Goal: Task Accomplishment & Management: Use online tool/utility

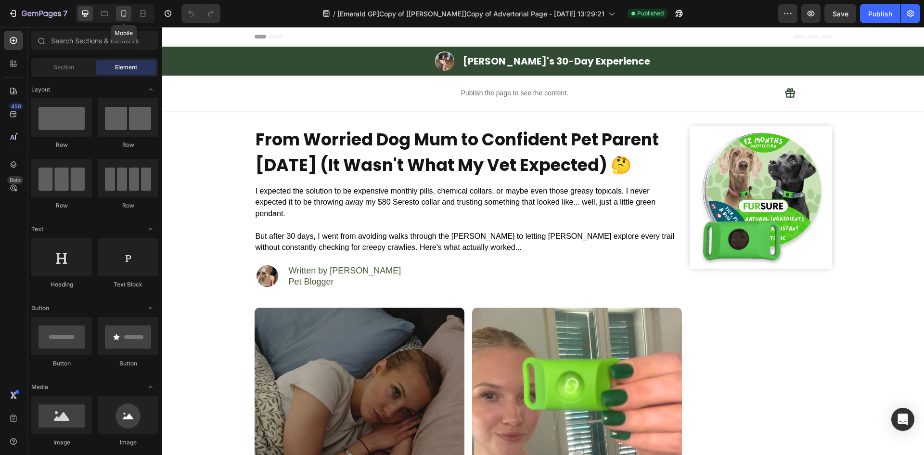
click at [123, 13] on icon at bounding box center [124, 14] width 10 height 10
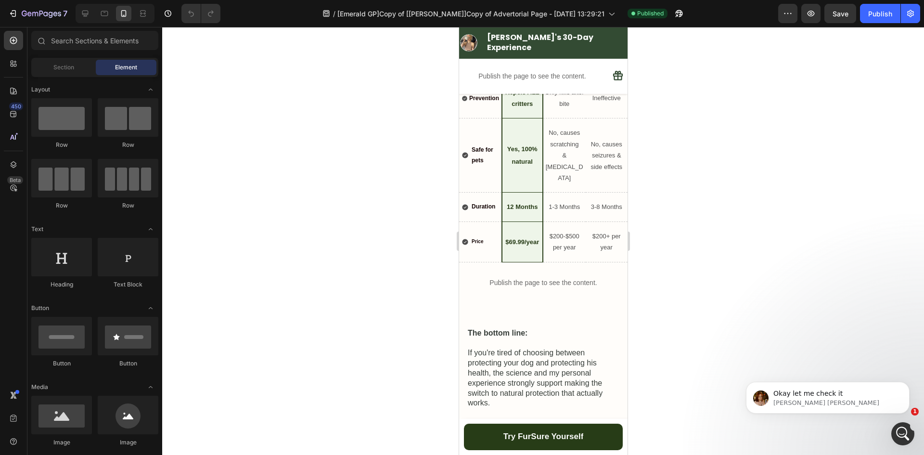
scroll to position [3290, 0]
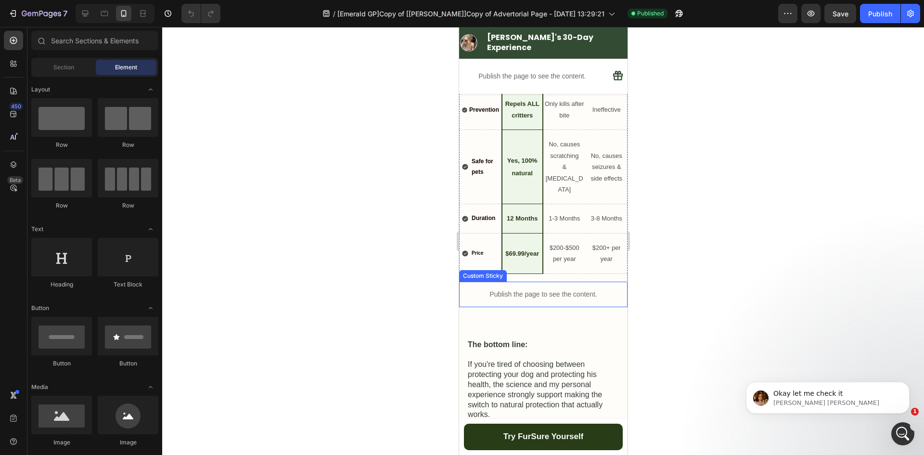
click at [533, 282] on div "Publish the page to see the content." at bounding box center [543, 295] width 169 height 26
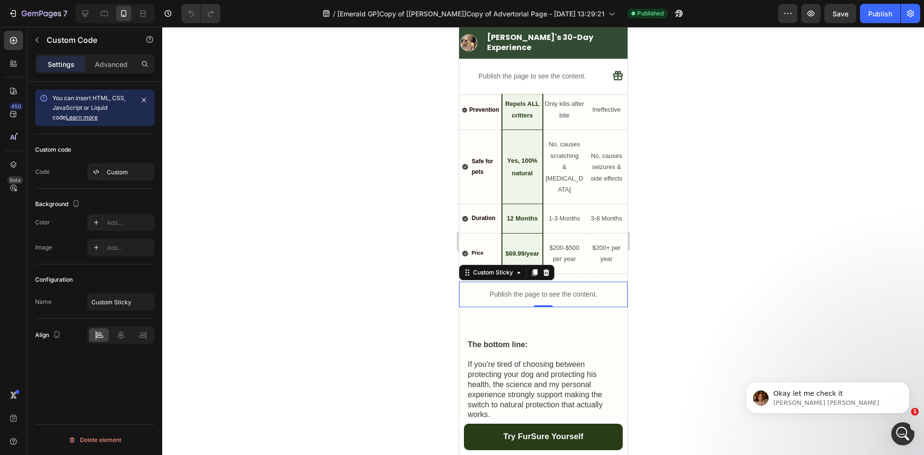
scroll to position [3210, 0]
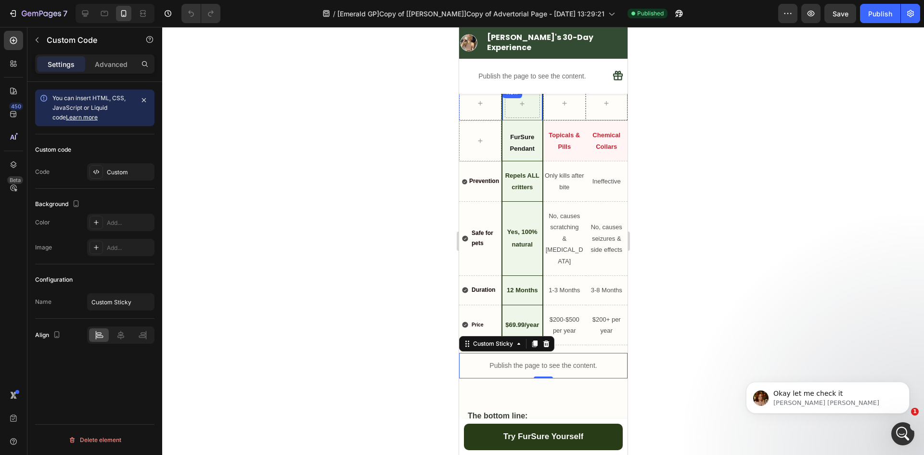
click at [504, 96] on div "Row" at bounding box center [512, 93] width 20 height 12
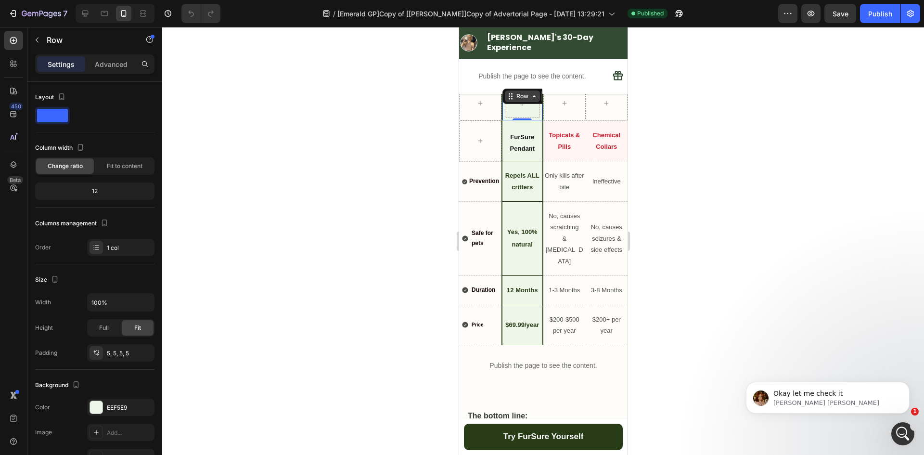
click at [506, 97] on div "Row" at bounding box center [522, 97] width 35 height 12
click at [513, 117] on div "Row 4 cols" at bounding box center [524, 114] width 34 height 6
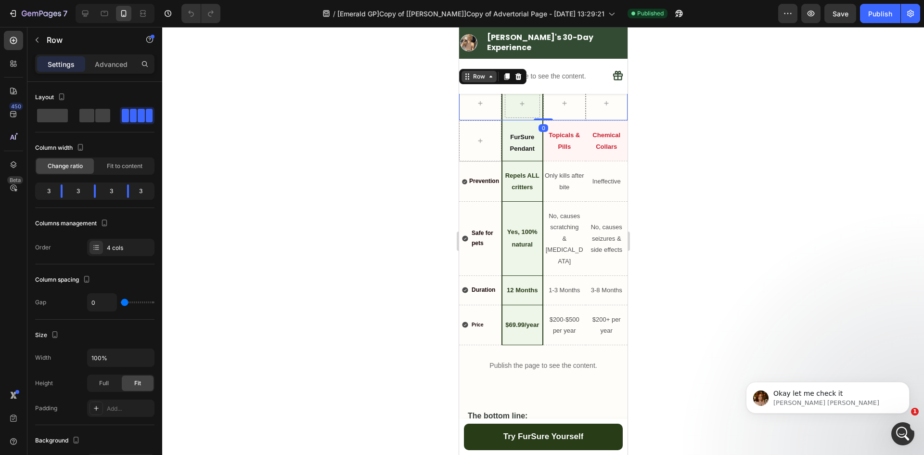
click at [483, 81] on div "Row" at bounding box center [479, 76] width 16 height 9
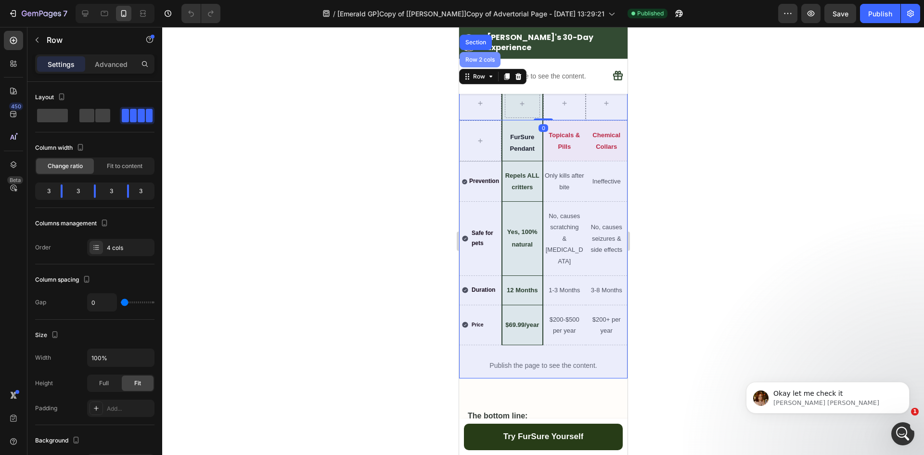
click at [479, 63] on div "Row 2 cols" at bounding box center [479, 60] width 33 height 6
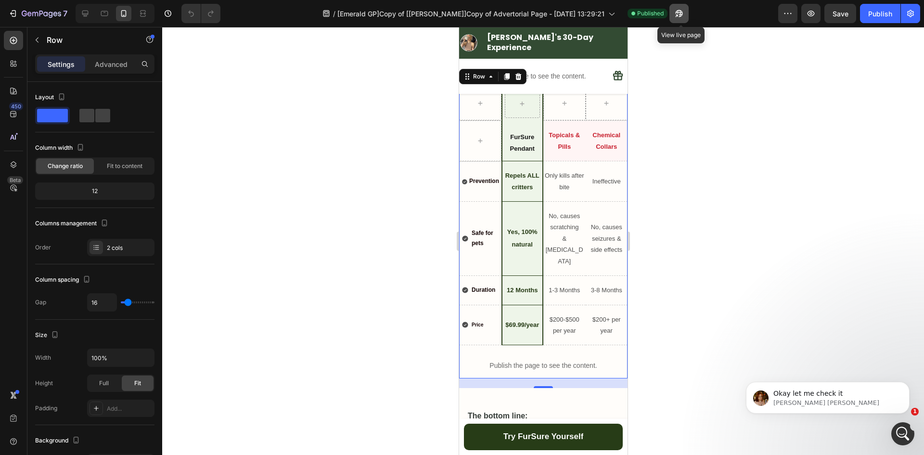
click at [681, 9] on icon "button" at bounding box center [680, 14] width 10 height 10
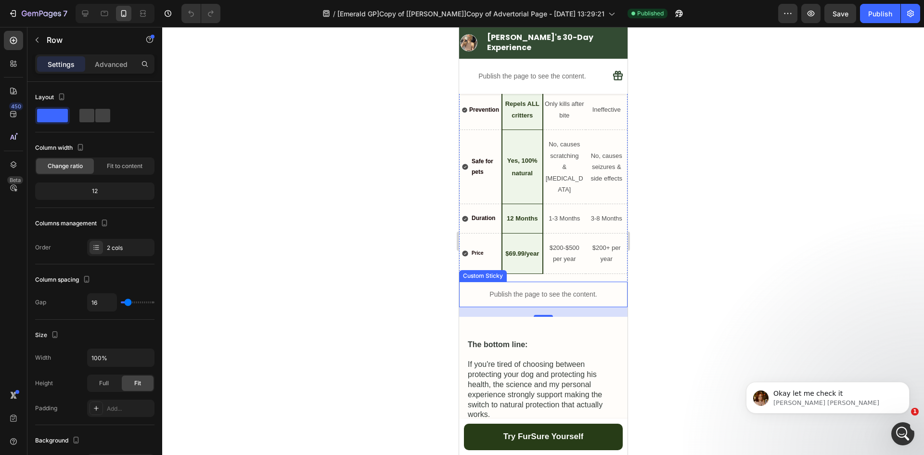
click at [559, 282] on div "Publish the page to see the content." at bounding box center [543, 295] width 169 height 26
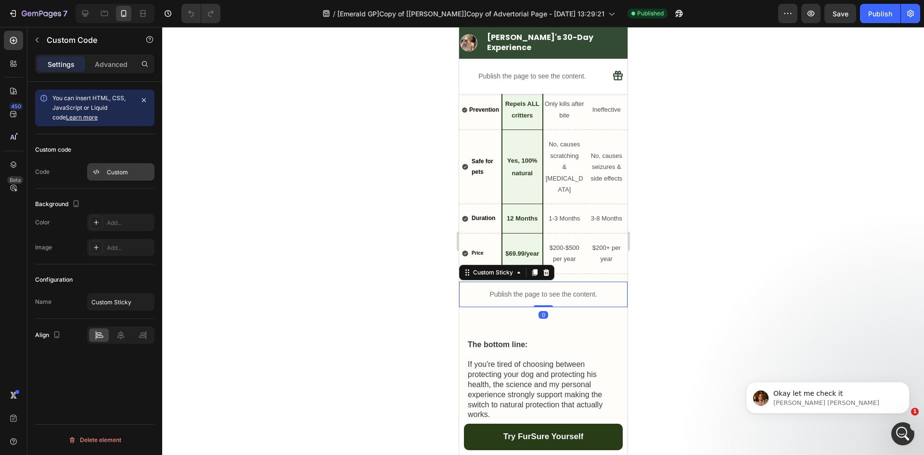
click at [111, 168] on div "Custom" at bounding box center [129, 172] width 45 height 9
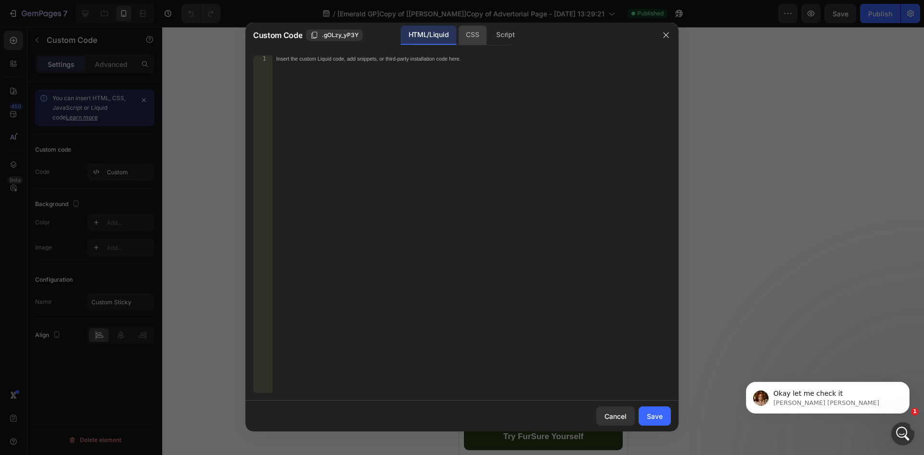
click at [482, 35] on div "CSS" at bounding box center [472, 35] width 28 height 19
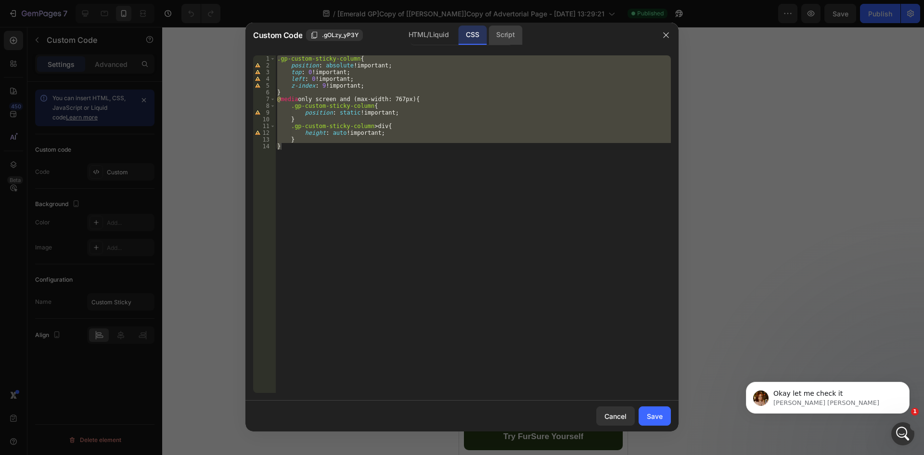
click at [498, 36] on div "Script" at bounding box center [506, 35] width 34 height 19
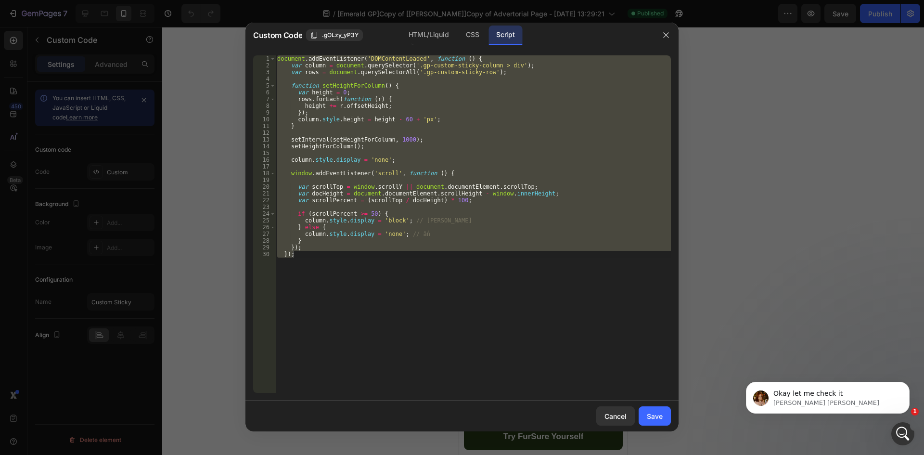
click at [819, 211] on div at bounding box center [462, 227] width 924 height 455
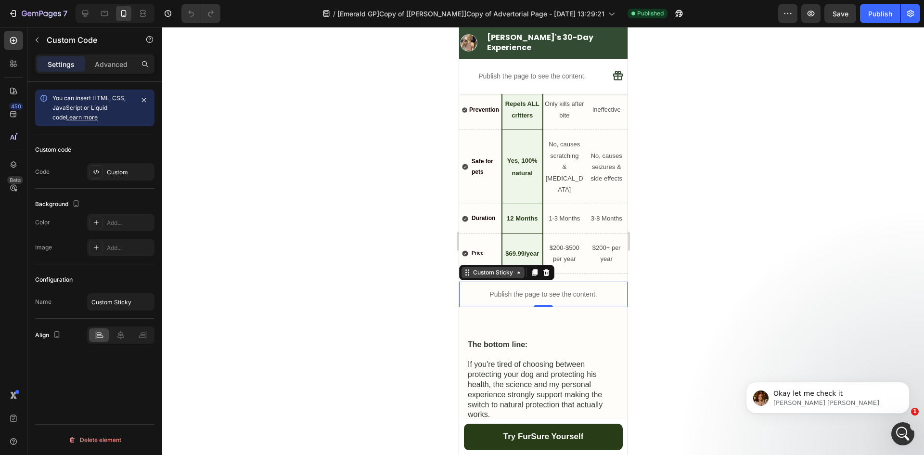
click at [486, 268] on div "Custom Sticky" at bounding box center [493, 272] width 44 height 9
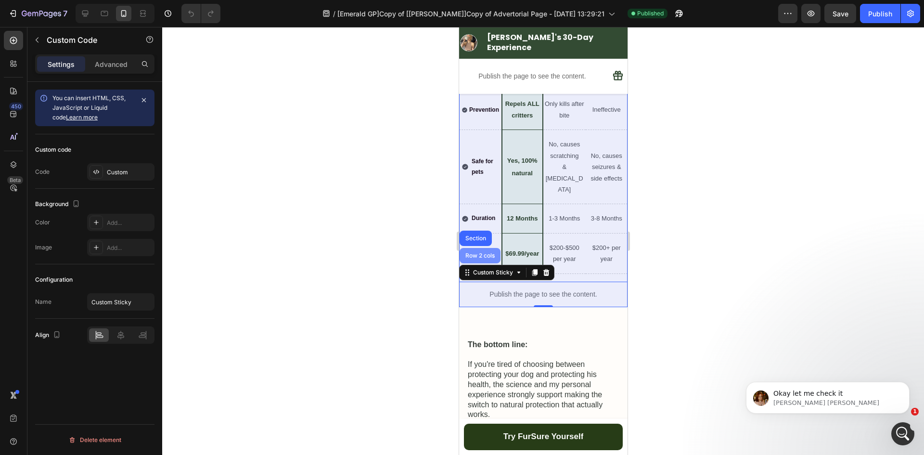
click at [486, 248] on div "Row 2 cols" at bounding box center [479, 255] width 41 height 15
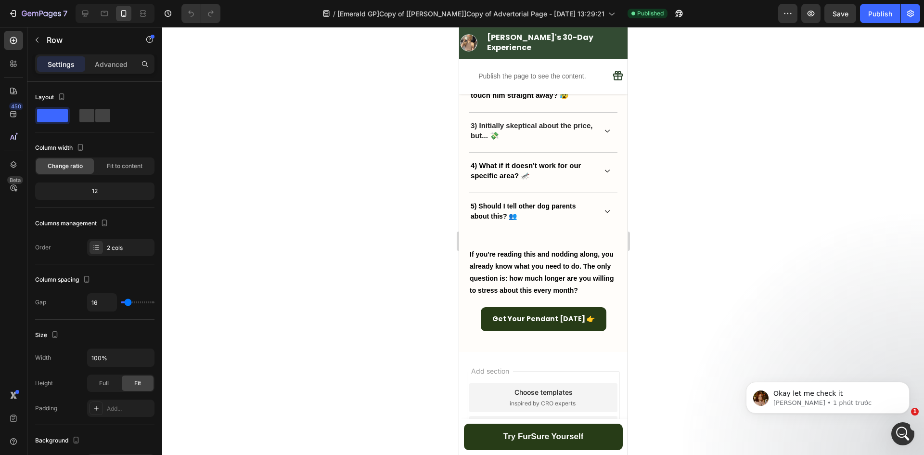
scroll to position [4075, 0]
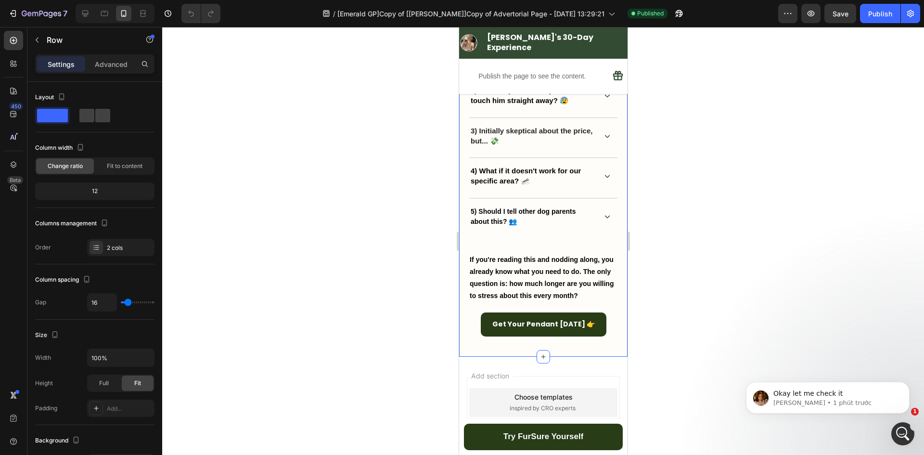
click at [617, 322] on div "The questions I Had Before Clicking 'Buy Now' (And My Honest Answers) 👇 Heading…" at bounding box center [543, 72] width 169 height 570
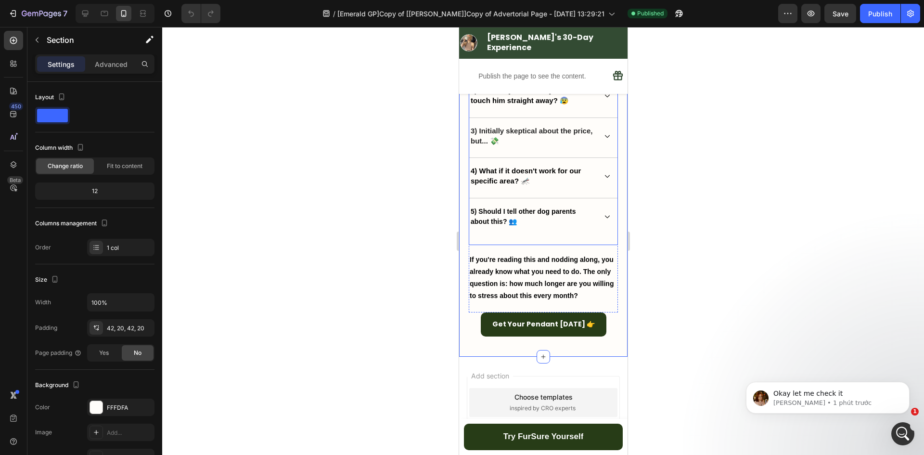
scroll to position [4155, 0]
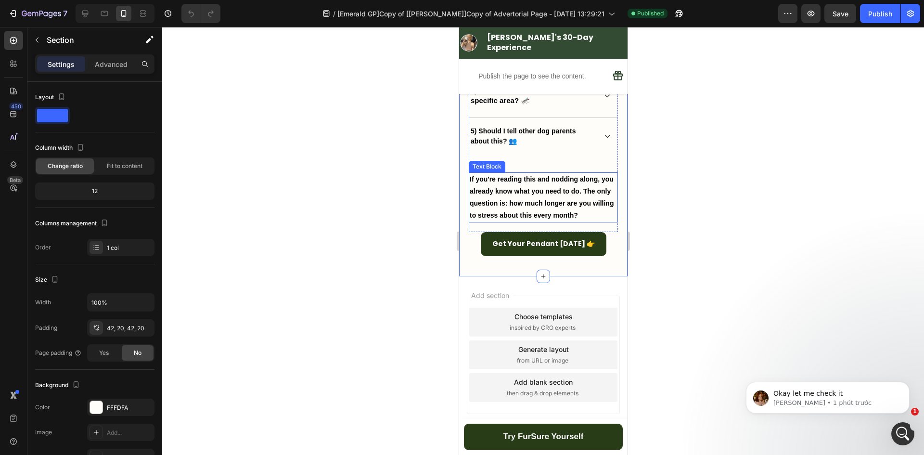
click at [537, 175] on strong "If you're reading this and nodding along, you already know what you need to do.…" at bounding box center [541, 197] width 144 height 44
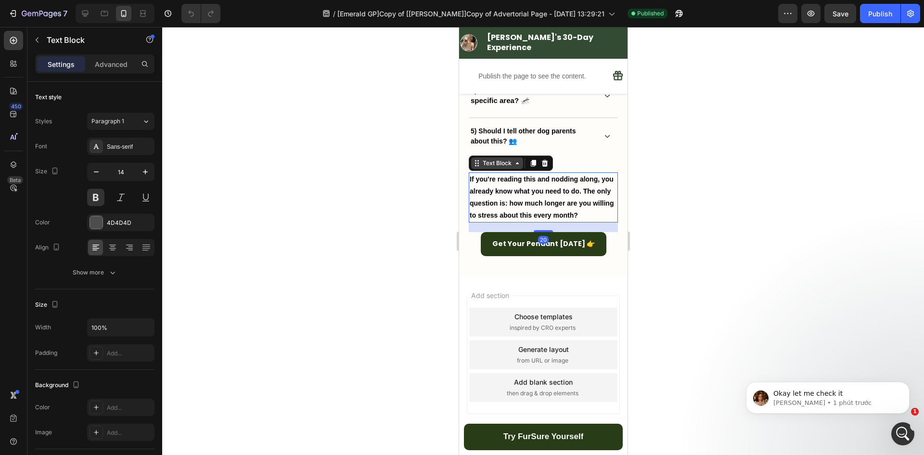
click at [494, 163] on div "Text Block" at bounding box center [497, 163] width 33 height 9
click at [427, 183] on div at bounding box center [543, 241] width 762 height 428
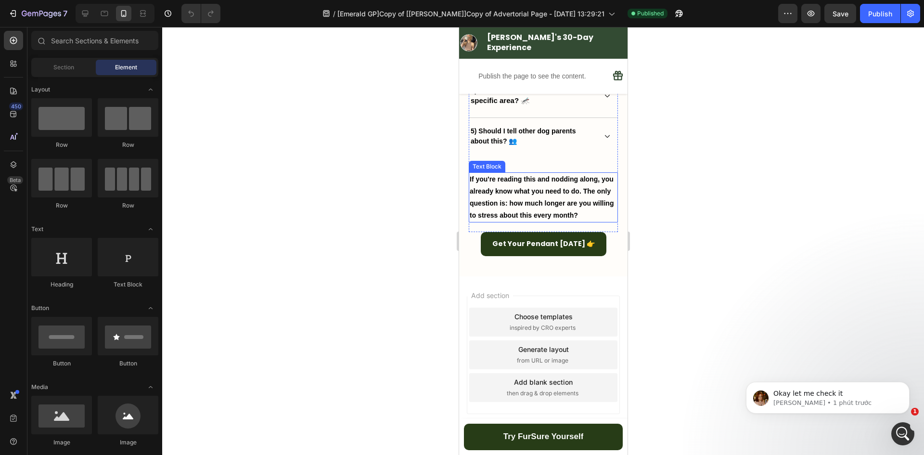
click at [541, 203] on strong "If you're reading this and nodding along, you already know what you need to do.…" at bounding box center [541, 197] width 144 height 44
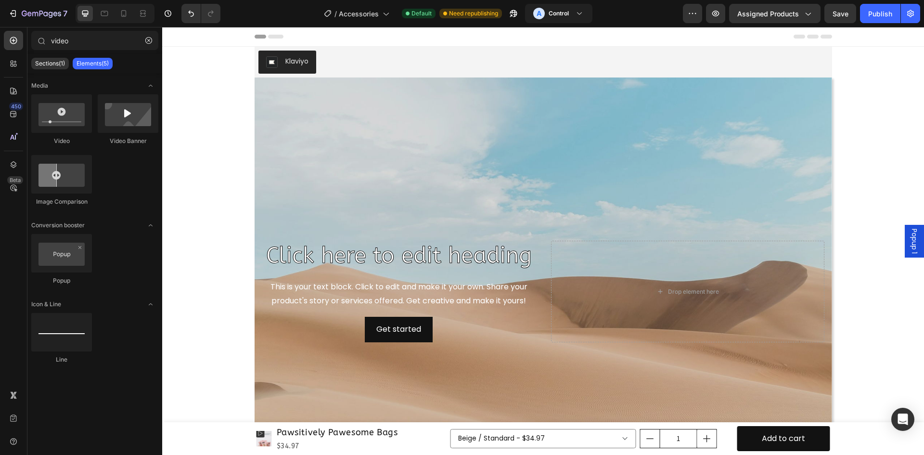
click at [155, 42] on button "button" at bounding box center [148, 40] width 15 height 15
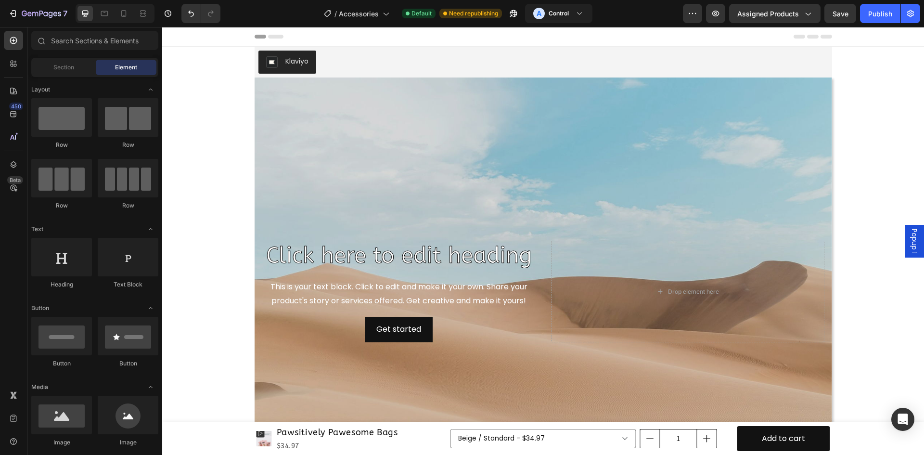
click at [11, 132] on div at bounding box center [13, 137] width 19 height 19
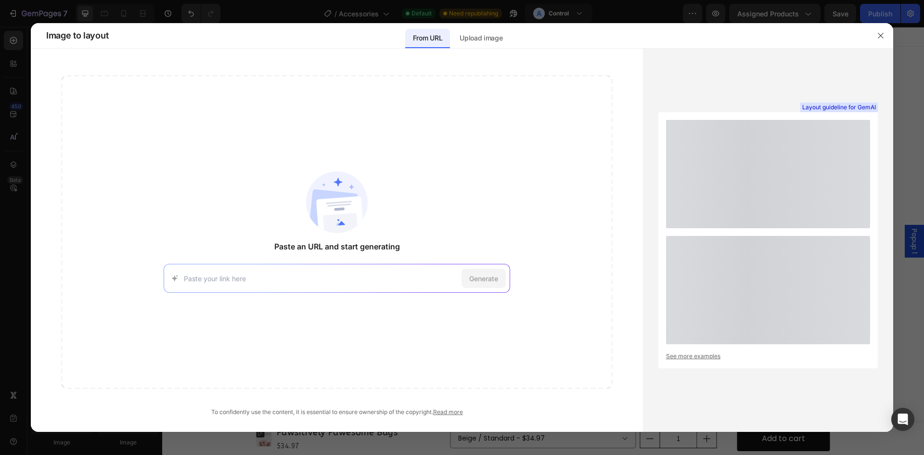
click at [291, 281] on input at bounding box center [321, 278] width 274 height 10
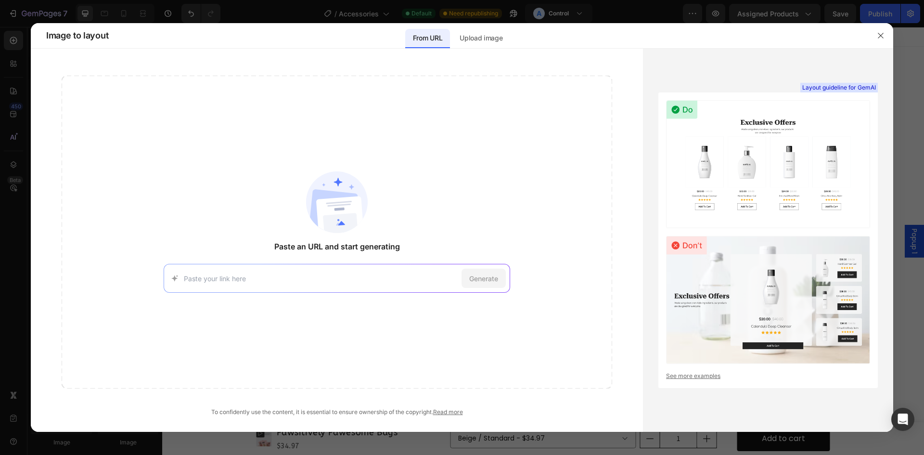
click at [0, 93] on div at bounding box center [462, 227] width 924 height 455
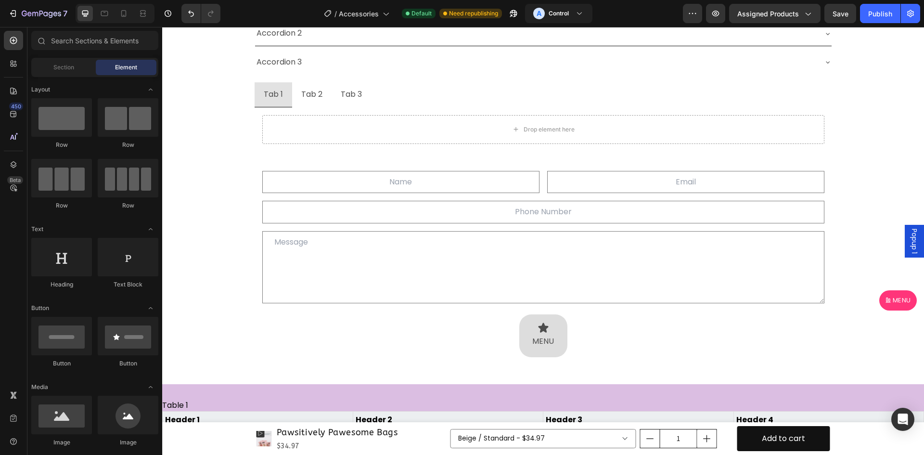
scroll to position [1926, 0]
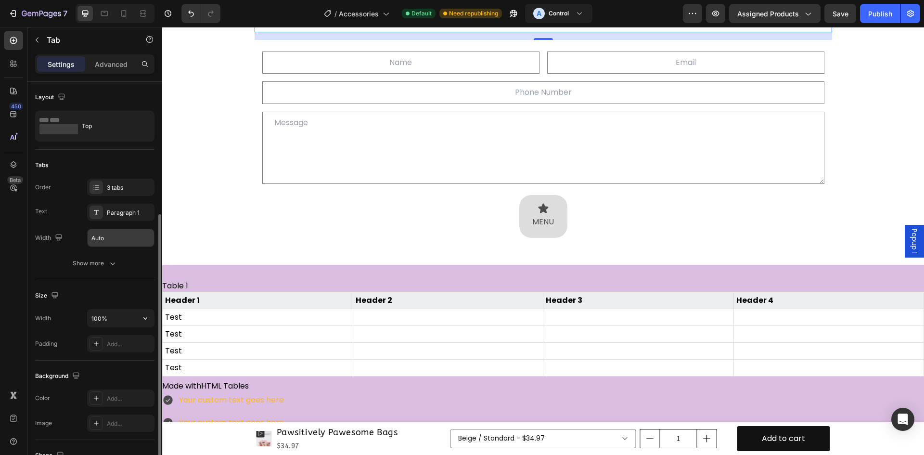
scroll to position [161, 0]
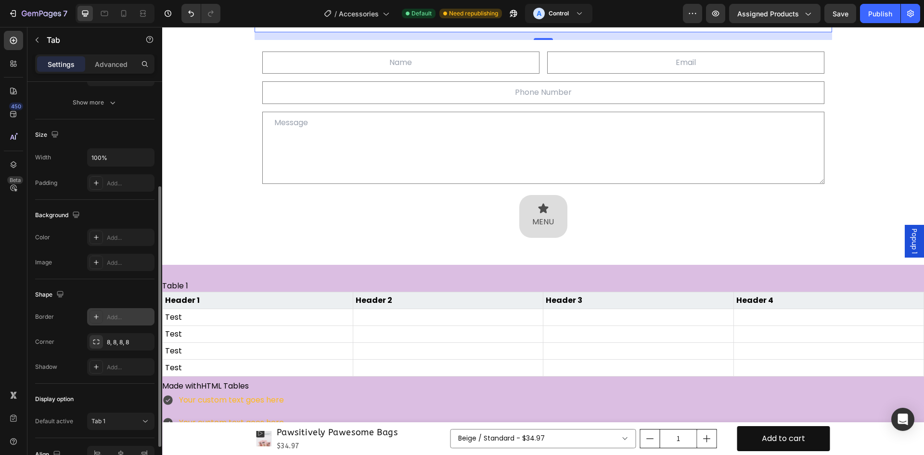
click at [128, 322] on div "Add..." at bounding box center [120, 316] width 67 height 17
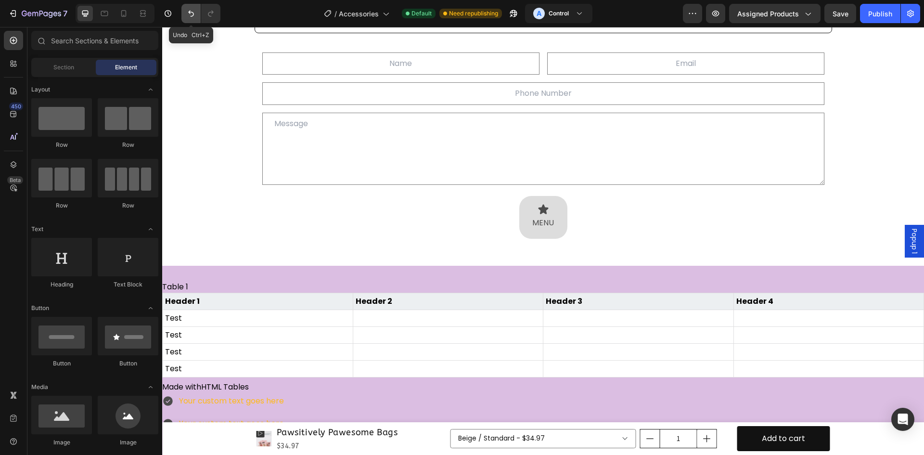
click at [188, 14] on icon "Undo/Redo" at bounding box center [191, 14] width 10 height 10
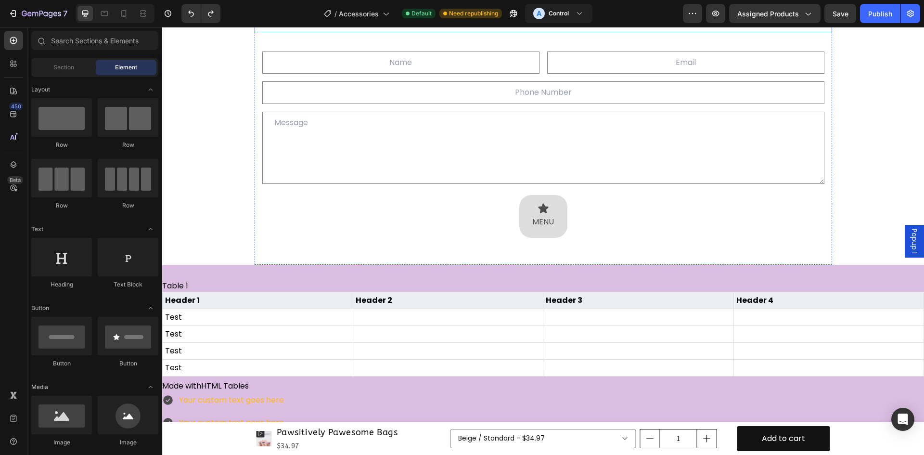
click at [262, 25] on div "Drop element here" at bounding box center [543, 10] width 562 height 29
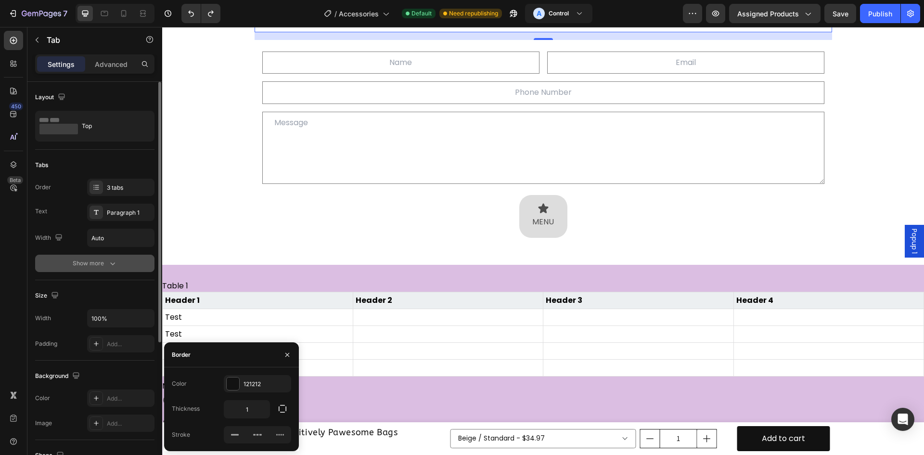
click at [82, 262] on div "Show more" at bounding box center [95, 264] width 45 height 10
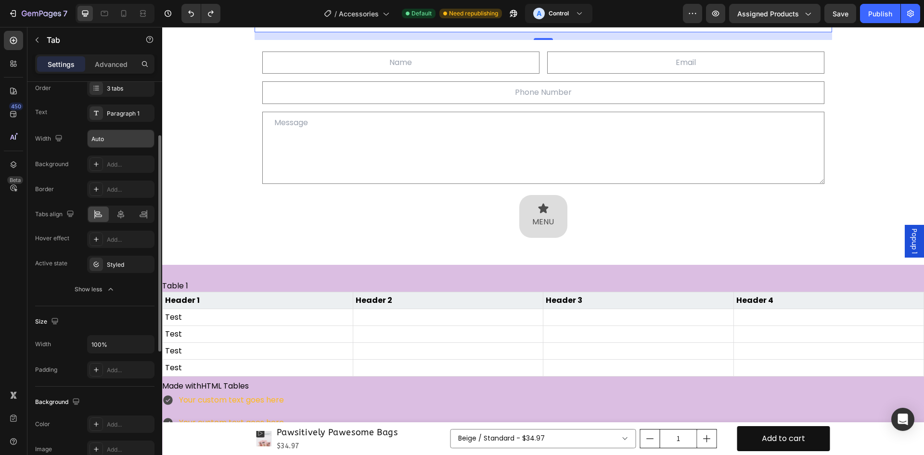
scroll to position [19, 0]
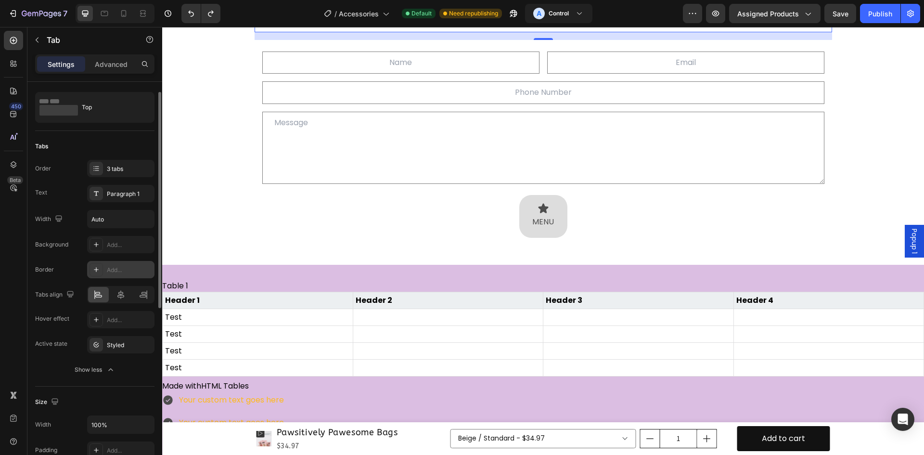
click at [108, 261] on div "Add..." at bounding box center [120, 269] width 67 height 17
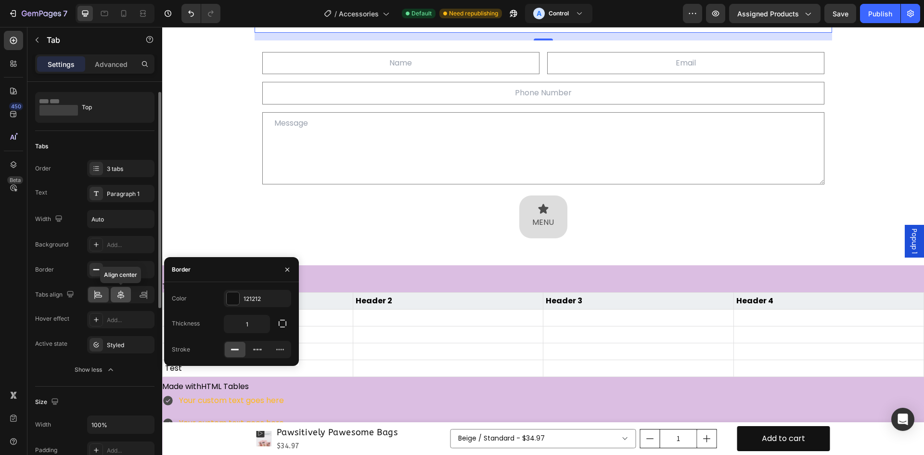
click at [122, 299] on icon at bounding box center [121, 295] width 10 height 10
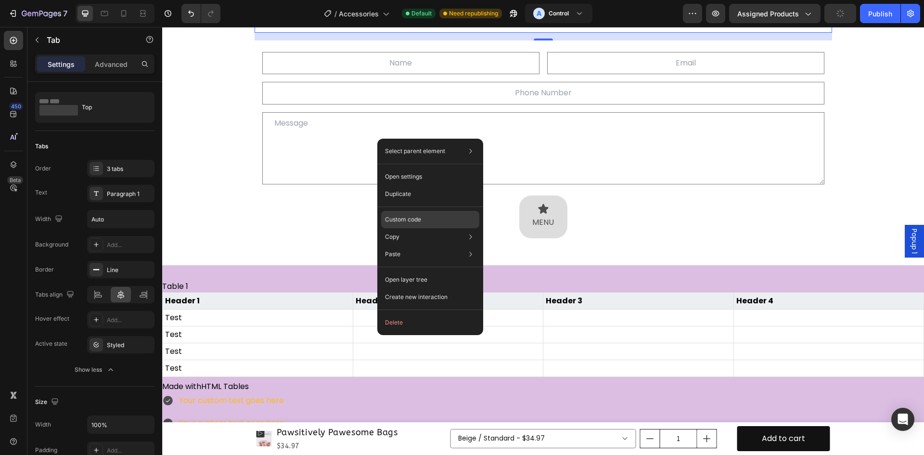
click at [435, 218] on div "Custom code" at bounding box center [430, 219] width 98 height 17
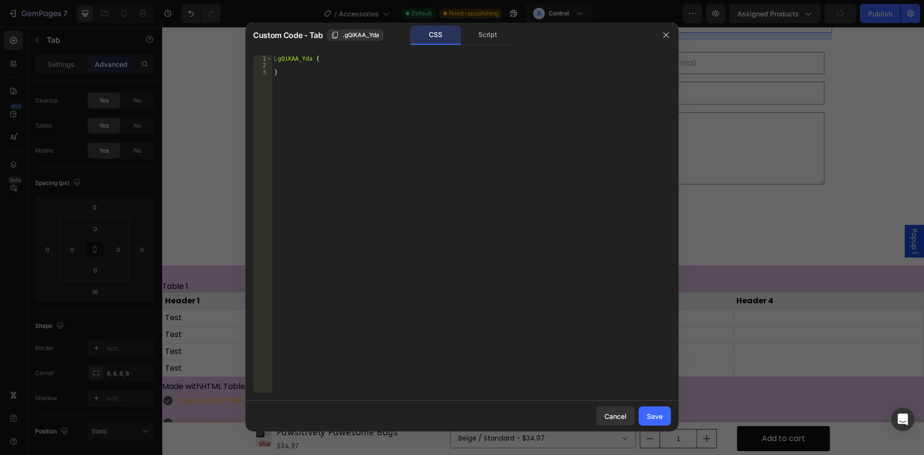
type textarea "}"
click at [397, 82] on div ".gQiKAA_Yda { }" at bounding box center [472, 230] width 399 height 351
paste textarea "}"
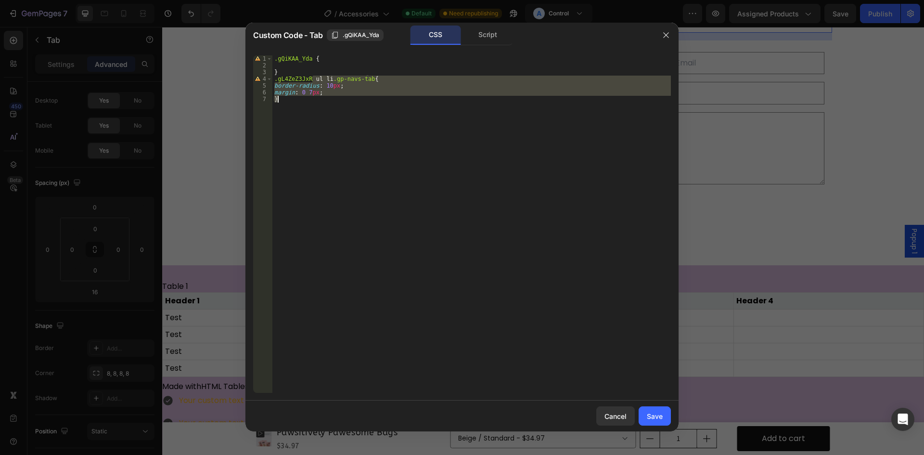
drag, startPoint x: 312, startPoint y: 78, endPoint x: 321, endPoint y: 105, distance: 28.3
click at [321, 105] on div ".gQiKAA_Yda { } .gL4ZeZ3JxR ul li .gp-navs-tab { border-radius : 10 px ; margin…" at bounding box center [472, 230] width 399 height 351
type textarea "margin: 0 7px; }"
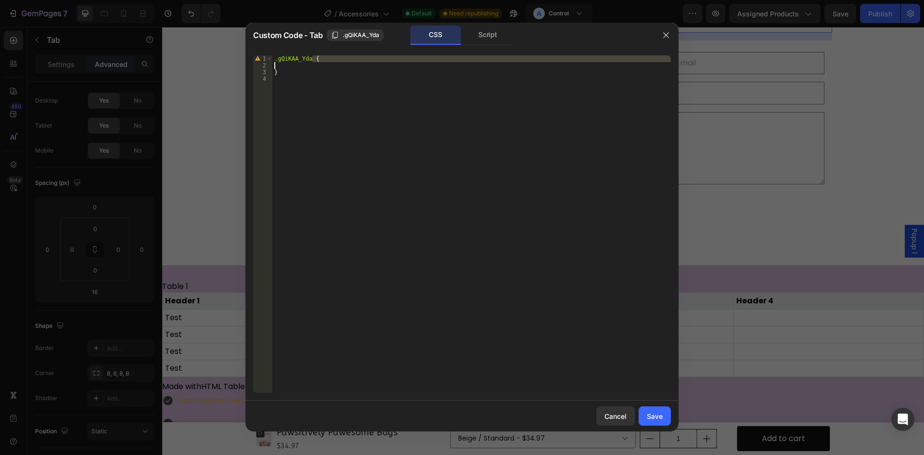
drag, startPoint x: 312, startPoint y: 60, endPoint x: 317, endPoint y: 93, distance: 34.0
click at [317, 93] on div ".gQiKAA_Yda { }" at bounding box center [472, 230] width 399 height 351
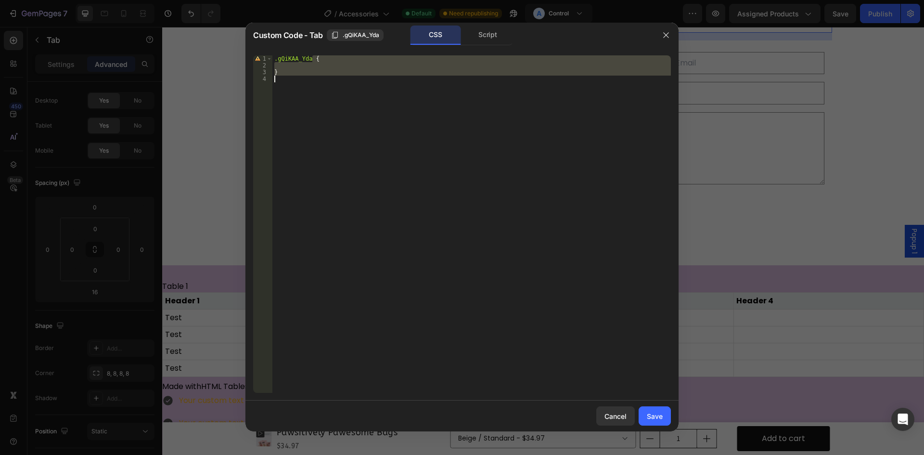
paste textarea
type textarea "}"
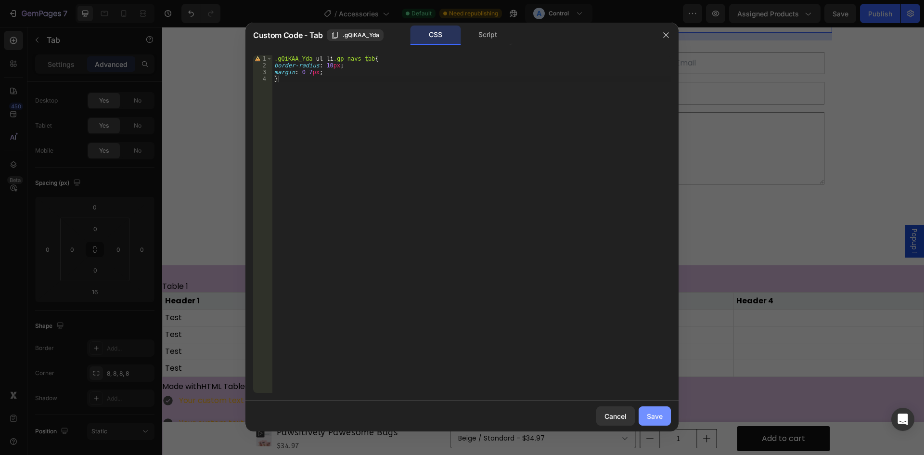
drag, startPoint x: 654, startPoint y: 418, endPoint x: 482, endPoint y: 247, distance: 242.7
click at [654, 418] on div "Save" at bounding box center [655, 416] width 16 height 10
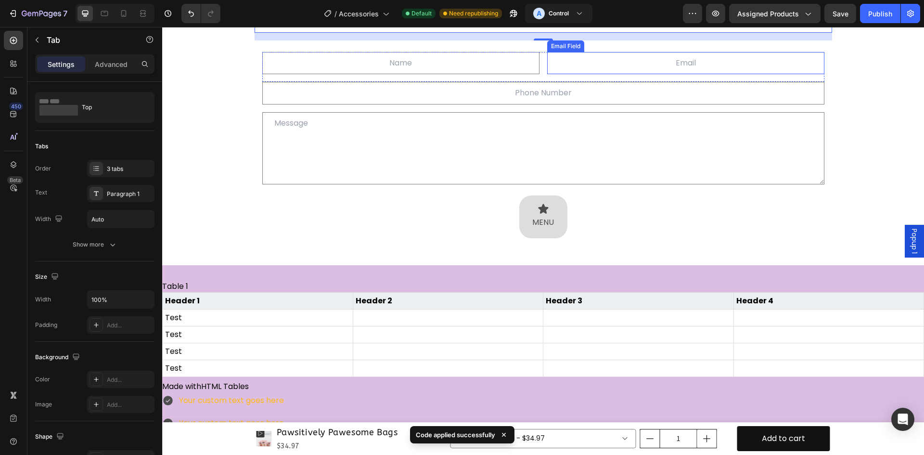
click at [650, 209] on div "Text Field Email Field Row Text Field Text Area Icon MENU Text Block Row Contac…" at bounding box center [544, 144] width 578 height 209
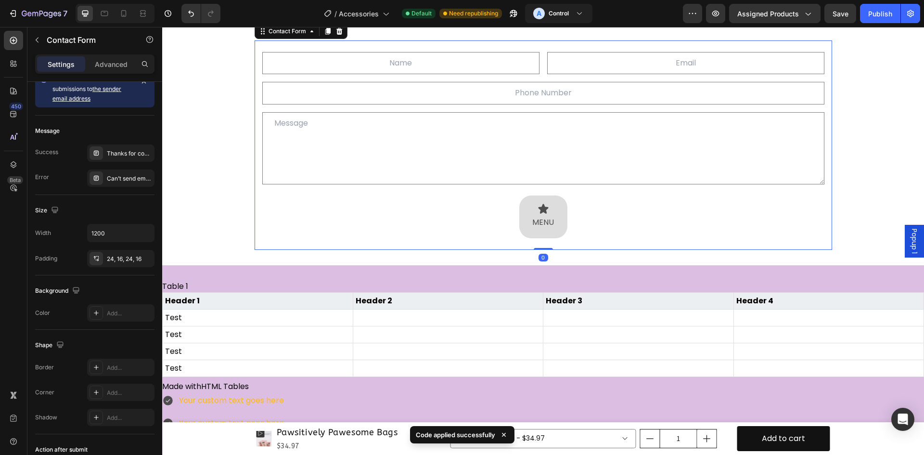
scroll to position [0, 0]
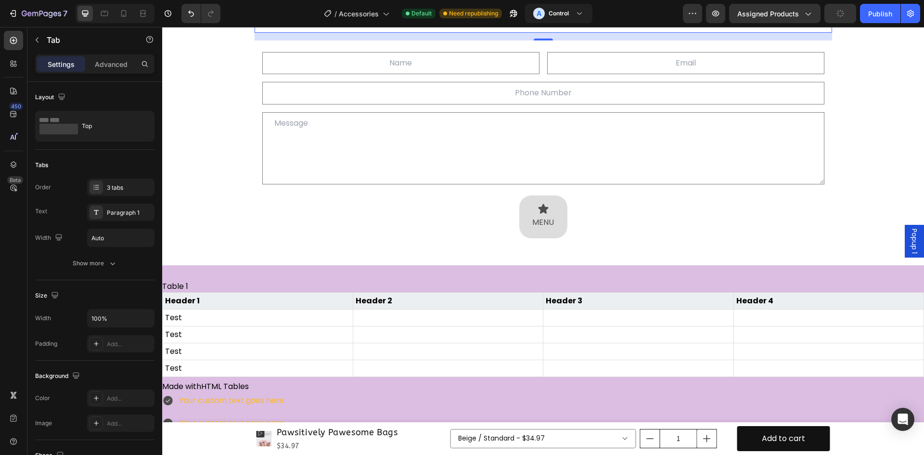
click at [96, 268] on div "Show more" at bounding box center [95, 264] width 45 height 10
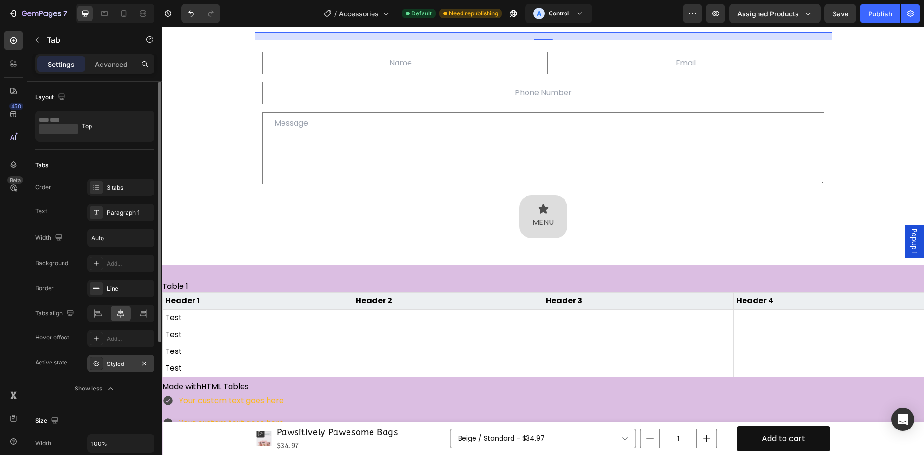
click at [113, 365] on div "Styled" at bounding box center [121, 364] width 28 height 9
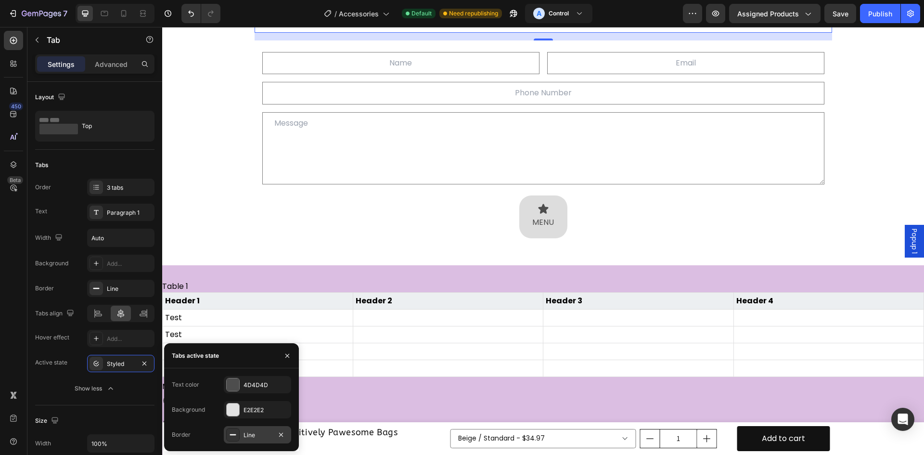
click at [264, 436] on div "Line" at bounding box center [258, 435] width 28 height 9
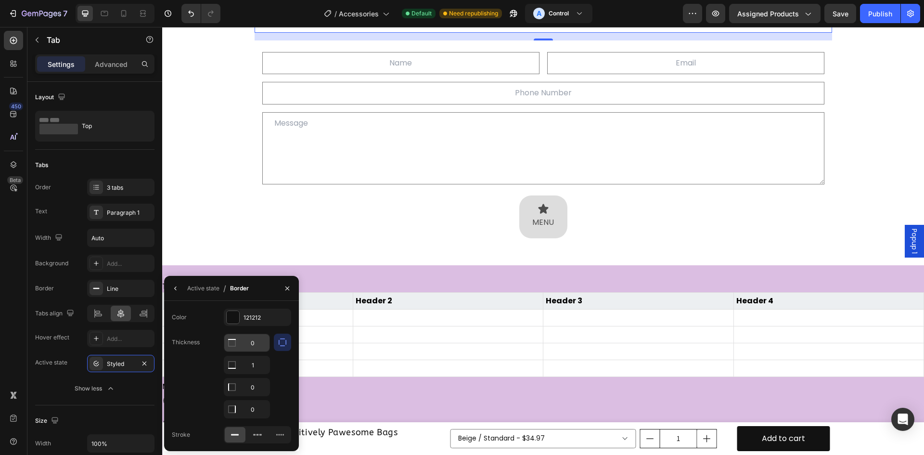
click at [249, 346] on input "0" at bounding box center [246, 342] width 45 height 17
click at [254, 362] on input "1" at bounding box center [246, 364] width 45 height 17
type input "1"
click at [253, 388] on input "0" at bounding box center [246, 386] width 45 height 17
type input "1"
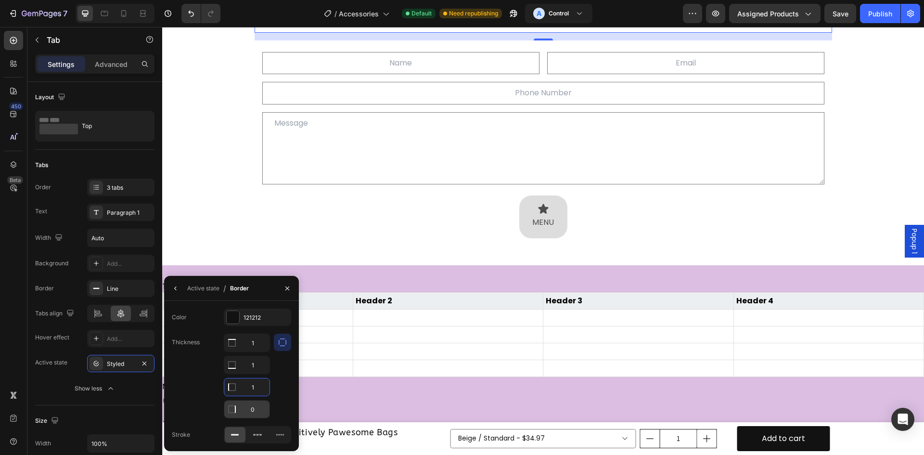
click at [253, 403] on input "0" at bounding box center [246, 409] width 45 height 17
type input "01"
click at [302, 250] on div "Text Field Email Field Row Text Field Text Area Icon MENU Text Block Row Contac…" at bounding box center [544, 144] width 578 height 209
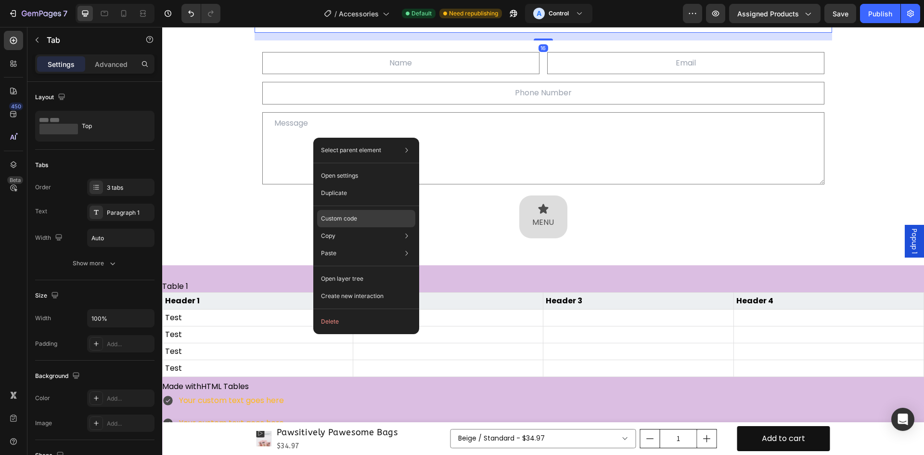
click at [347, 220] on p "Custom code" at bounding box center [339, 218] width 36 height 9
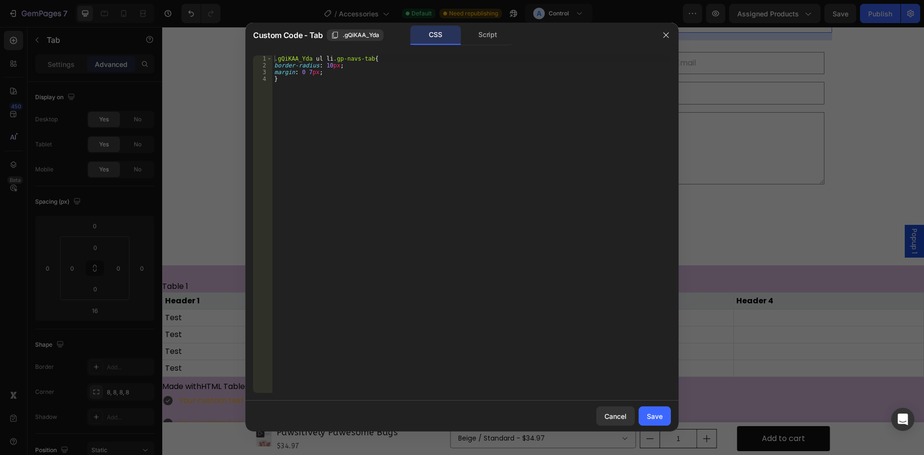
click at [385, 117] on div ".gQiKAA_Yda ul li .gp-navs-tab { border-radius : 10 px ; margin : 0 7 px ; }" at bounding box center [472, 230] width 399 height 351
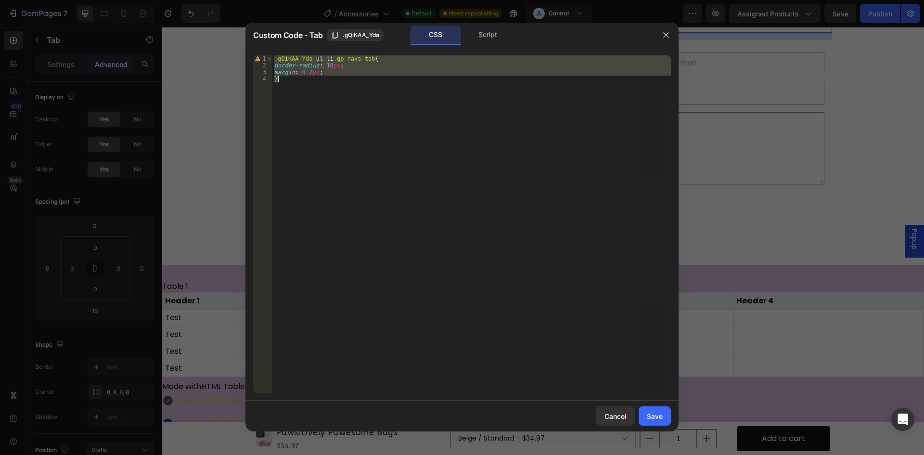
click at [365, 91] on div ".gQiKAA_Yda ul li .gp-navs-tab { border-radius : 10 px ; margin : 0 7 px ; }" at bounding box center [472, 224] width 399 height 338
type textarea "}"
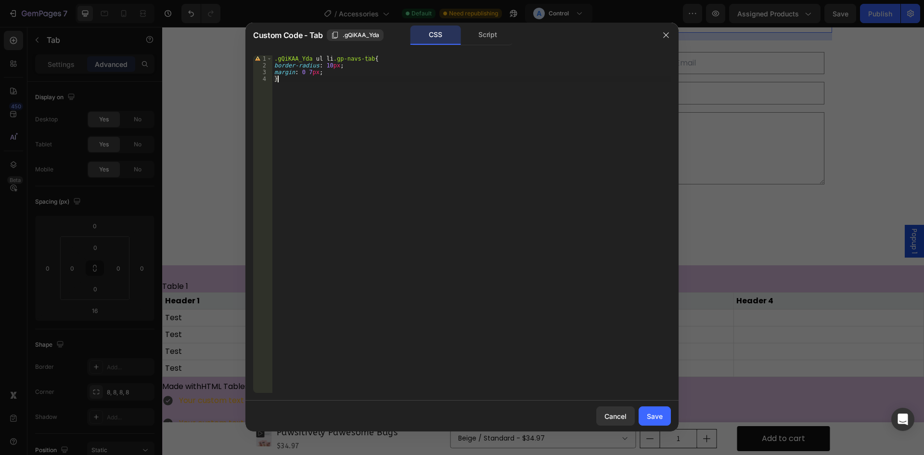
click at [180, 197] on div at bounding box center [462, 227] width 924 height 455
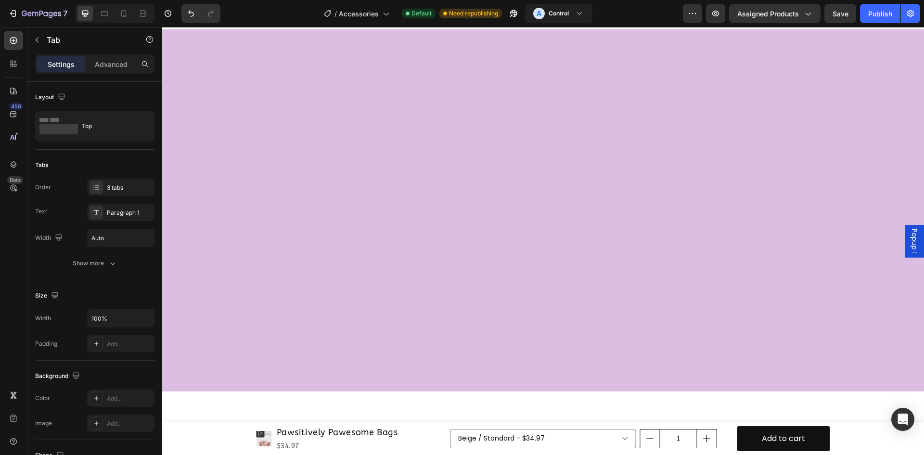
scroll to position [3368, 0]
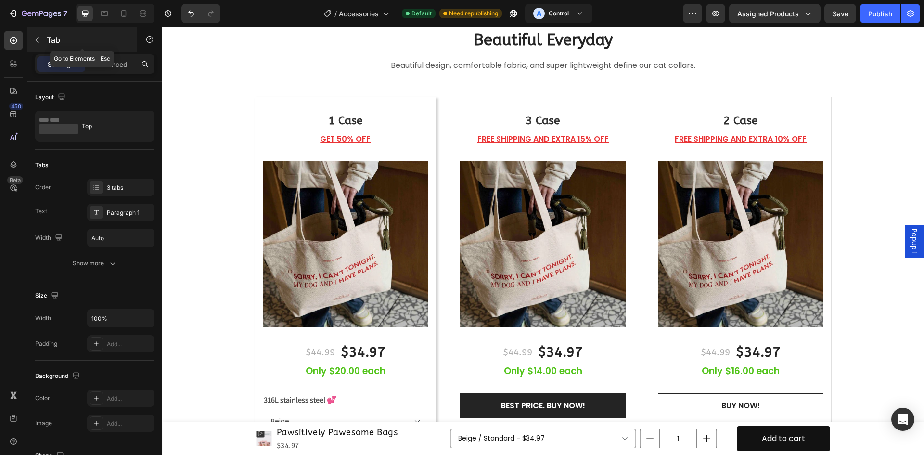
click at [39, 33] on button "button" at bounding box center [36, 39] width 15 height 15
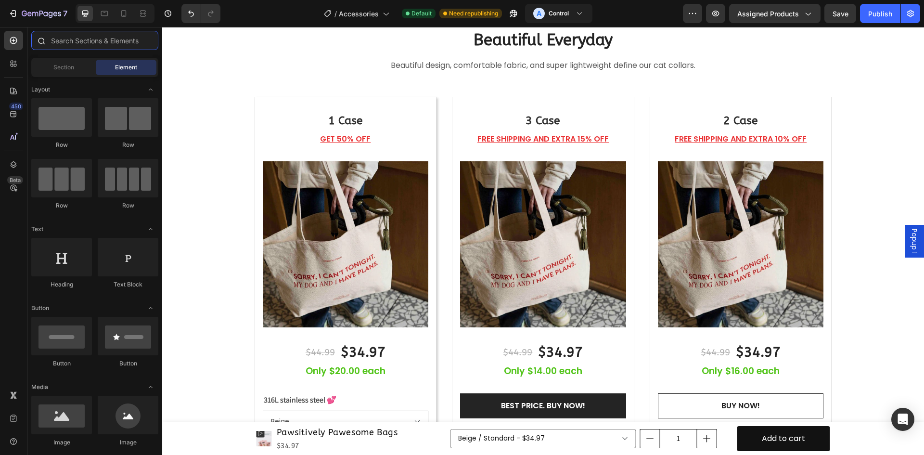
click at [76, 39] on input "text" at bounding box center [94, 40] width 127 height 19
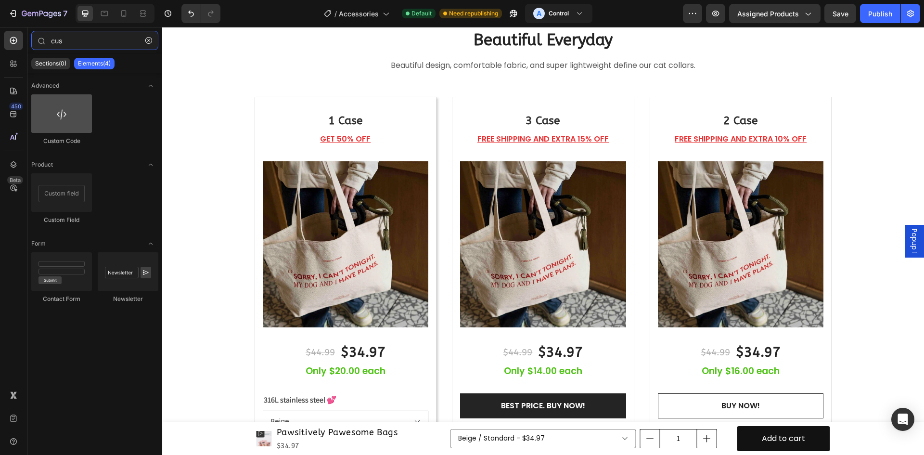
type input "cus"
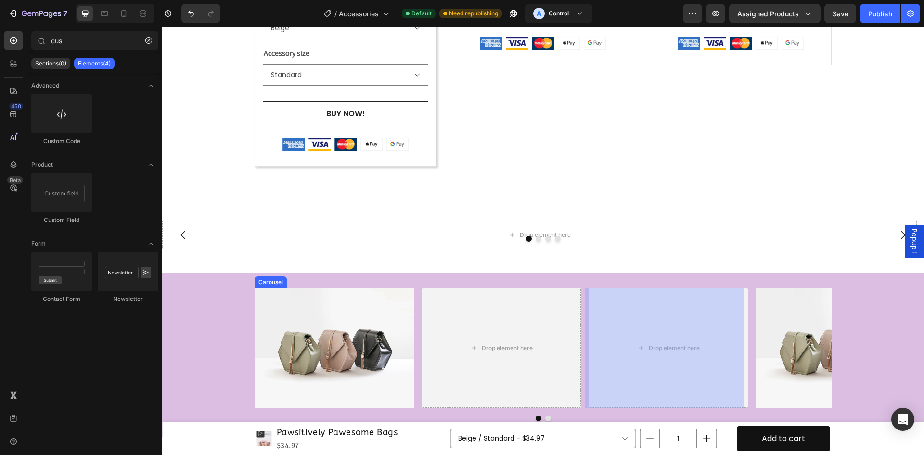
scroll to position [3929, 0]
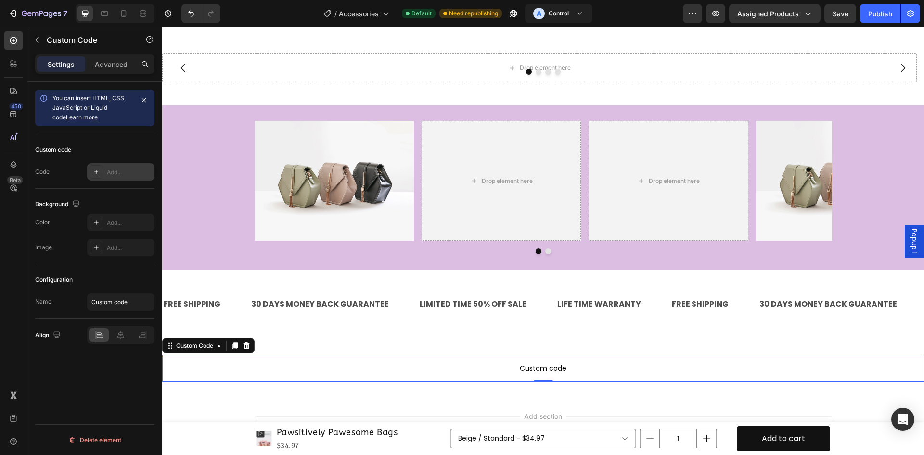
click at [120, 178] on div "Add..." at bounding box center [120, 171] width 67 height 17
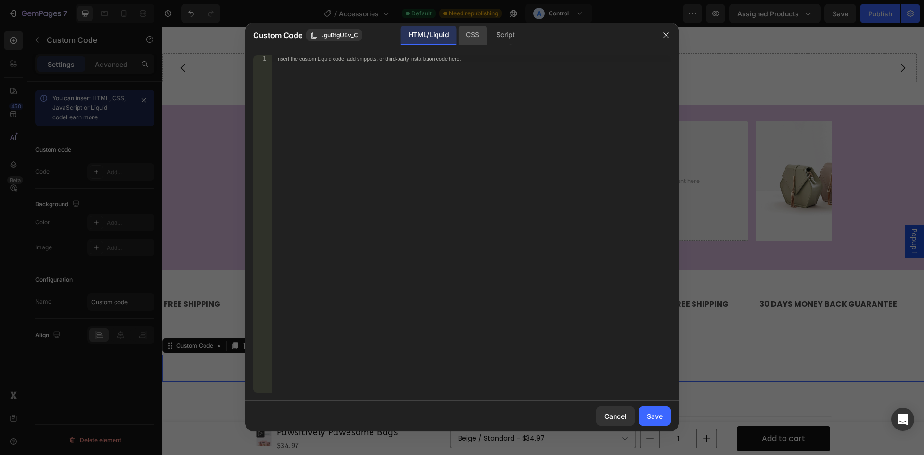
click at [478, 40] on div "CSS" at bounding box center [472, 35] width 28 height 19
click at [429, 117] on div "Insert the CSS code to style your content here." at bounding box center [472, 230] width 399 height 351
drag, startPoint x: 668, startPoint y: 415, endPoint x: 666, endPoint y: 407, distance: 8.4
click at [667, 415] on button "Save" at bounding box center [655, 415] width 32 height 19
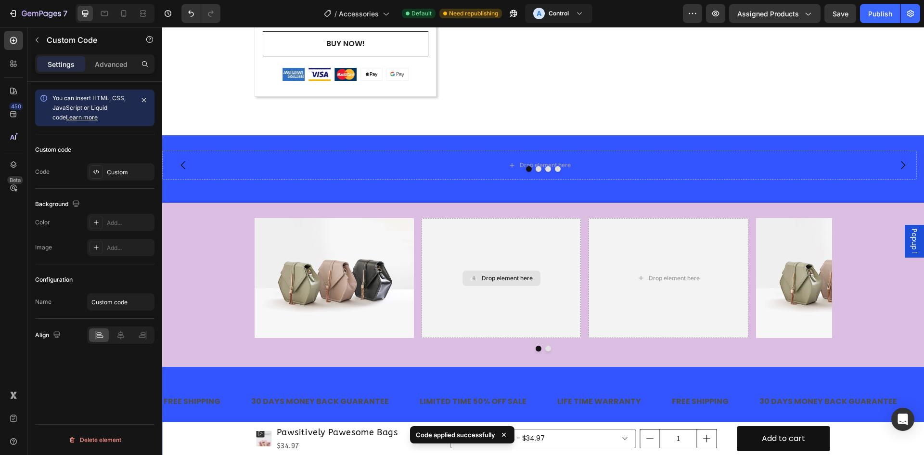
scroll to position [3998, 0]
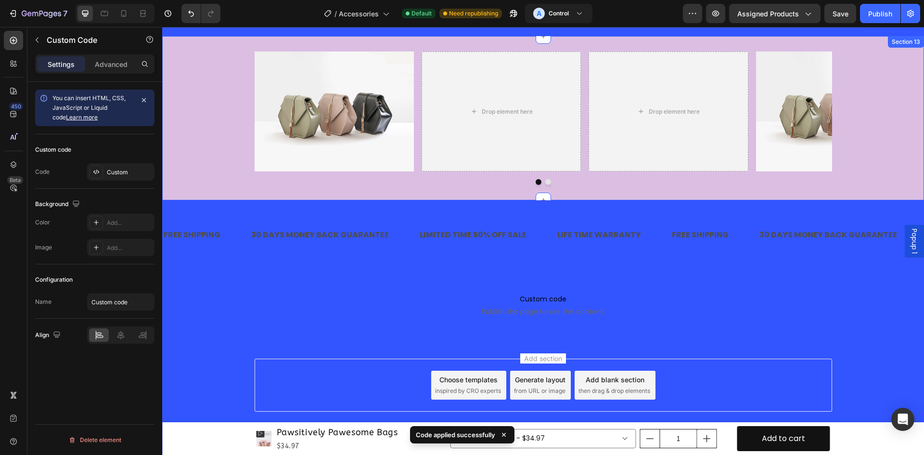
click at [218, 171] on div "Image Drop element here Drop element here Image Carousel" at bounding box center [543, 118] width 762 height 133
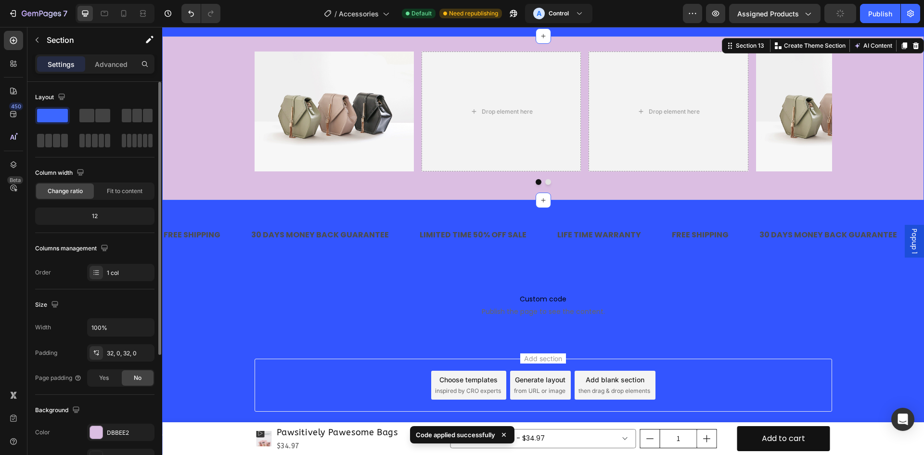
scroll to position [187, 0]
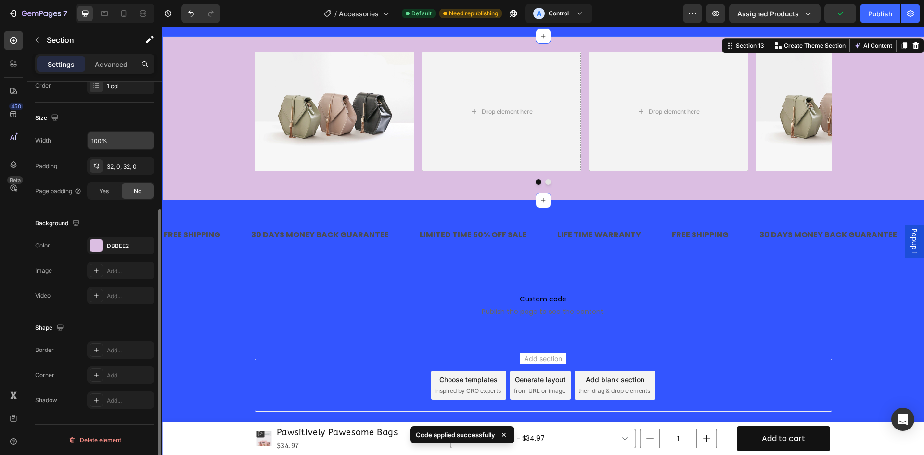
click at [106, 143] on input "100%" at bounding box center [121, 140] width 66 height 17
click at [131, 140] on input "100%" at bounding box center [121, 140] width 66 height 17
click at [143, 140] on icon "button" at bounding box center [146, 141] width 10 height 10
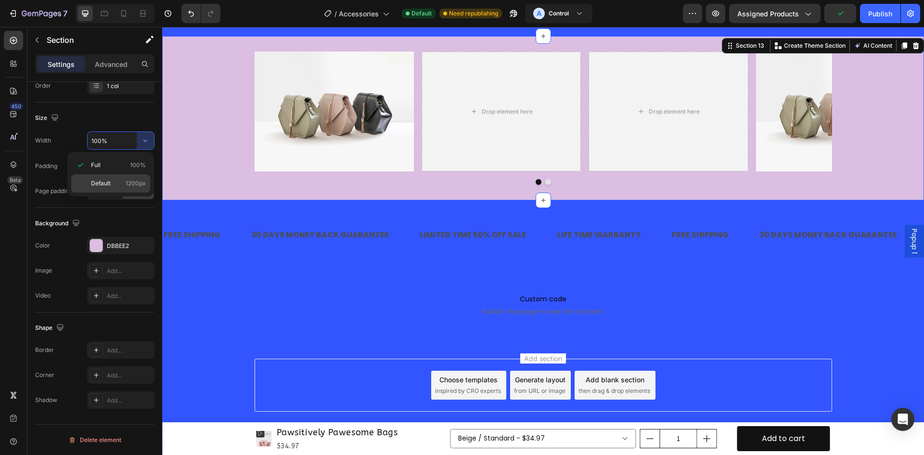
click at [121, 182] on p "Default 1200px" at bounding box center [118, 183] width 55 height 9
type input "1200"
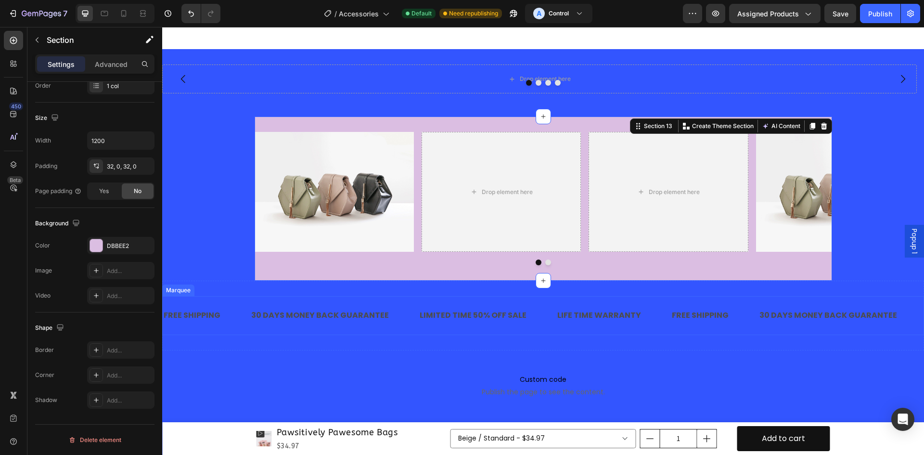
scroll to position [3998, 0]
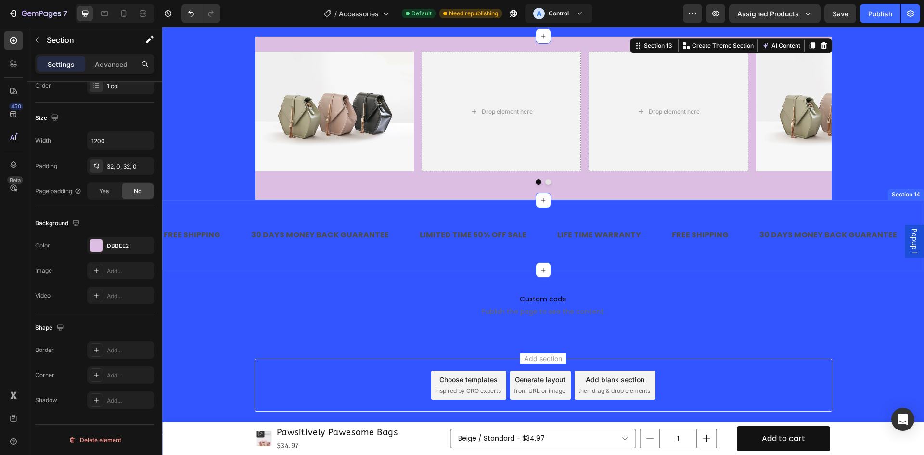
click at [205, 255] on div "FREE SHIPPING Text Block 30 DAYS MONEY BACK GUARANTEE Text Block LIMITED TIME 5…" at bounding box center [543, 235] width 762 height 70
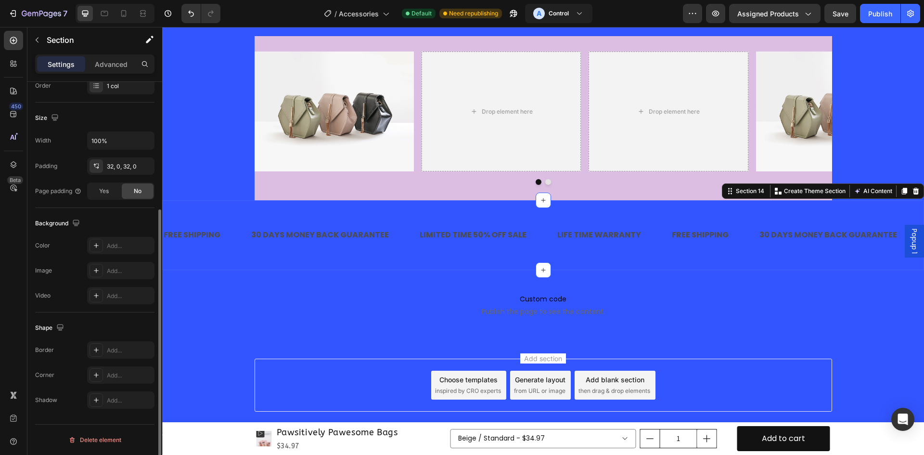
drag, startPoint x: 129, startPoint y: 240, endPoint x: 143, endPoint y: 258, distance: 22.3
click at [130, 240] on div "Add..." at bounding box center [120, 245] width 67 height 17
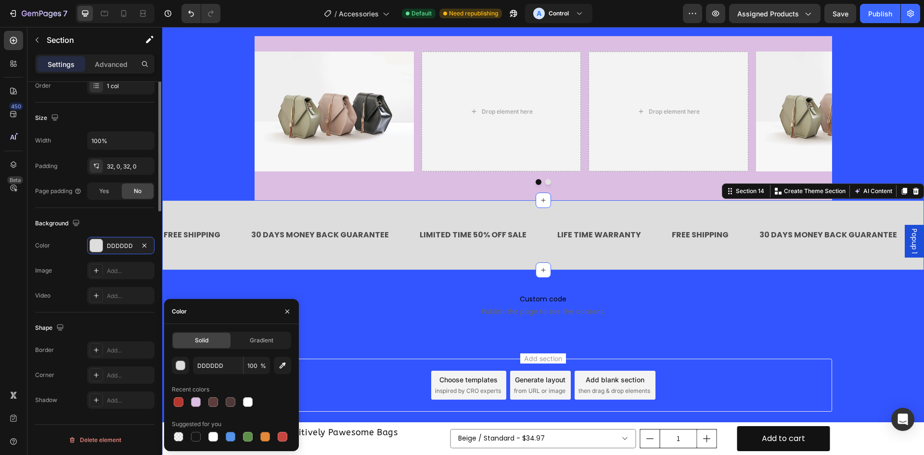
scroll to position [26, 0]
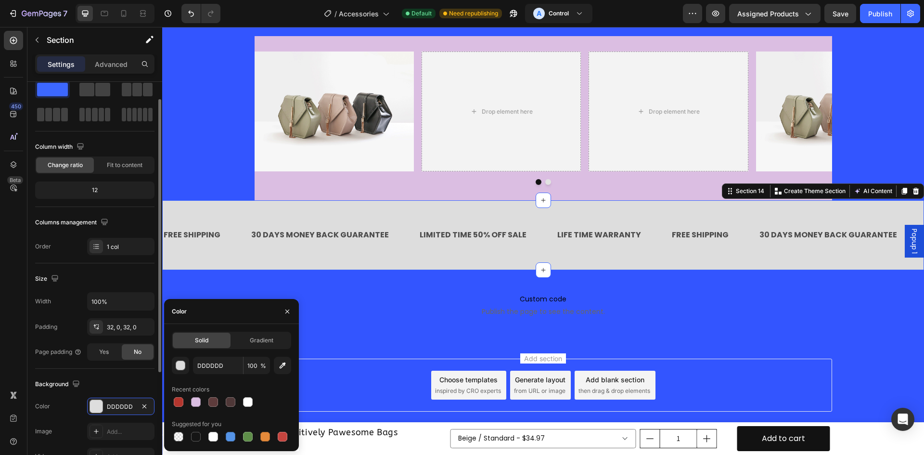
click at [145, 313] on div "Width 100% Padding 32, 0, 32, 0 Page padding Yes No" at bounding box center [94, 326] width 119 height 68
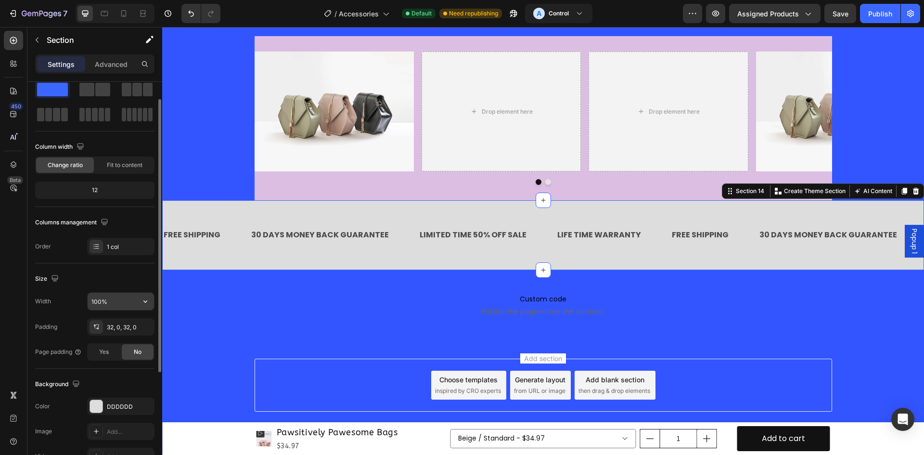
click at [145, 302] on icon "button" at bounding box center [145, 301] width 4 height 2
drag, startPoint x: 136, startPoint y: 340, endPoint x: 131, endPoint y: 334, distance: 8.3
click at [135, 340] on span "1200px" at bounding box center [136, 344] width 20 height 9
type input "1200"
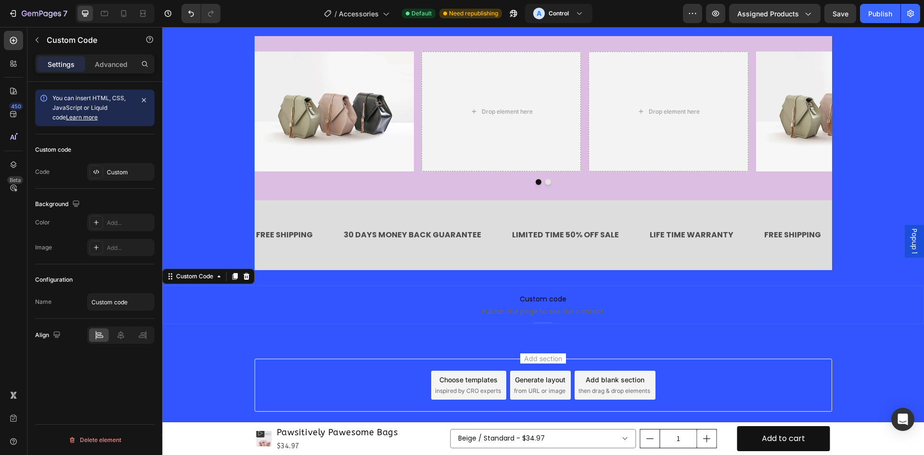
click at [396, 298] on span "Custom code" at bounding box center [543, 299] width 762 height 12
click at [111, 178] on div "Custom" at bounding box center [120, 171] width 67 height 17
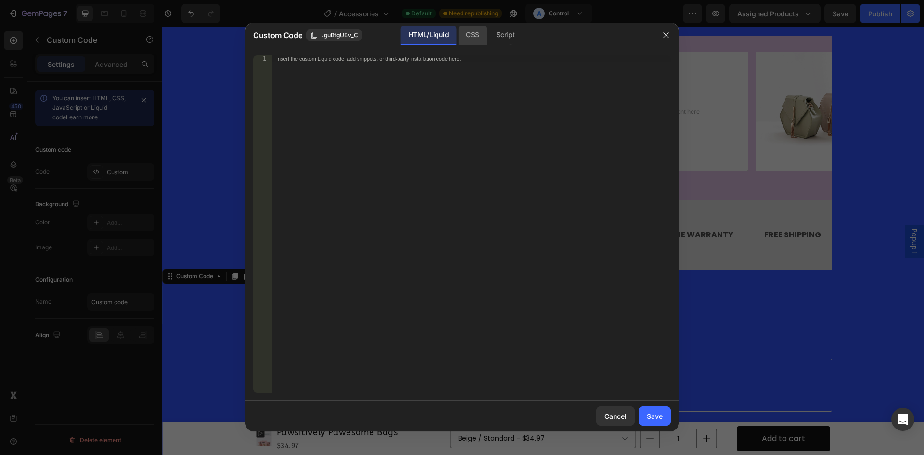
click at [472, 32] on div "CSS" at bounding box center [472, 35] width 28 height 19
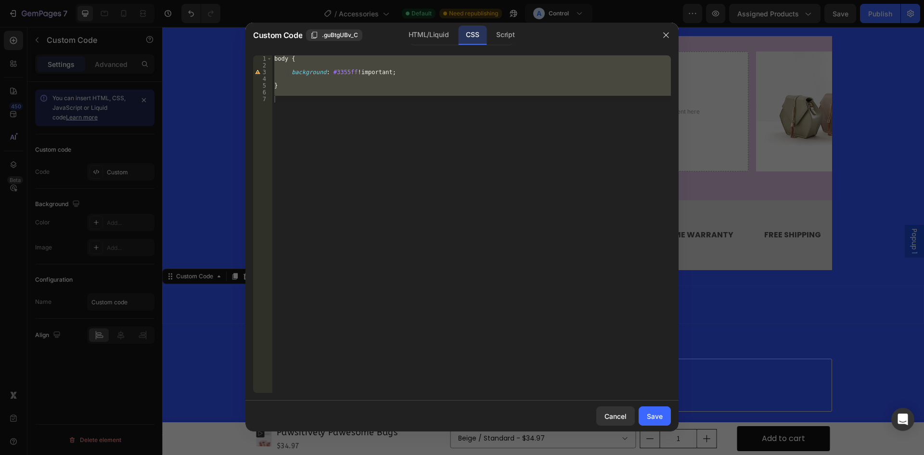
click at [336, 180] on div "body { background : #3355ff !important ; }" at bounding box center [472, 224] width 399 height 338
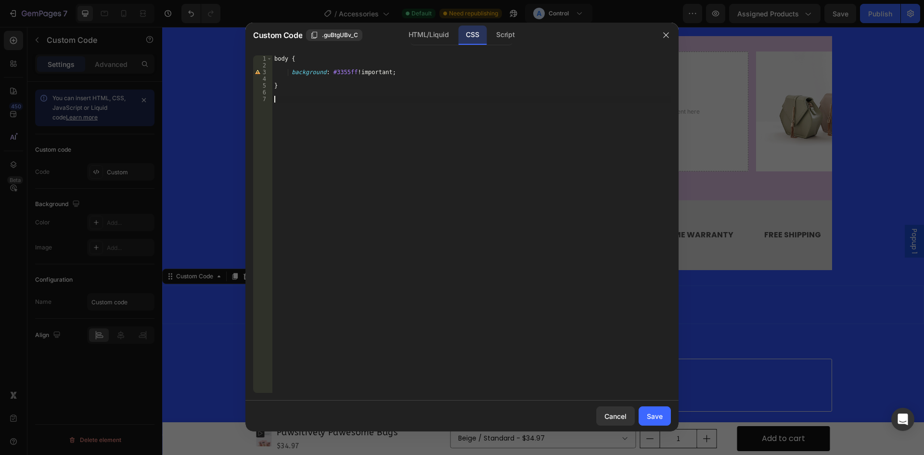
click at [836, 307] on div at bounding box center [462, 227] width 924 height 455
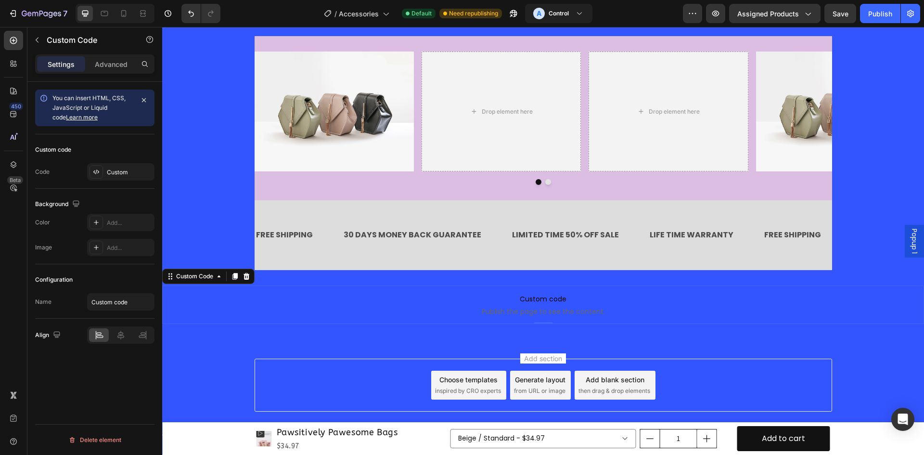
click at [461, 301] on span "Custom code" at bounding box center [543, 299] width 762 height 12
click at [117, 221] on div "Add..." at bounding box center [129, 223] width 45 height 9
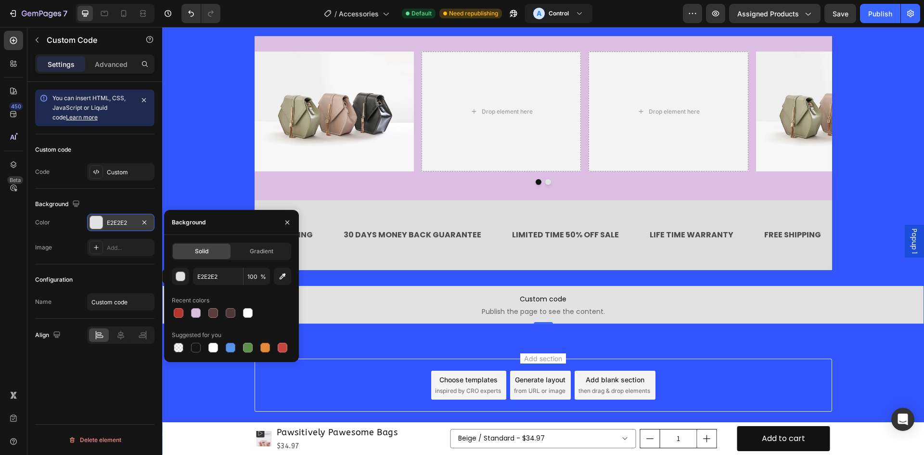
click at [106, 276] on div "Configuration" at bounding box center [94, 279] width 119 height 15
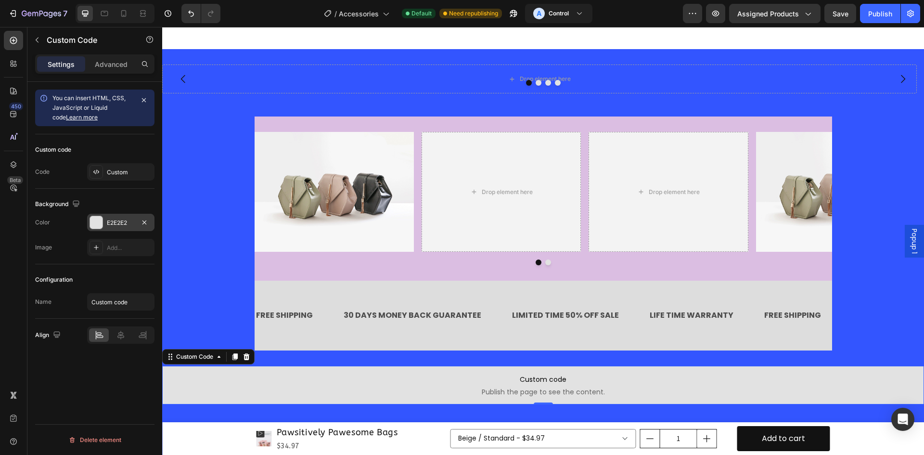
scroll to position [3998, 0]
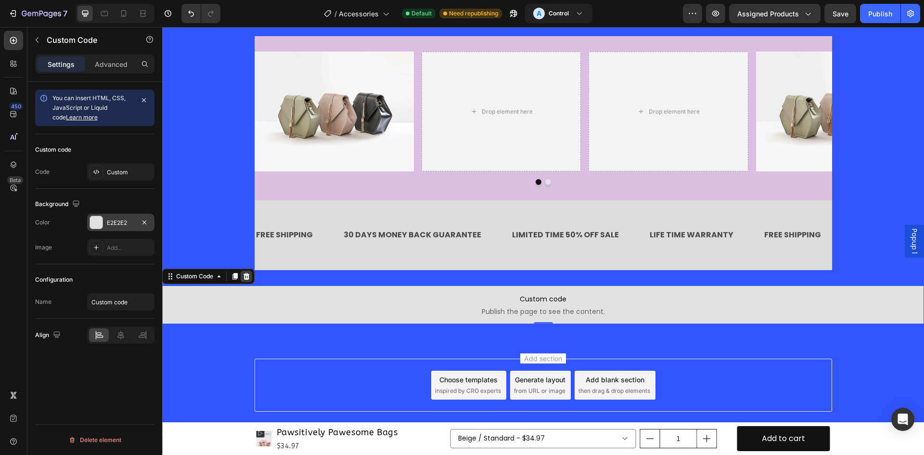
click at [246, 278] on icon at bounding box center [247, 277] width 8 height 8
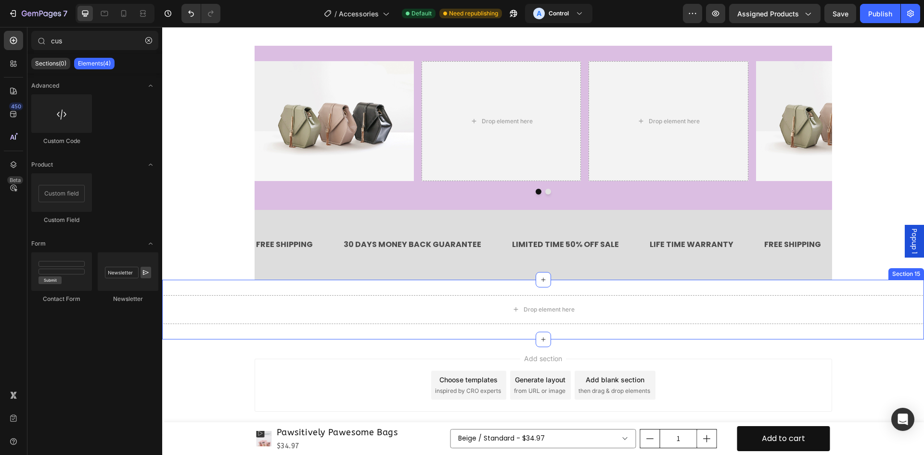
scroll to position [3988, 0]
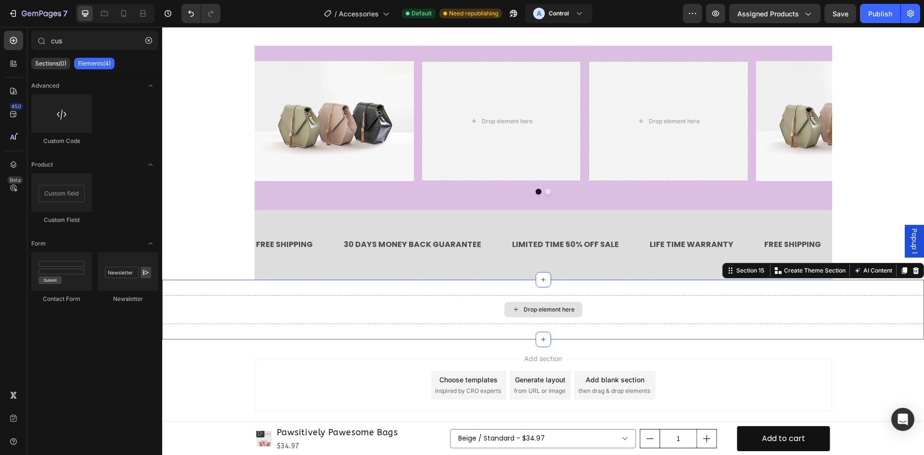
click at [260, 296] on div "Drop element here" at bounding box center [543, 309] width 762 height 29
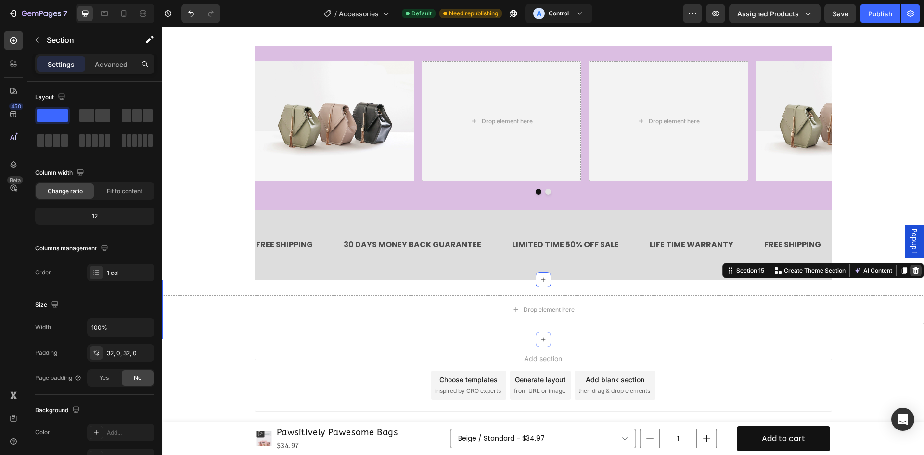
click at [912, 272] on icon at bounding box center [916, 271] width 8 height 8
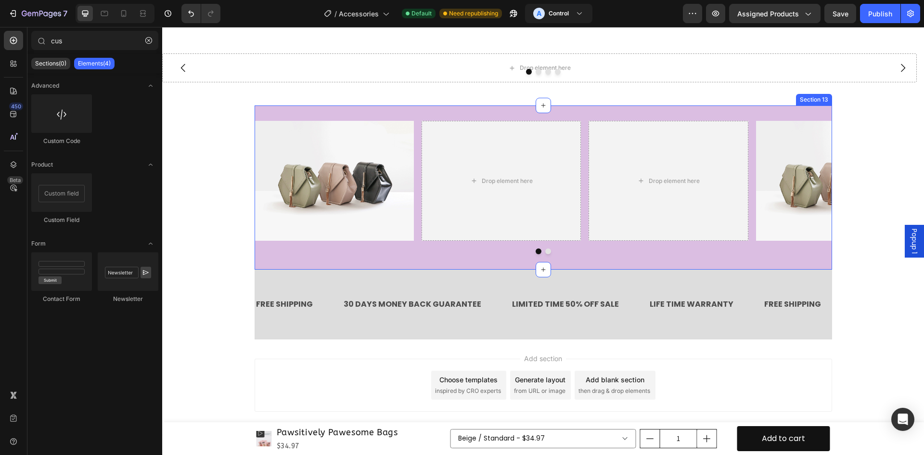
scroll to position [3929, 0]
click at [605, 270] on div "FREE SHIPPING Text Block 30 DAYS MONEY BACK GUARANTEE Text Block LIMITED TIME 5…" at bounding box center [544, 305] width 578 height 70
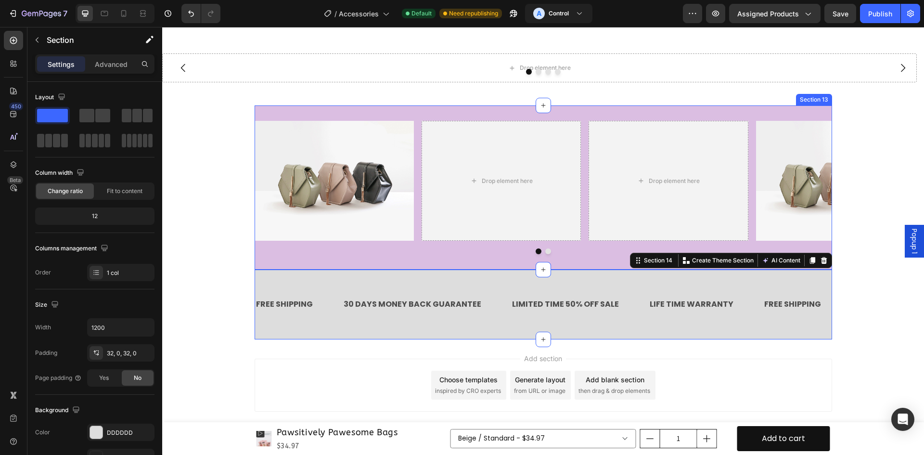
click at [606, 257] on div "Image Drop element here Drop element here Image Carousel Section 13" at bounding box center [544, 187] width 578 height 164
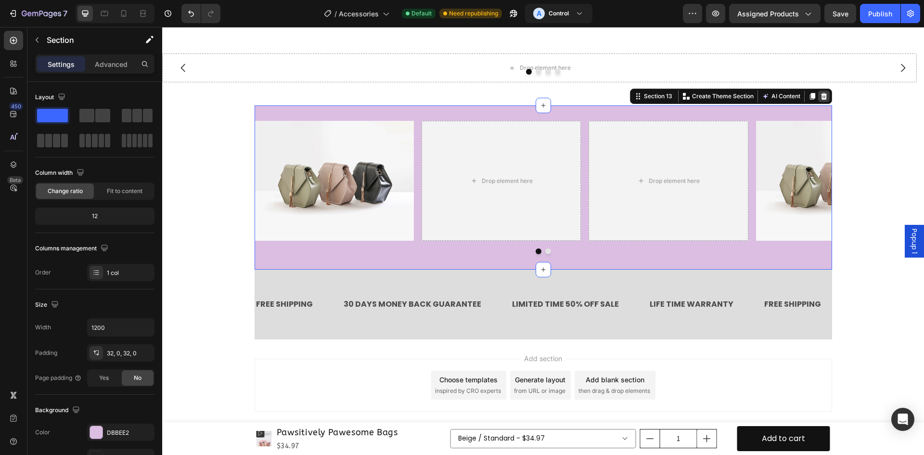
click at [820, 93] on icon at bounding box center [824, 96] width 8 height 8
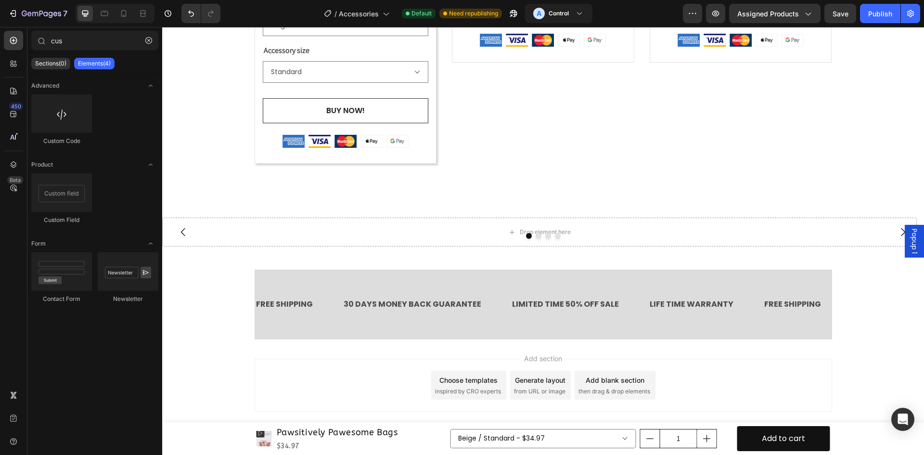
scroll to position [3765, 0]
click at [589, 242] on div "Drop element here" at bounding box center [539, 232] width 755 height 29
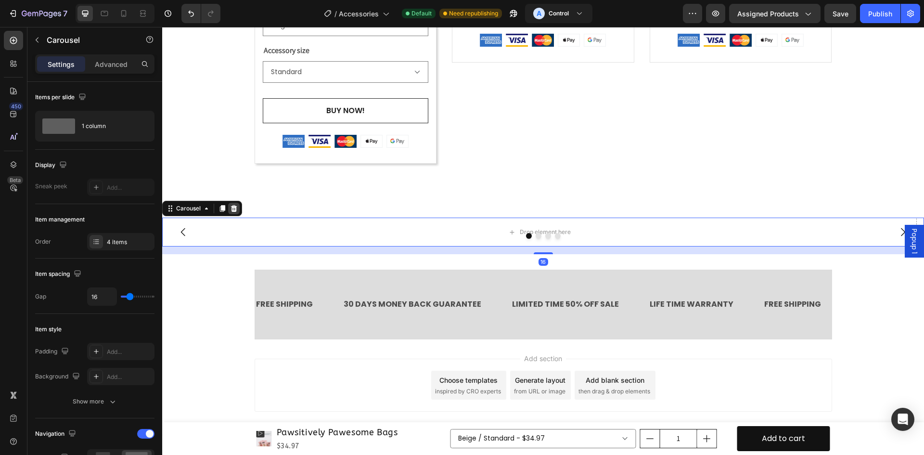
click at [234, 212] on icon at bounding box center [234, 209] width 8 height 8
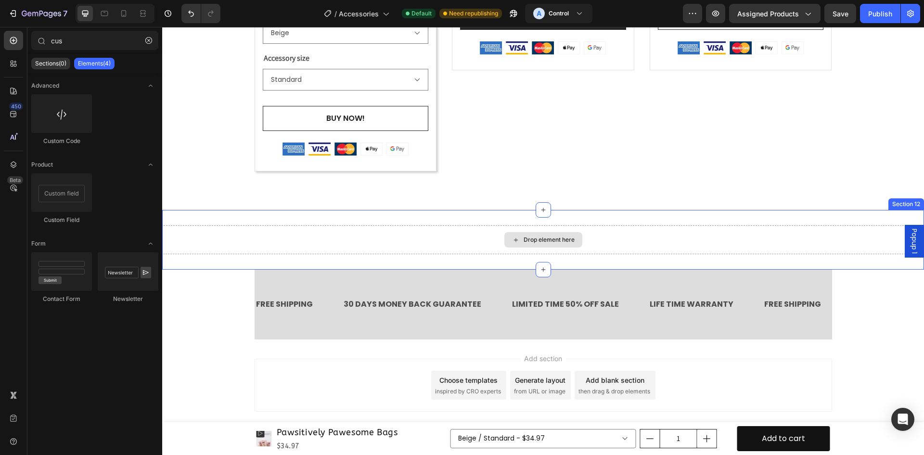
click at [393, 227] on div "Drop element here" at bounding box center [543, 239] width 762 height 29
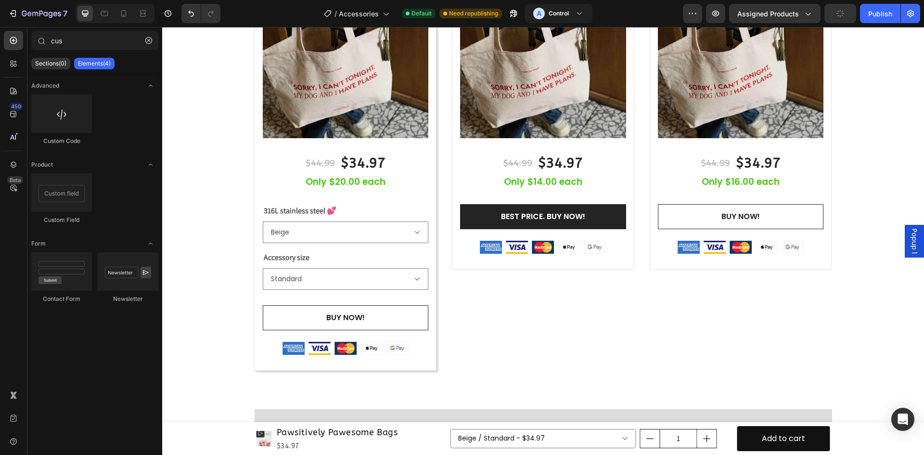
scroll to position [3456, 0]
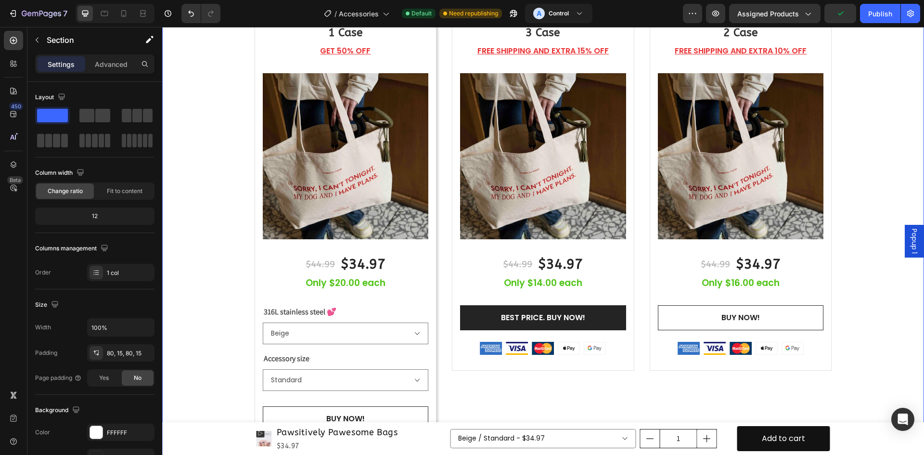
click at [884, 199] on div "Beautiful Everyday Heading Beautiful design, comfortable fabric, and super ligh…" at bounding box center [543, 206] width 748 height 531
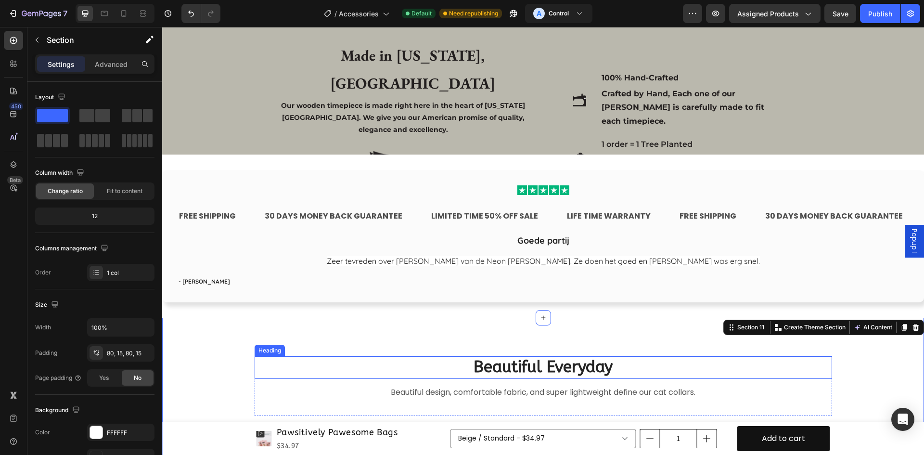
scroll to position [2961, 0]
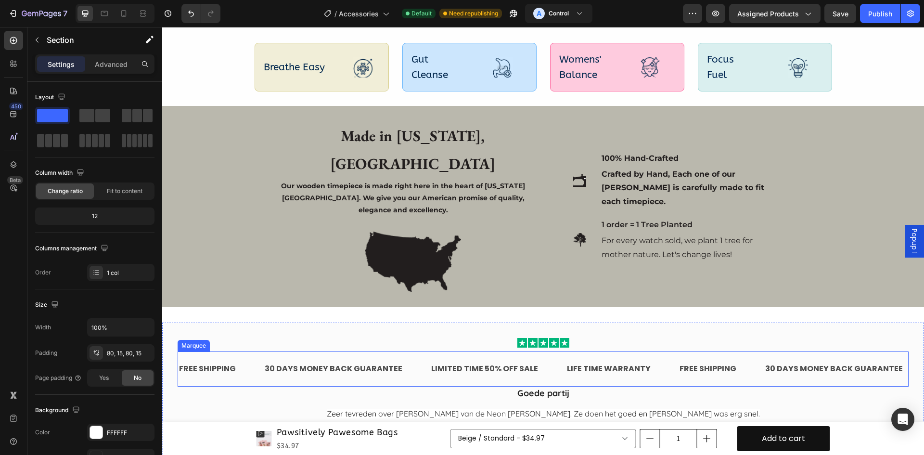
click at [663, 351] on div "FREE SHIPPING Text 30 DAYS MONEY BACK GUARANTEE Text LIMITED TIME 50% OFF SALE …" at bounding box center [543, 368] width 731 height 35
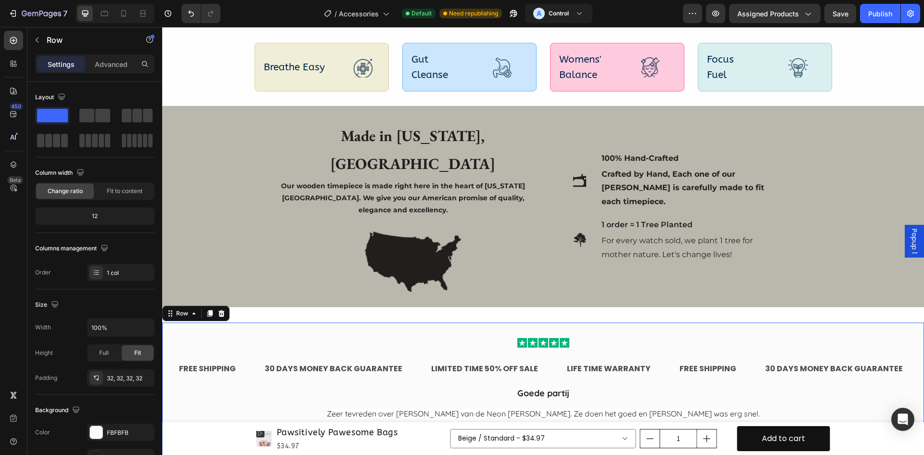
click at [659, 323] on div "Icon Icon Icon Icon Icon Row FREE SHIPPING Text 30 DAYS MONEY BACK GUARANTEE Te…" at bounding box center [543, 389] width 762 height 132
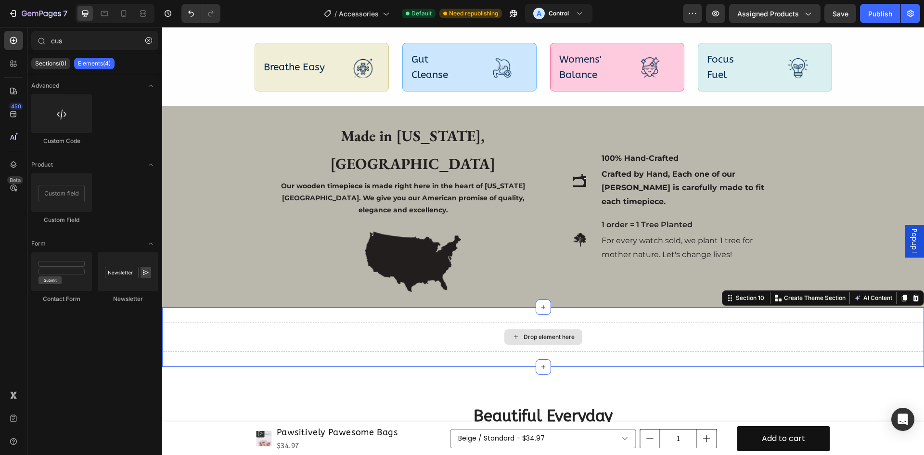
click at [659, 323] on div "Drop element here" at bounding box center [543, 337] width 762 height 29
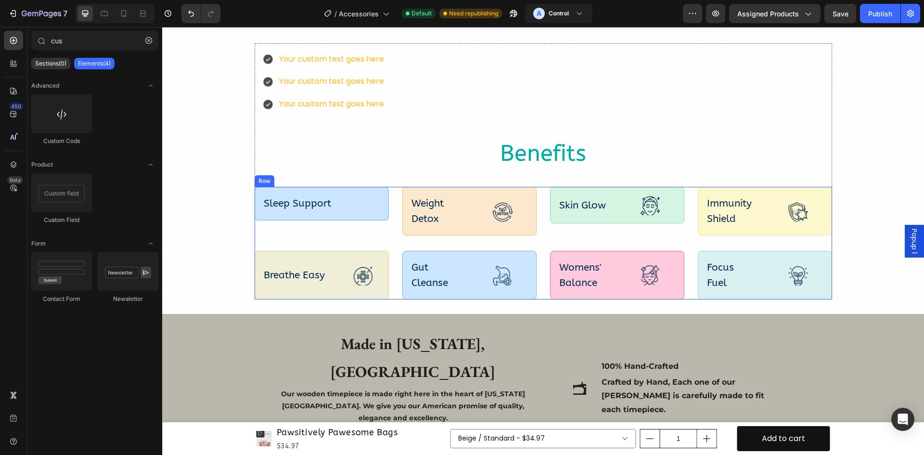
scroll to position [2720, 0]
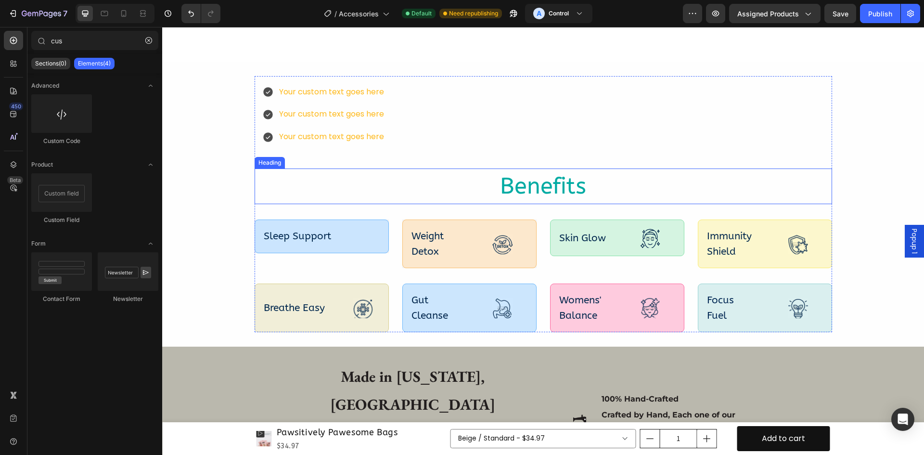
click at [648, 198] on h2 "Benefits" at bounding box center [544, 187] width 578 height 36
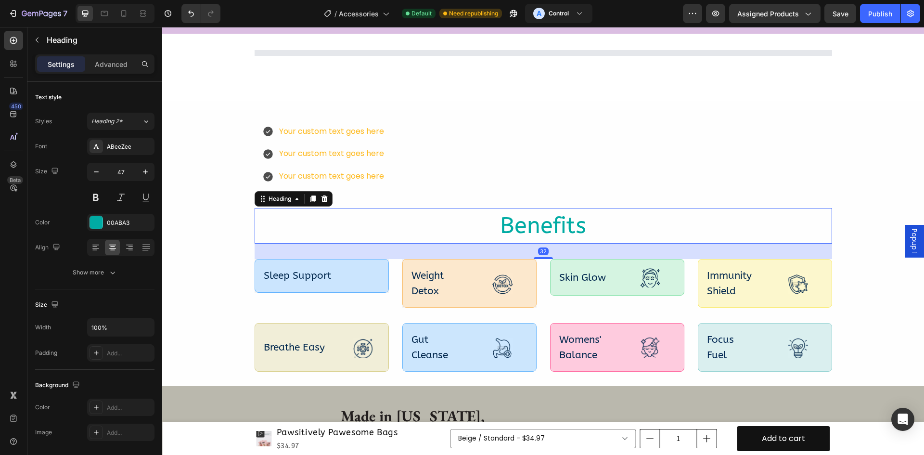
scroll to position [2640, 0]
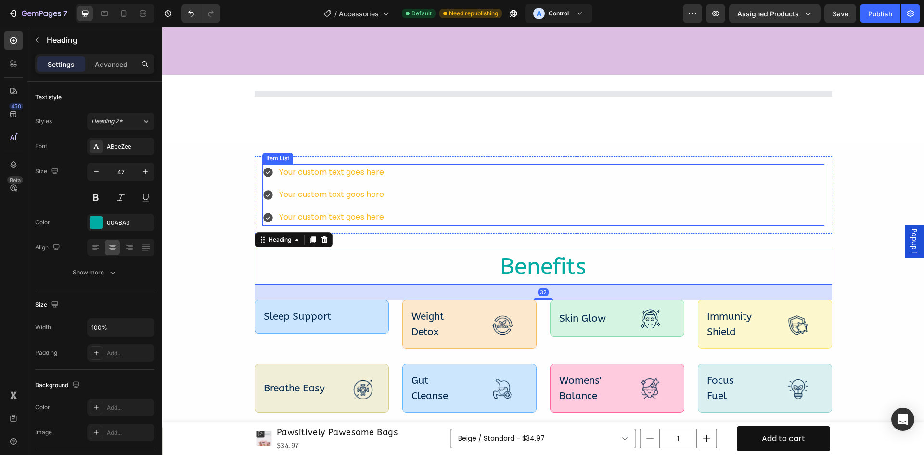
click at [644, 199] on div "Your custom text goes here Your custom text goes here Your custom text goes here" at bounding box center [543, 195] width 562 height 62
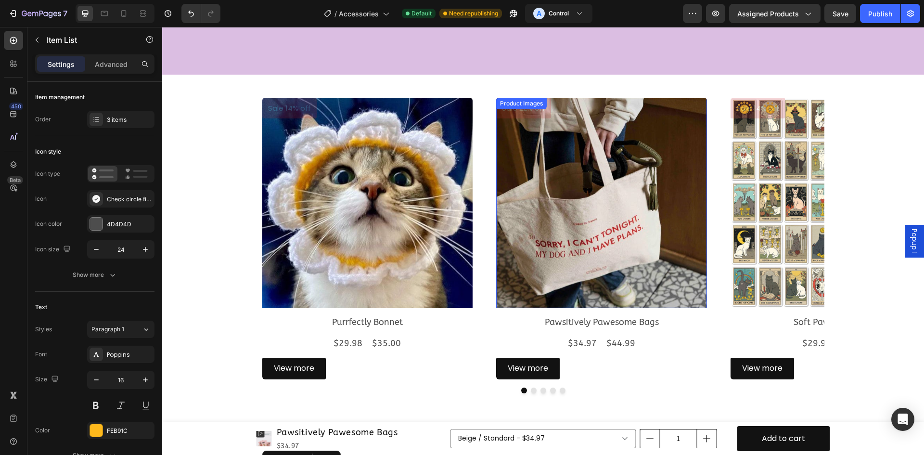
scroll to position [2881, 0]
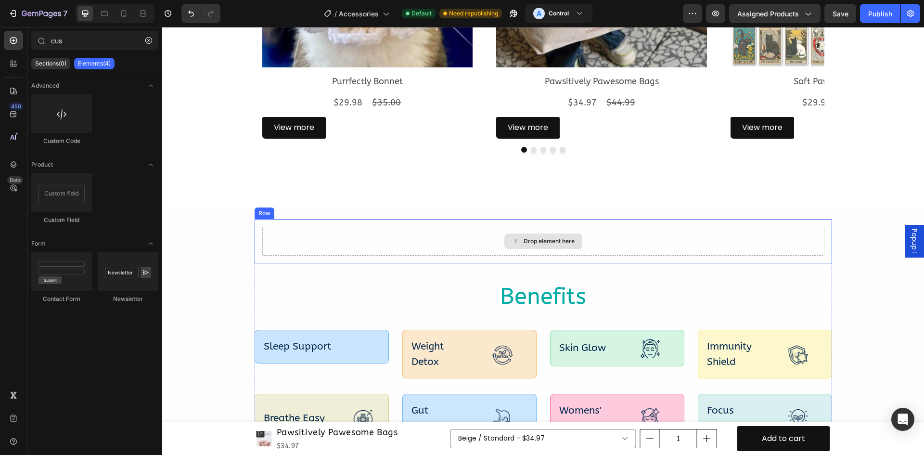
click at [604, 230] on div "Drop element here" at bounding box center [543, 241] width 562 height 29
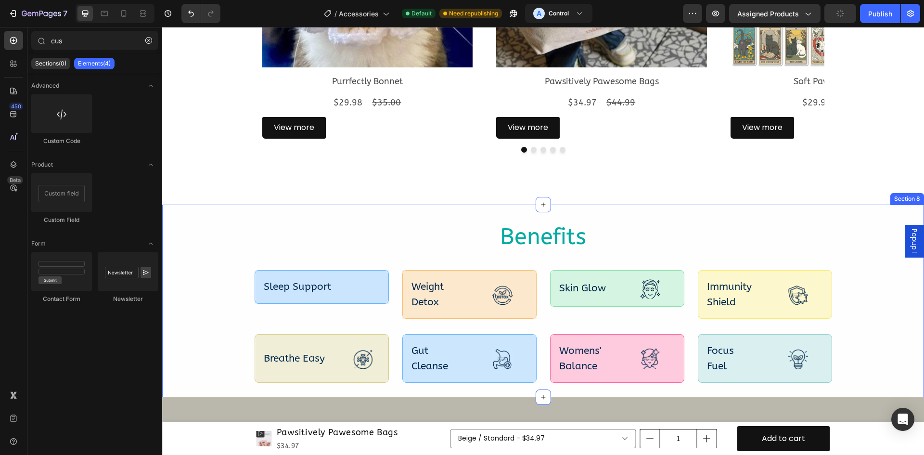
click at [648, 232] on h2 "Benefits" at bounding box center [544, 237] width 578 height 36
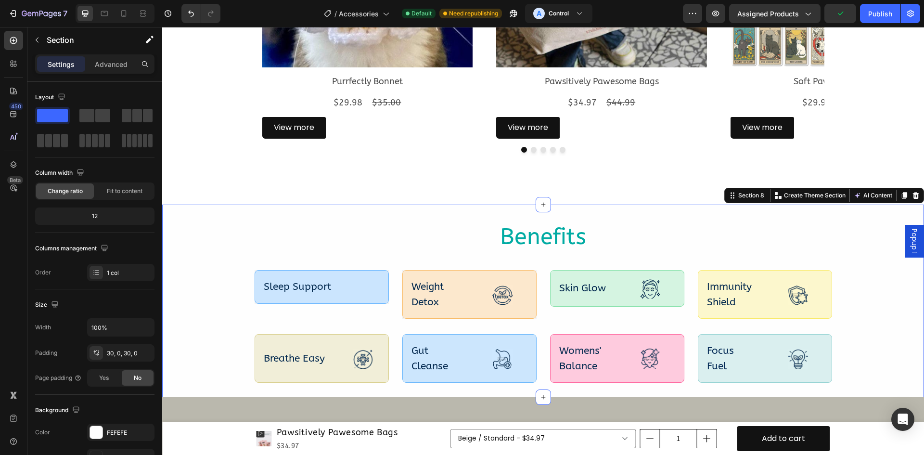
click at [846, 238] on div "Benefits Heading Sleep Support Text Block Row Hero Banner Weight Detox Text Blo…" at bounding box center [543, 301] width 762 height 164
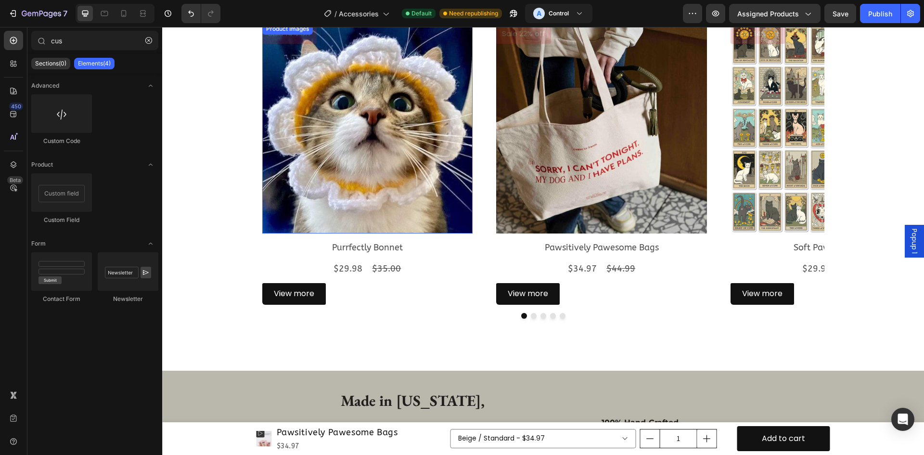
scroll to position [2720, 0]
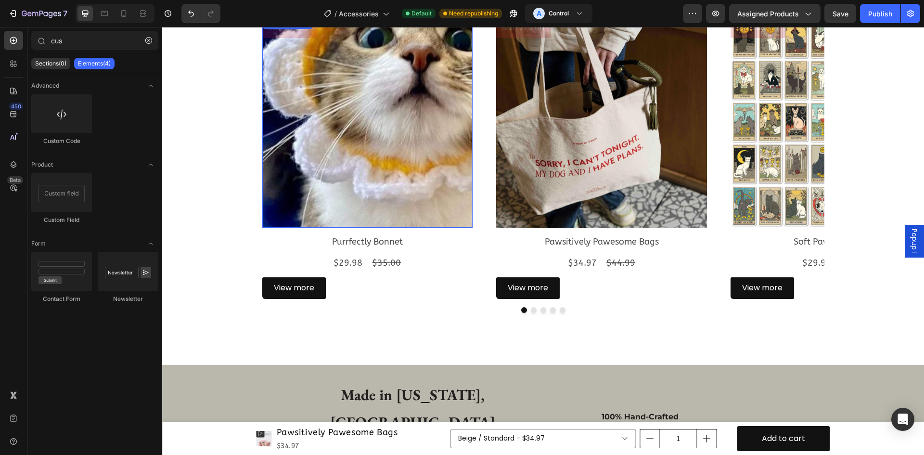
click at [305, 208] on img at bounding box center [367, 122] width 211 height 211
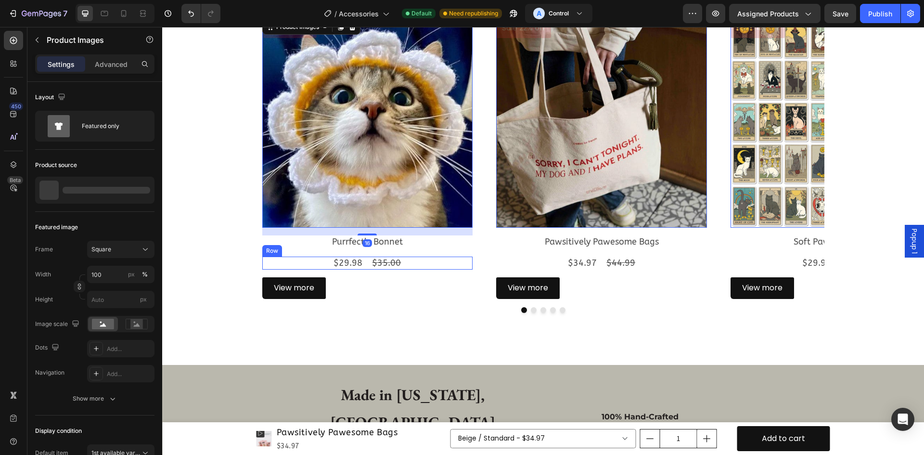
click at [307, 248] on div "Purrfectly Bonnet Product Title" at bounding box center [367, 241] width 211 height 13
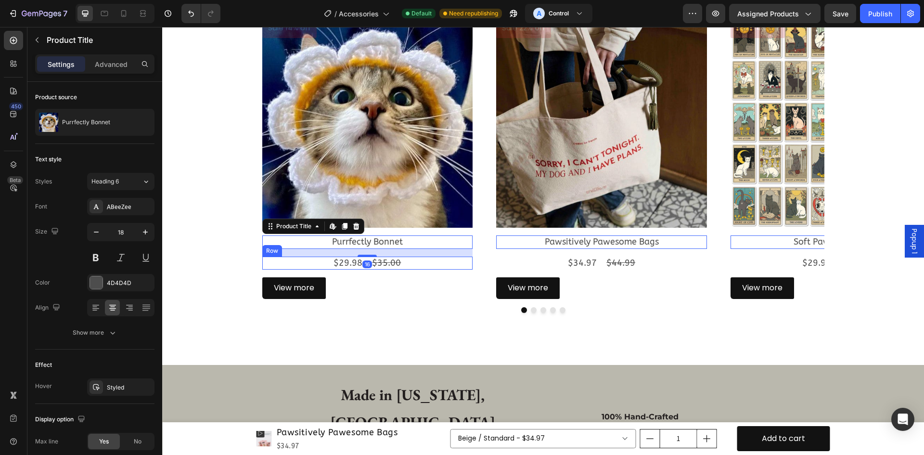
click at [290, 263] on div "$29.98 Product Price Product Price $35.00 Product Price Product Price Row" at bounding box center [367, 263] width 211 height 13
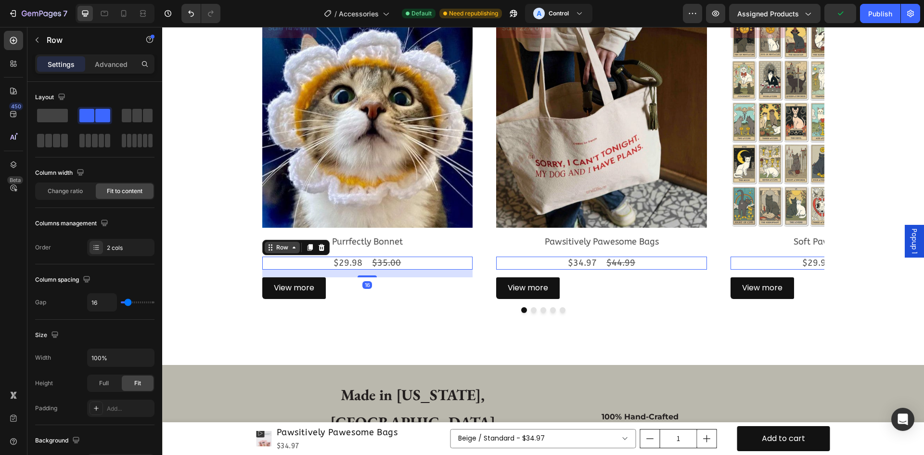
click at [284, 251] on div "Row" at bounding box center [282, 247] width 16 height 9
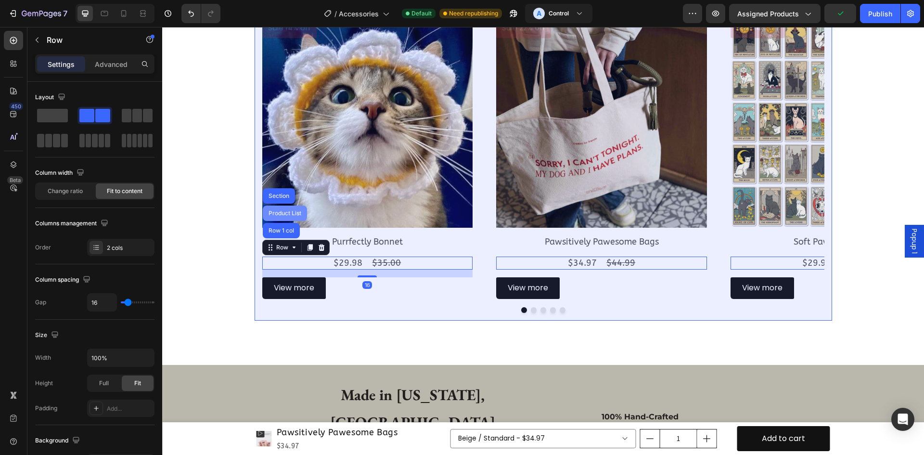
drag, startPoint x: 278, startPoint y: 213, endPoint x: 281, endPoint y: 262, distance: 49.2
click at [278, 213] on div "Product List" at bounding box center [285, 213] width 37 height 6
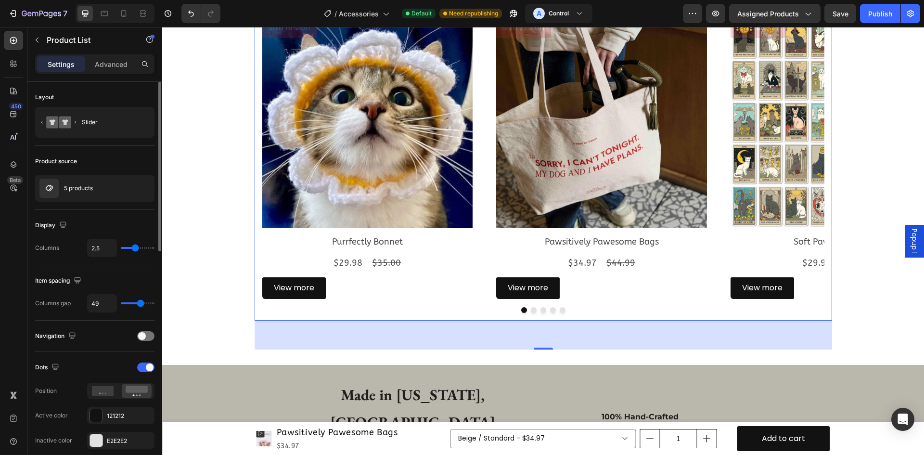
type input "4"
type input "6"
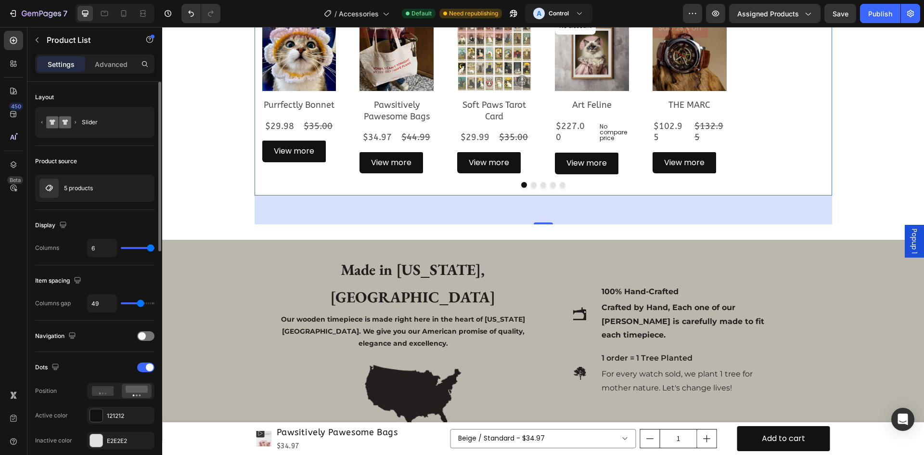
type input "5"
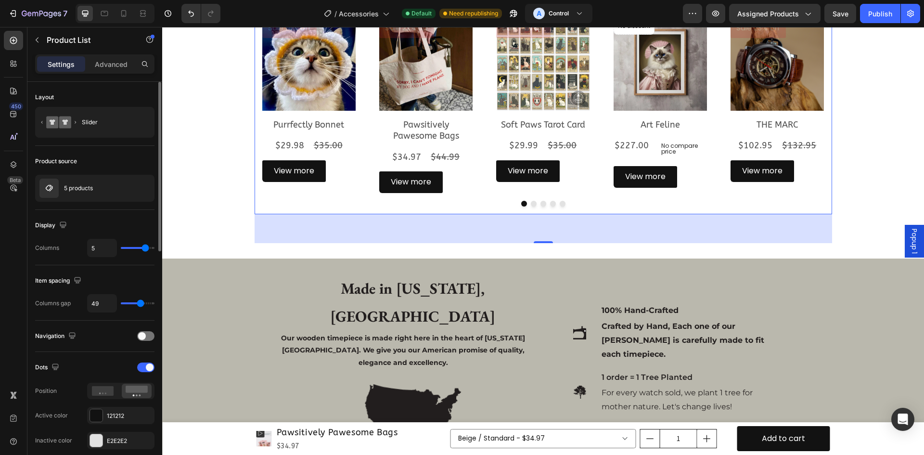
type input "4"
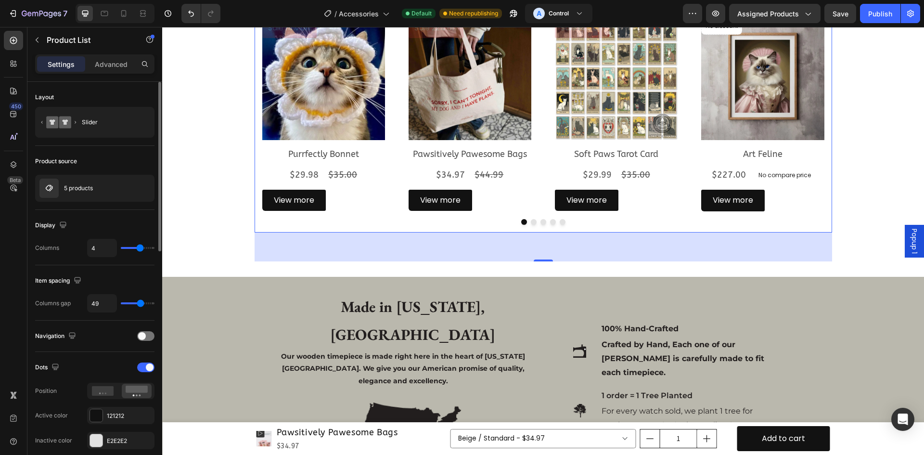
type input "4"
click at [143, 248] on input "range" at bounding box center [138, 248] width 34 height 2
click at [103, 250] on input "4" at bounding box center [102, 247] width 29 height 17
type input "1"
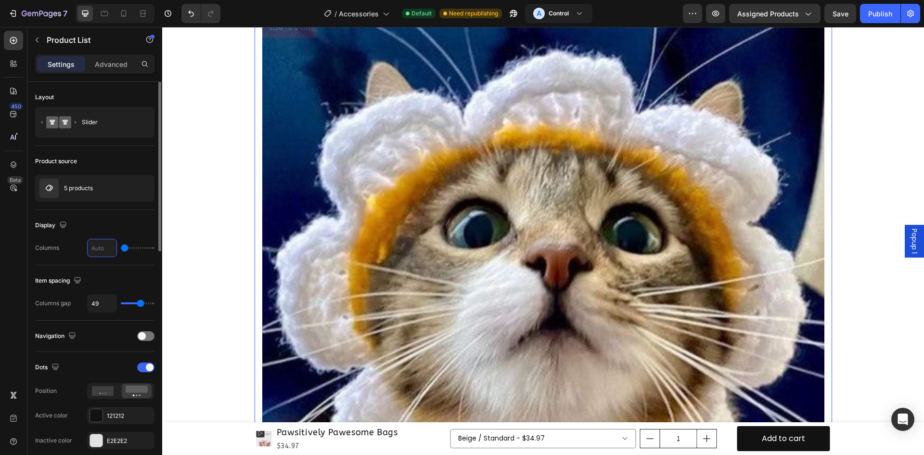
type input "3"
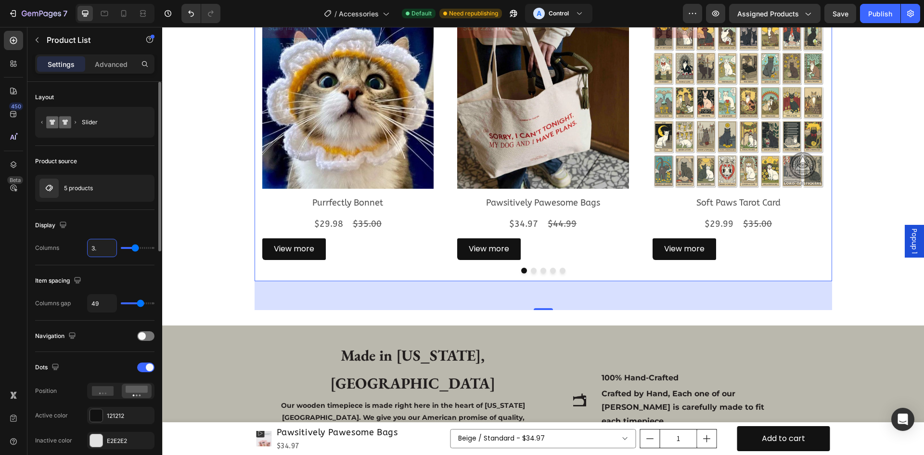
type input "3.5"
type input "4"
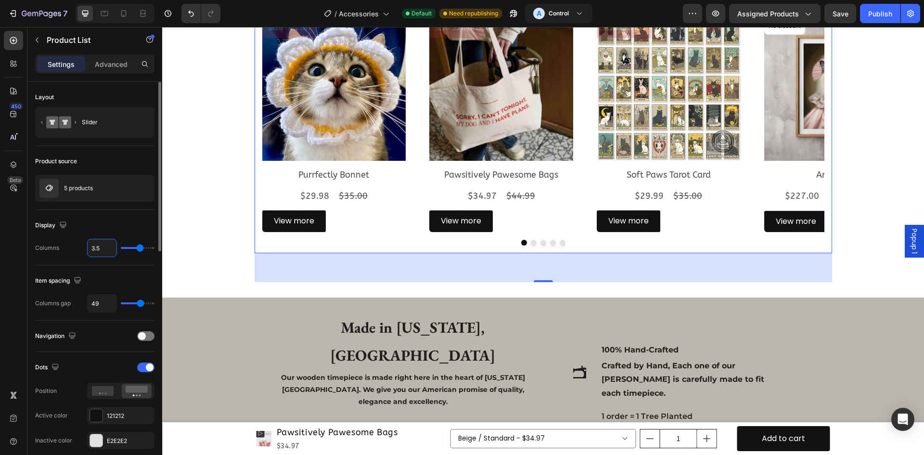
type input "3."
type input "3"
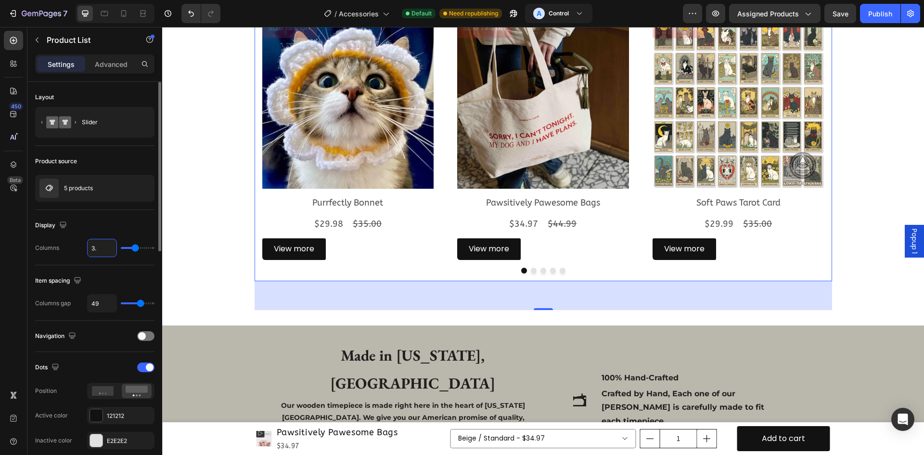
type input "3"
type input "1"
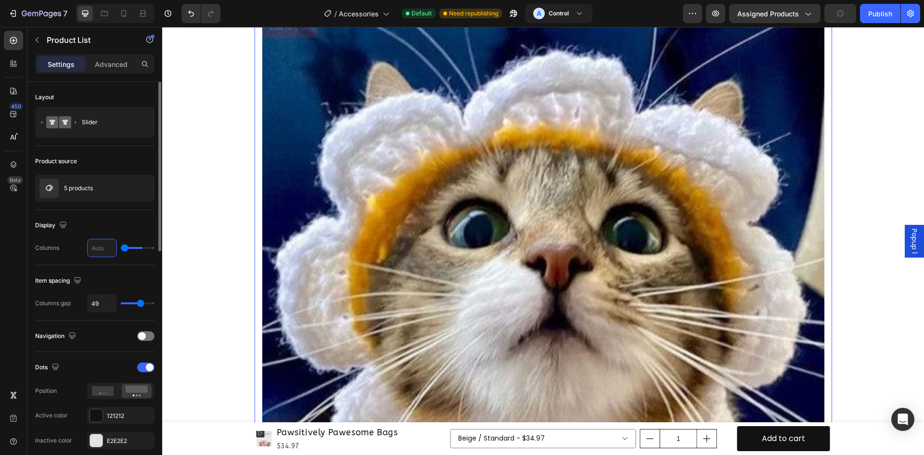
type input "4"
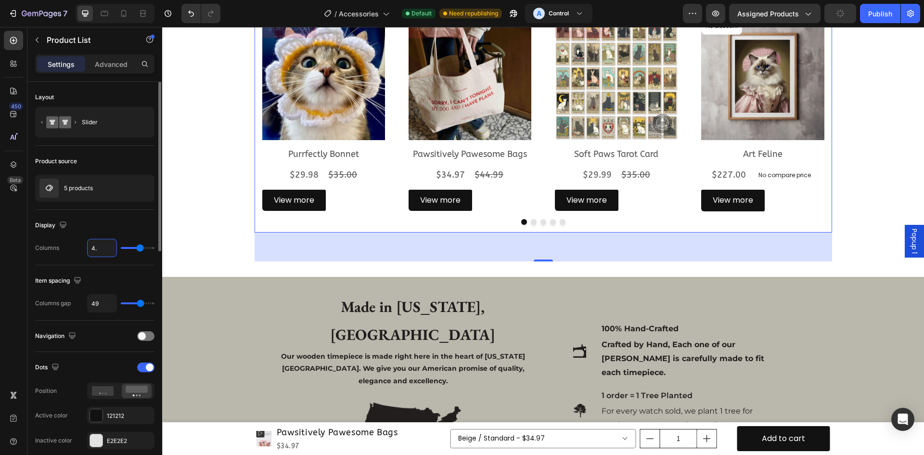
type input "4.5"
type input "5"
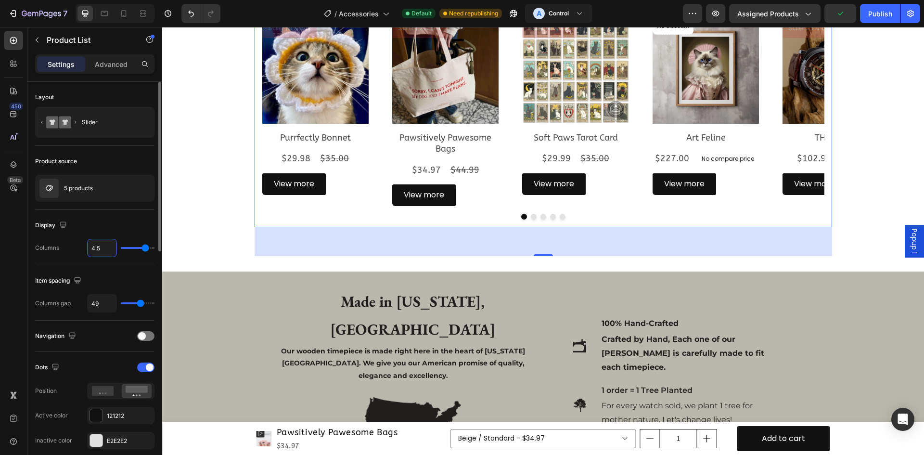
type input "4.5"
click at [115, 221] on div "Display" at bounding box center [94, 225] width 119 height 15
type input "5"
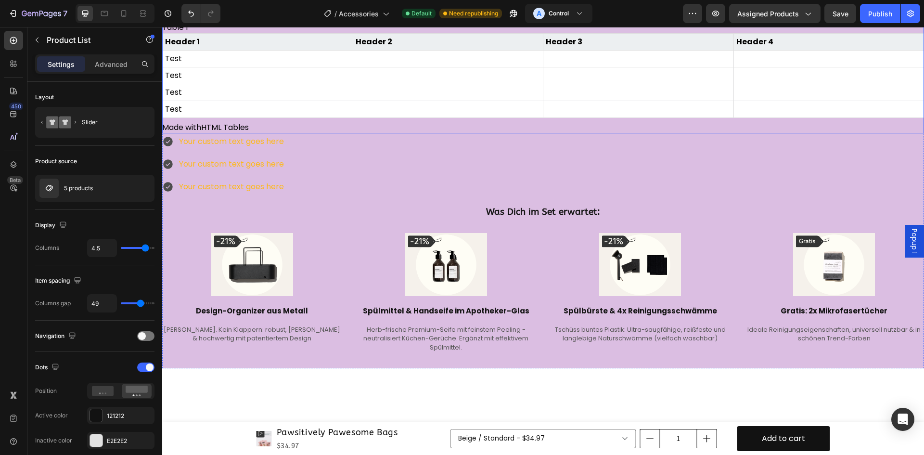
scroll to position [2239, 0]
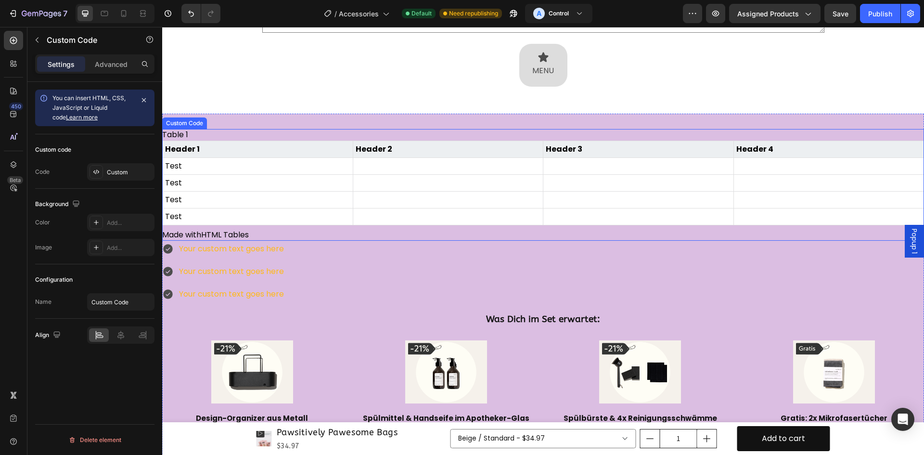
click at [363, 224] on td at bounding box center [448, 216] width 191 height 17
click at [361, 259] on div "Your custom text goes here Your custom text goes here Your custom text goes here" at bounding box center [531, 272] width 738 height 62
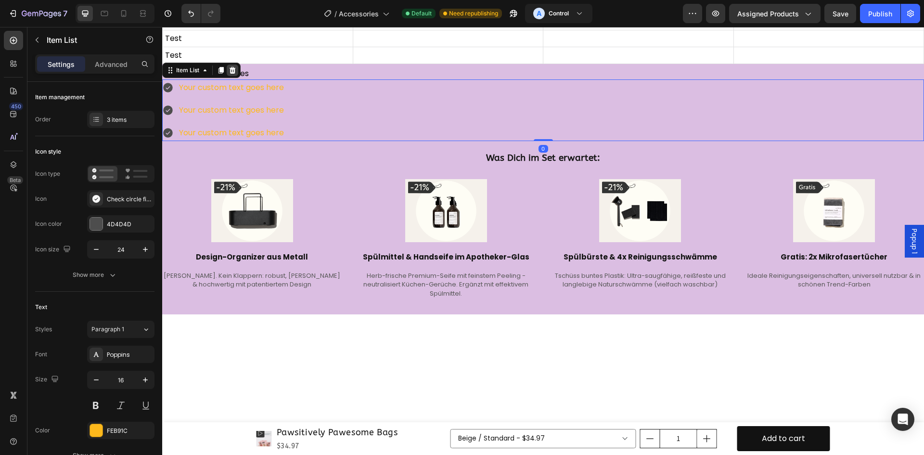
click at [234, 74] on icon at bounding box center [233, 70] width 8 height 8
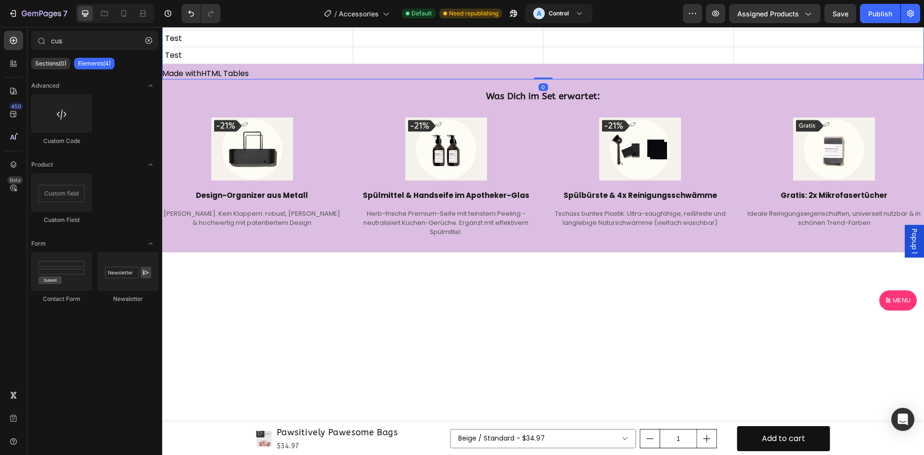
click at [256, 30] on td "Test" at bounding box center [258, 21] width 191 height 17
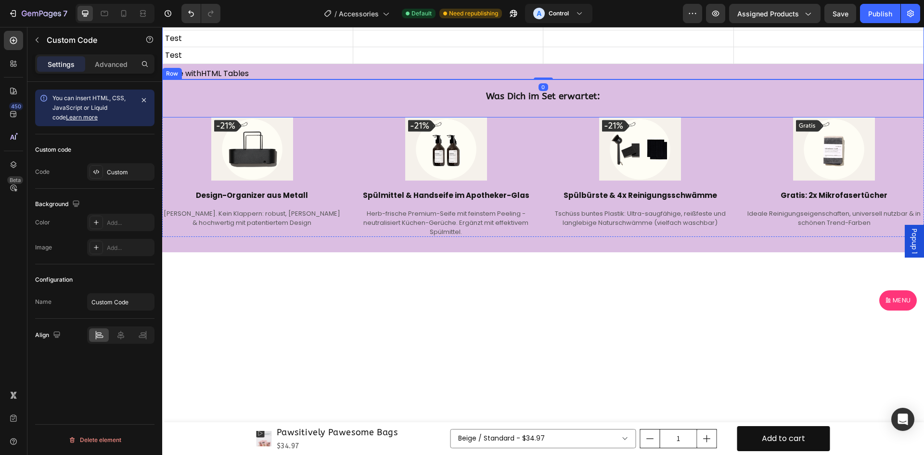
click at [260, 117] on div "Was Dich im Set erwartet: Heading Row" at bounding box center [543, 98] width 762 height 38
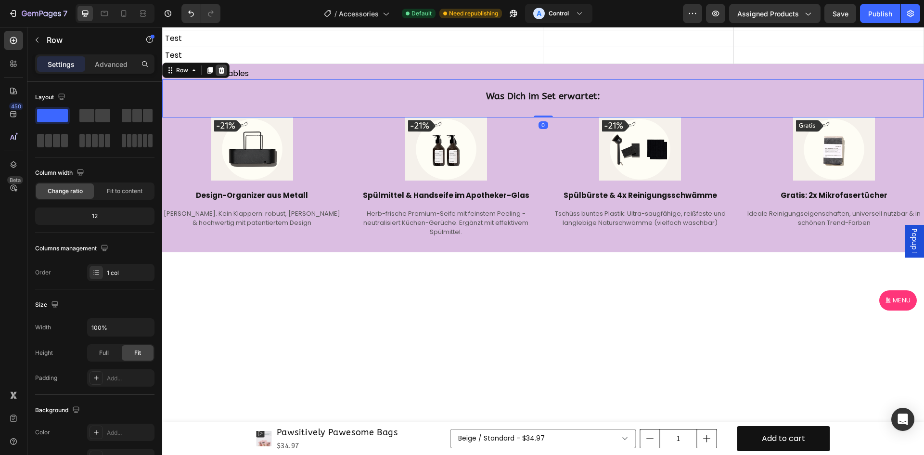
click at [226, 76] on div at bounding box center [222, 71] width 12 height 12
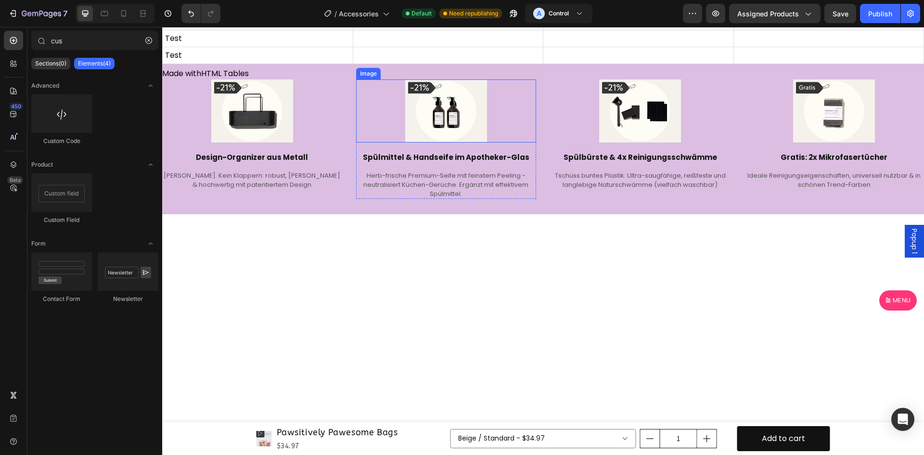
click at [371, 143] on div at bounding box center [446, 110] width 180 height 63
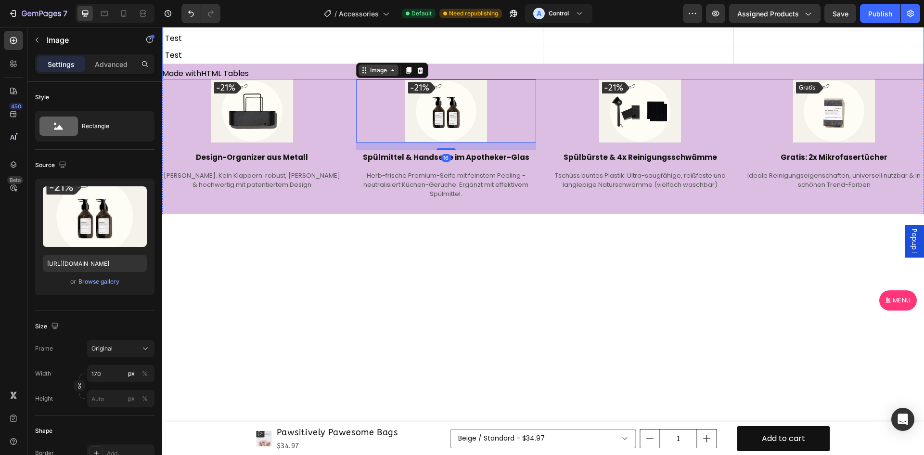
click at [381, 75] on div "Image" at bounding box center [378, 70] width 21 height 9
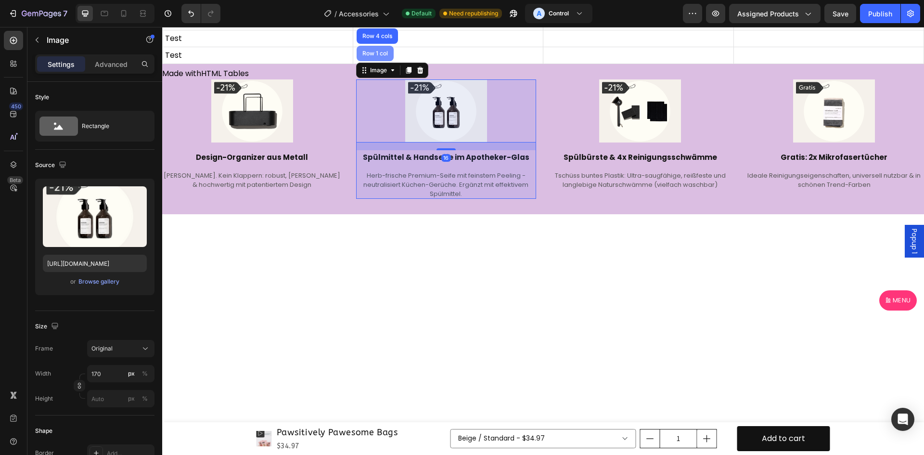
click at [377, 56] on div "Row 1 col" at bounding box center [375, 54] width 29 height 6
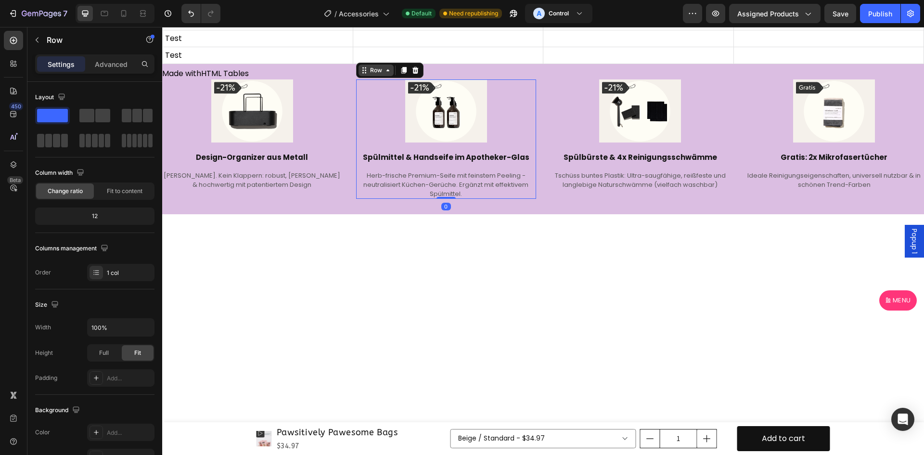
click at [373, 75] on div "Row" at bounding box center [376, 70] width 16 height 9
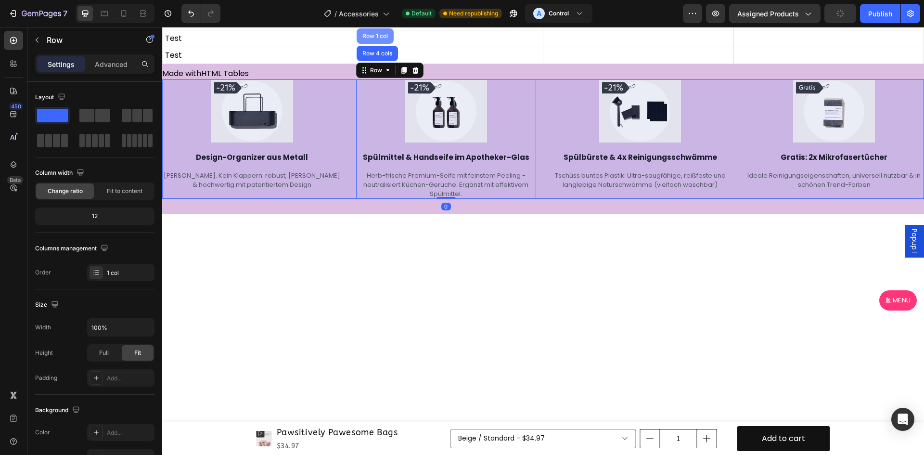
click at [371, 44] on div "Row 1 col" at bounding box center [375, 35] width 37 height 15
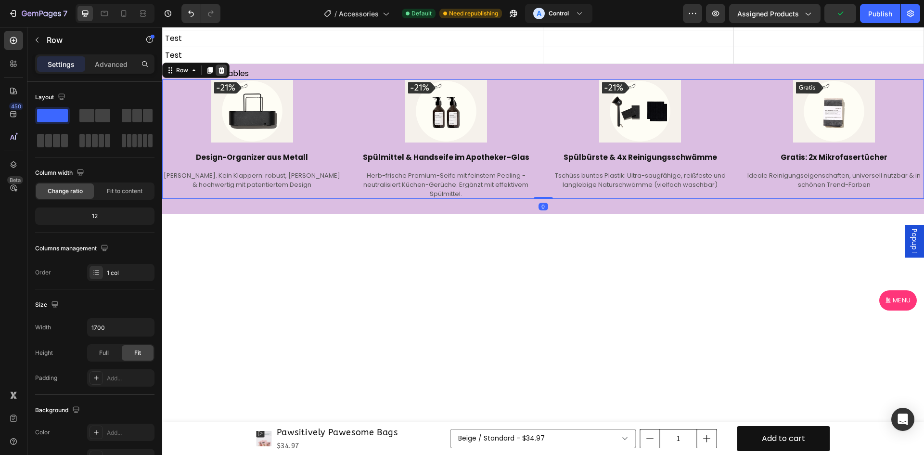
click at [221, 74] on icon at bounding box center [222, 70] width 8 height 8
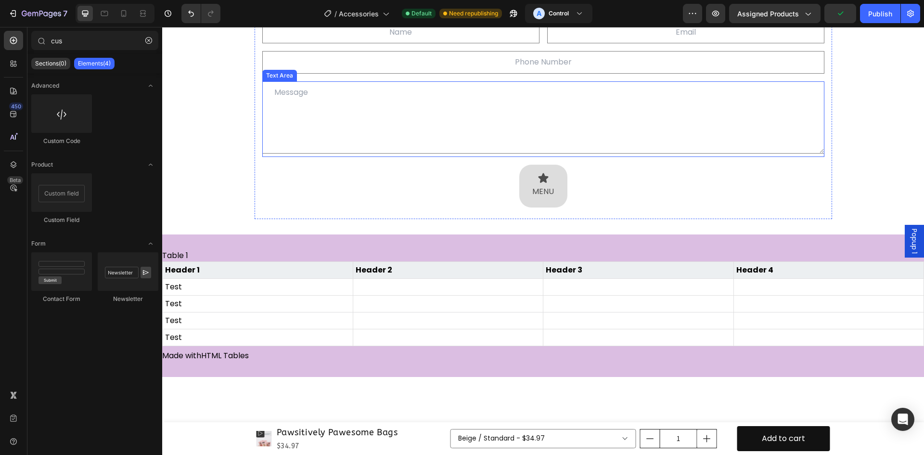
scroll to position [1918, 0]
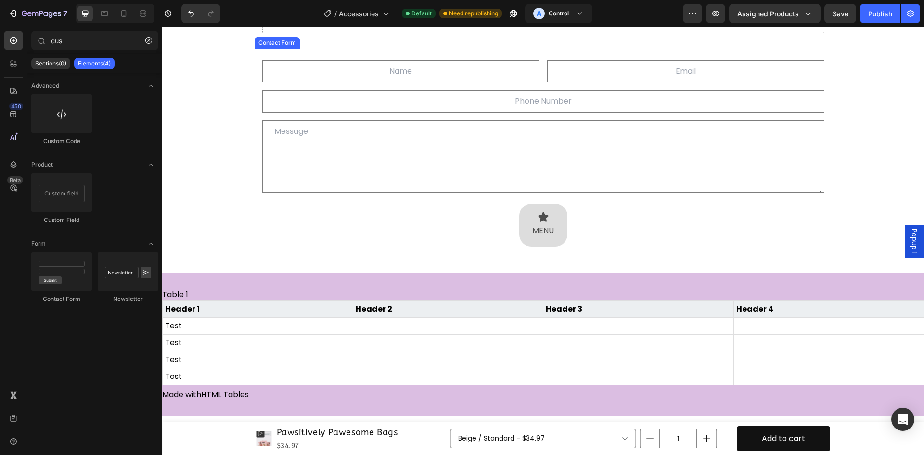
click at [350, 258] on div "Text Field Email Field Row Text Field Text Area Icon MENU Text Block Row Contac…" at bounding box center [544, 153] width 578 height 209
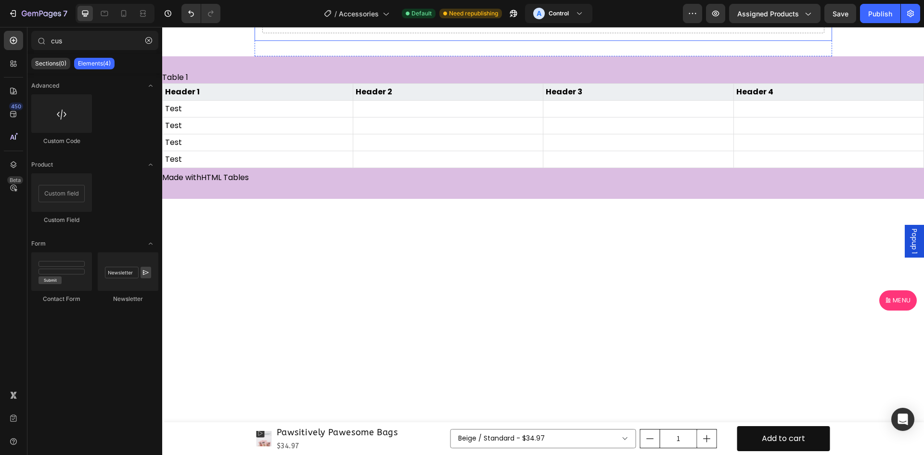
click at [343, 33] on div "Drop element here" at bounding box center [543, 18] width 562 height 29
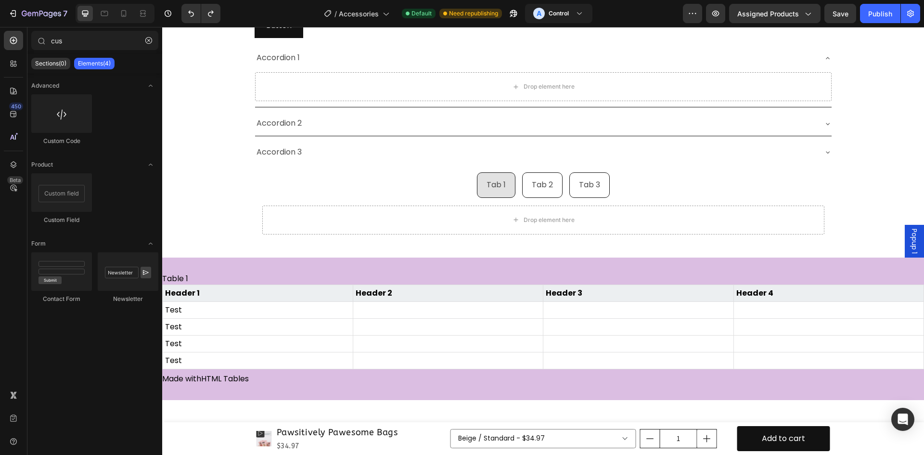
scroll to position [1677, 0]
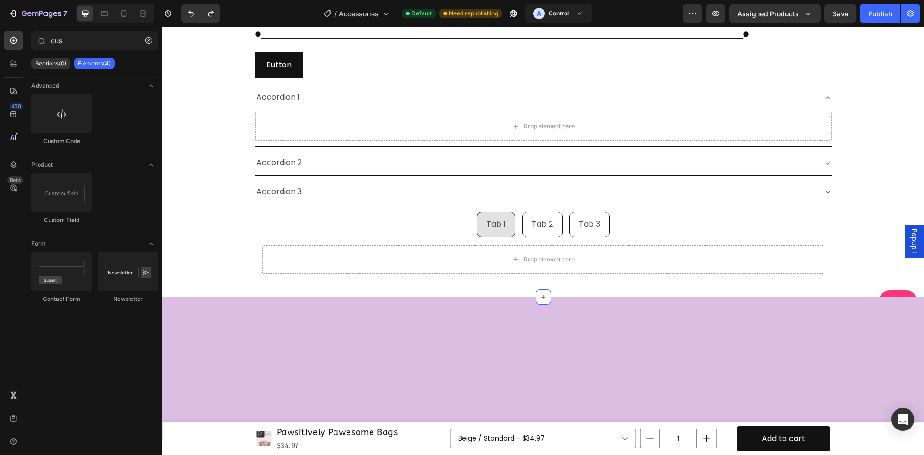
click at [334, 78] on div "Button Button" at bounding box center [544, 65] width 578 height 26
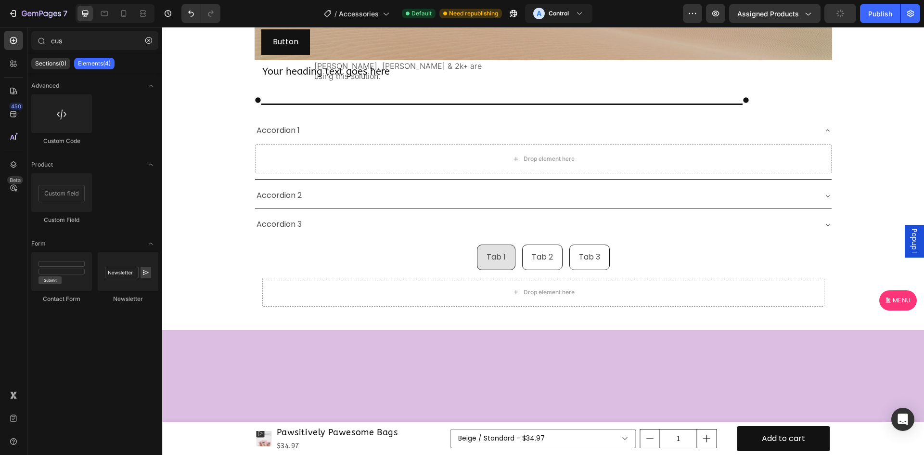
scroll to position [1517, 0]
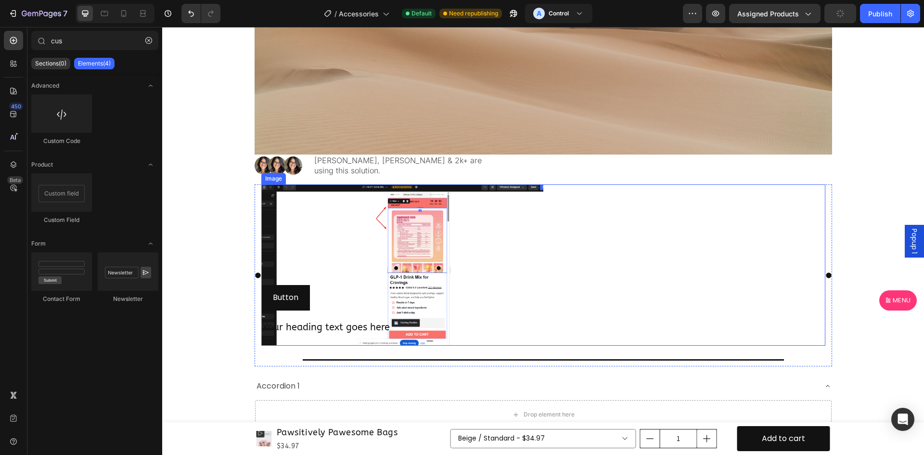
click at [470, 248] on img at bounding box center [402, 264] width 282 height 161
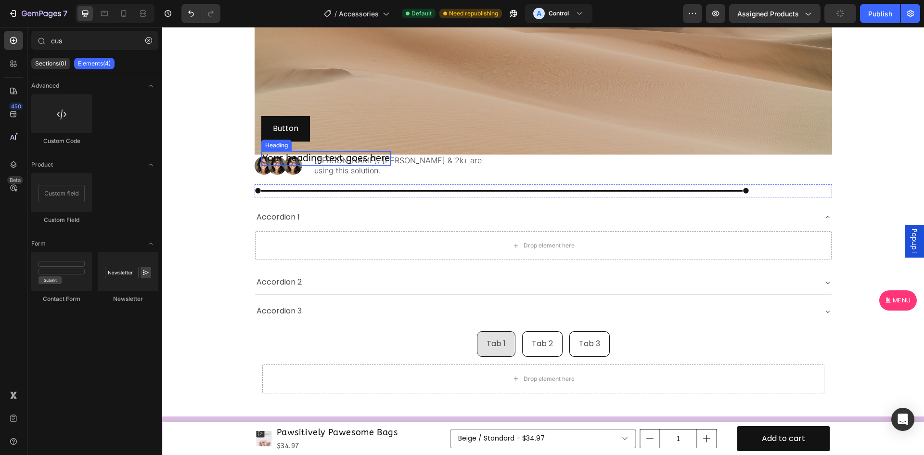
click at [386, 163] on h2 "Your heading text goes here" at bounding box center [326, 158] width 130 height 14
click at [360, 168] on p "using this solution." at bounding box center [398, 171] width 168 height 10
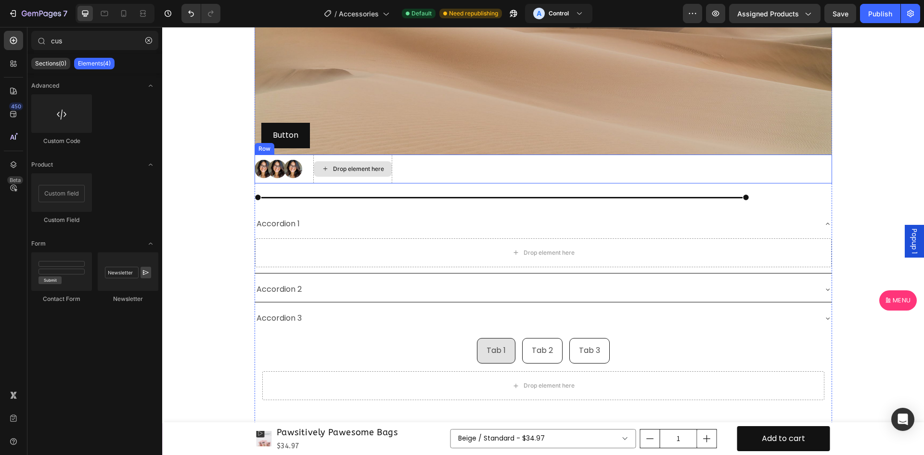
click at [307, 172] on div "Image Image Image Row Drop element here Row" at bounding box center [544, 169] width 578 height 29
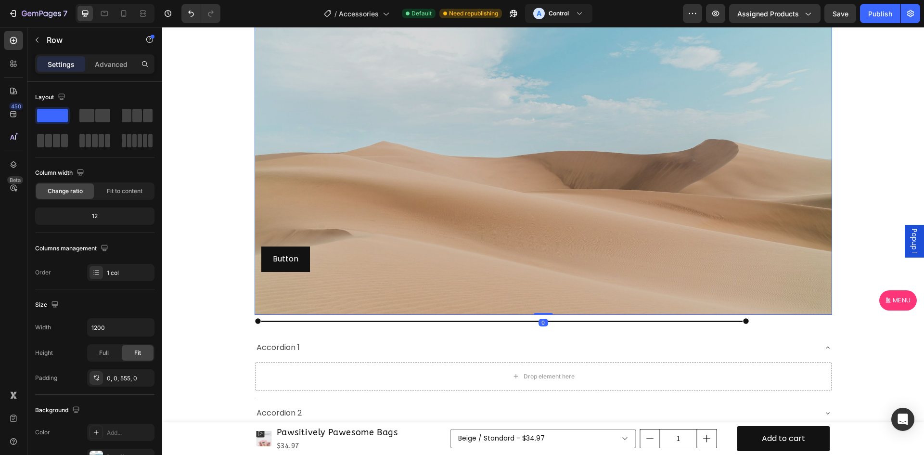
click at [359, 251] on div "Image Row 0" at bounding box center [544, 162] width 578 height 306
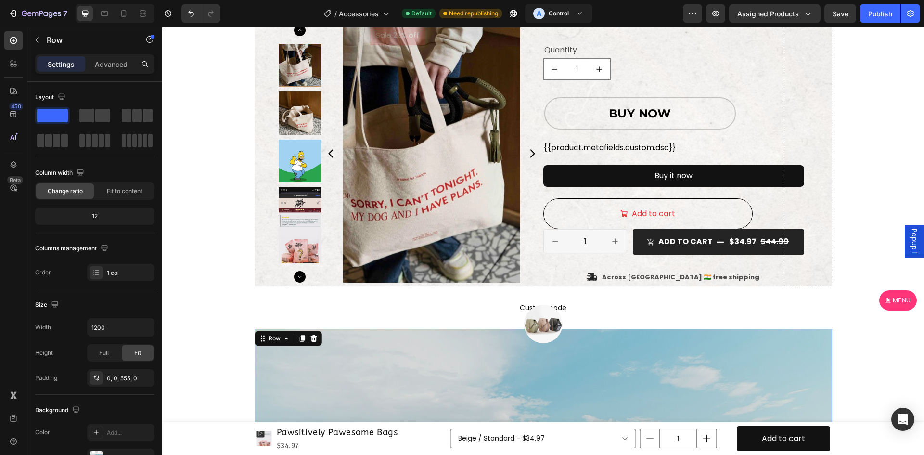
scroll to position [1035, 0]
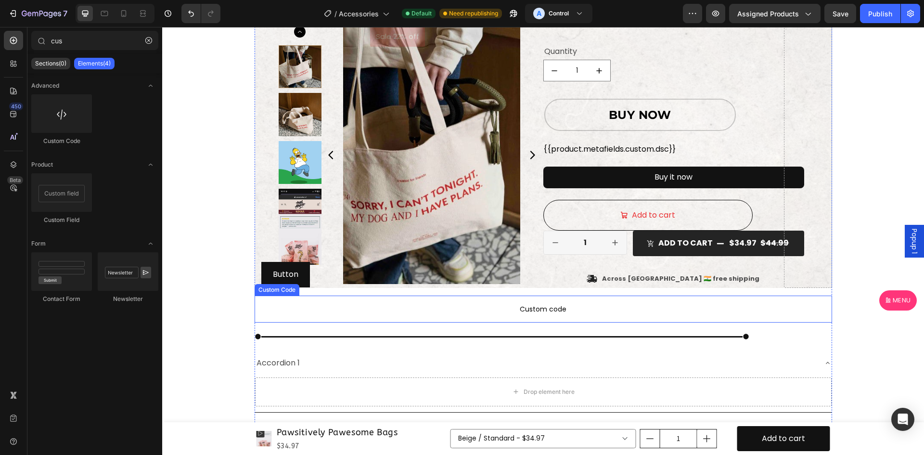
click at [500, 308] on span "Custom code" at bounding box center [544, 309] width 578 height 12
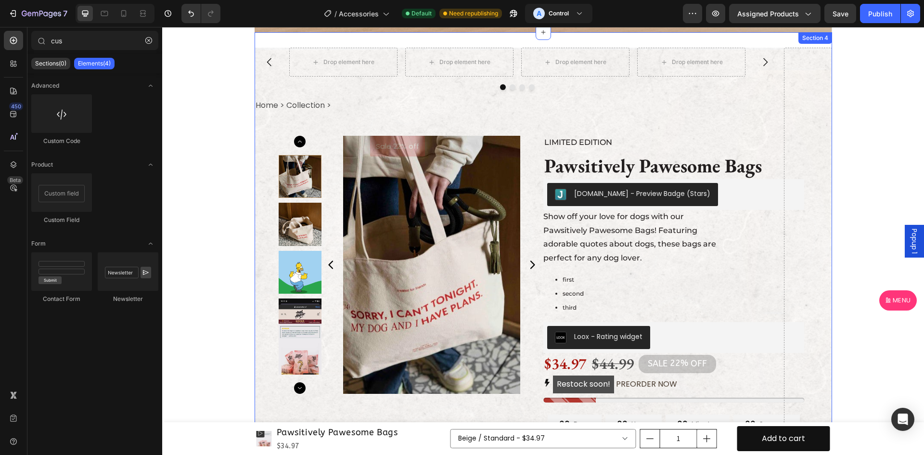
scroll to position [153, 0]
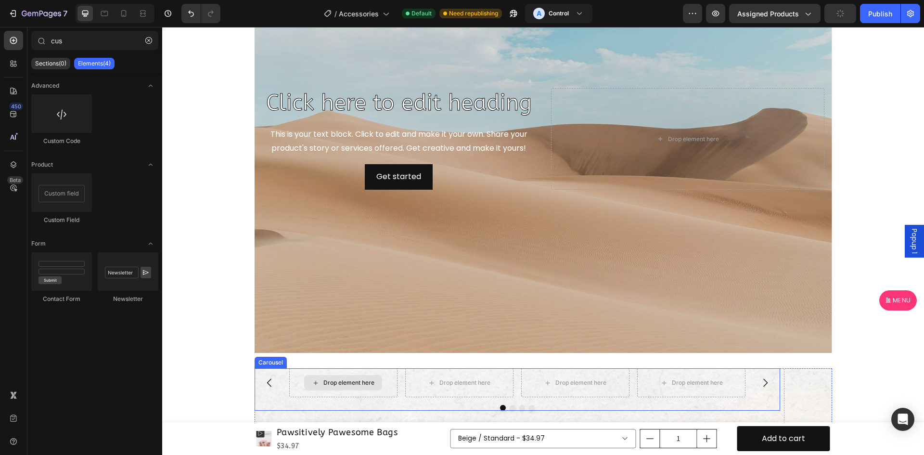
click at [372, 385] on div "Drop element here" at bounding box center [343, 382] width 78 height 15
click at [399, 393] on div "Drop element here Drop element here Drop element here Drop element here" at bounding box center [517, 382] width 457 height 29
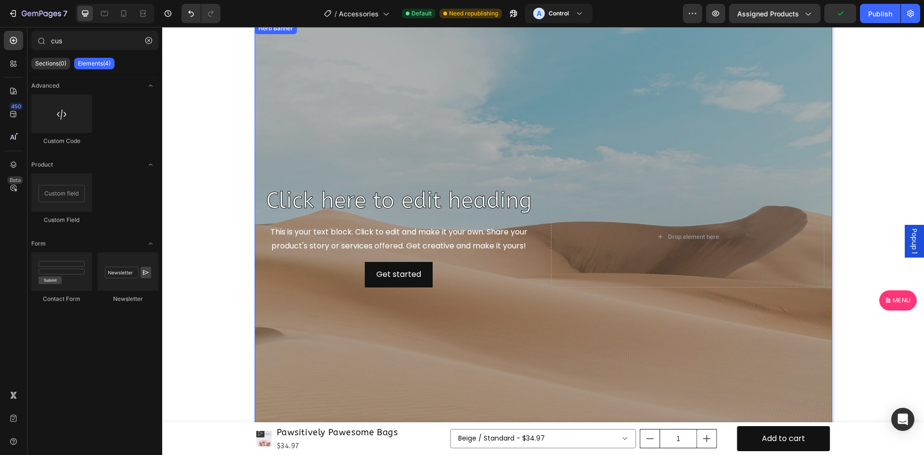
scroll to position [0, 0]
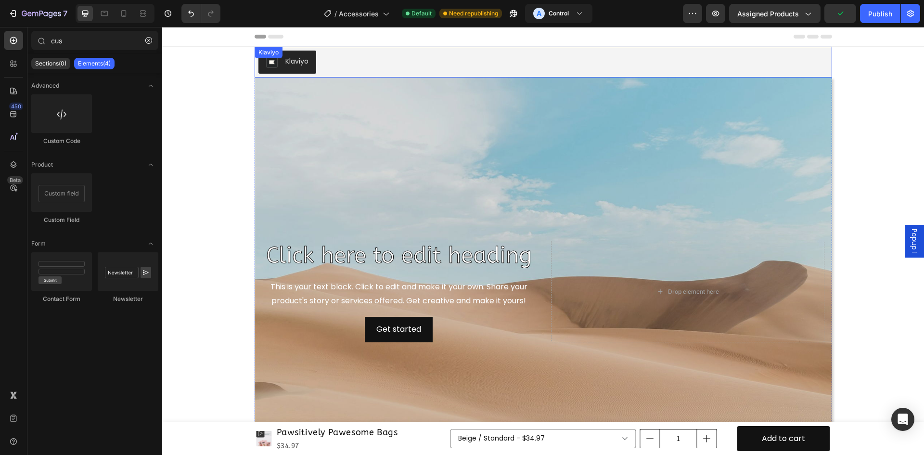
click at [340, 72] on div "Klaviyo" at bounding box center [544, 62] width 570 height 23
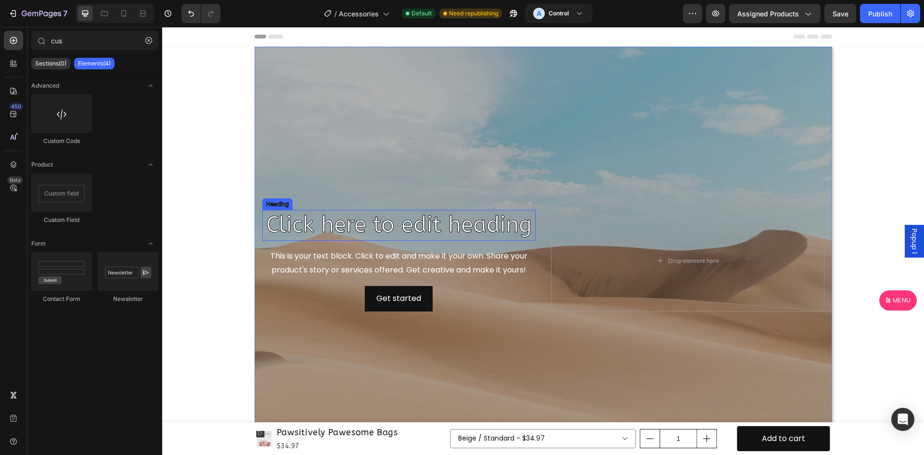
scroll to position [80, 0]
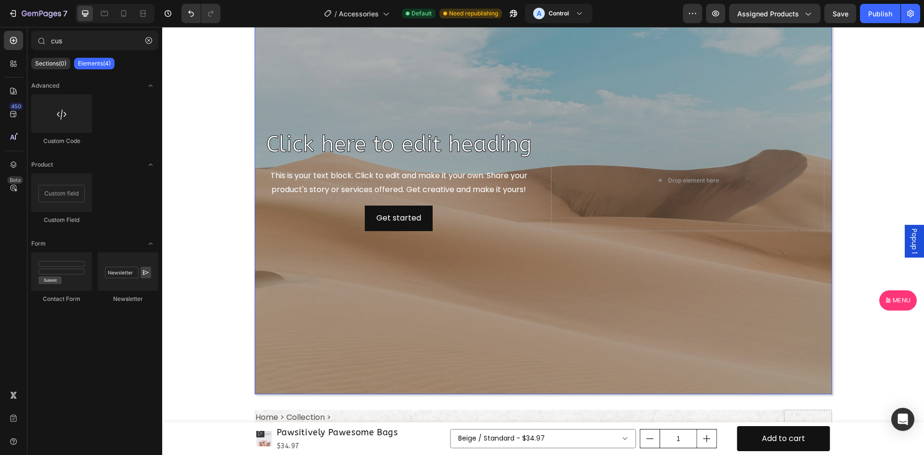
click at [408, 270] on div "Overlay" at bounding box center [544, 180] width 578 height 428
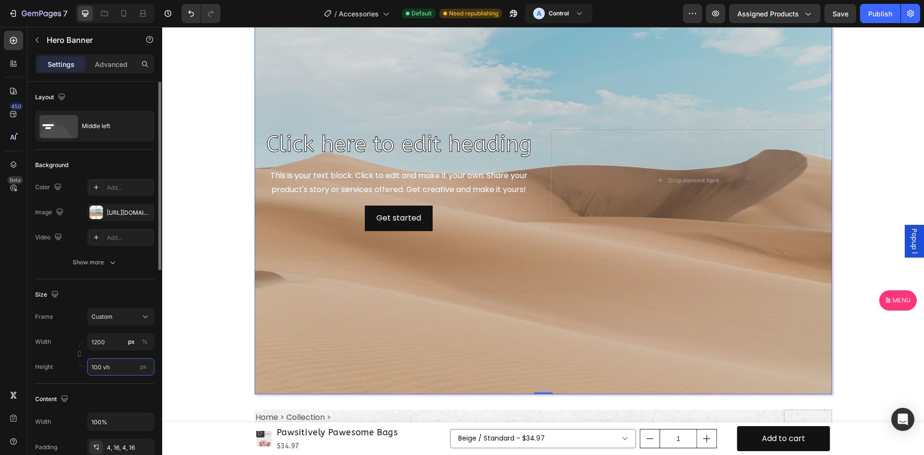
click at [105, 375] on input "100 vh" at bounding box center [120, 366] width 67 height 17
click at [118, 390] on span "Fit content" at bounding box center [105, 390] width 29 height 9
type input "Auto"
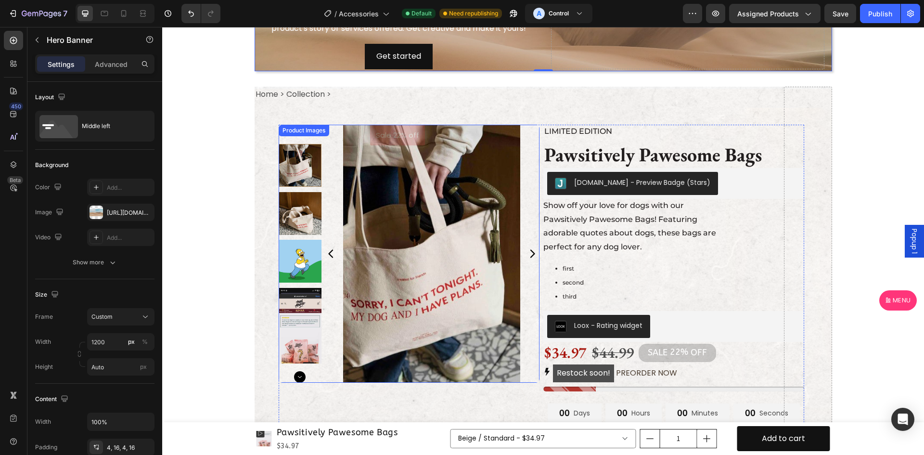
scroll to position [0, 0]
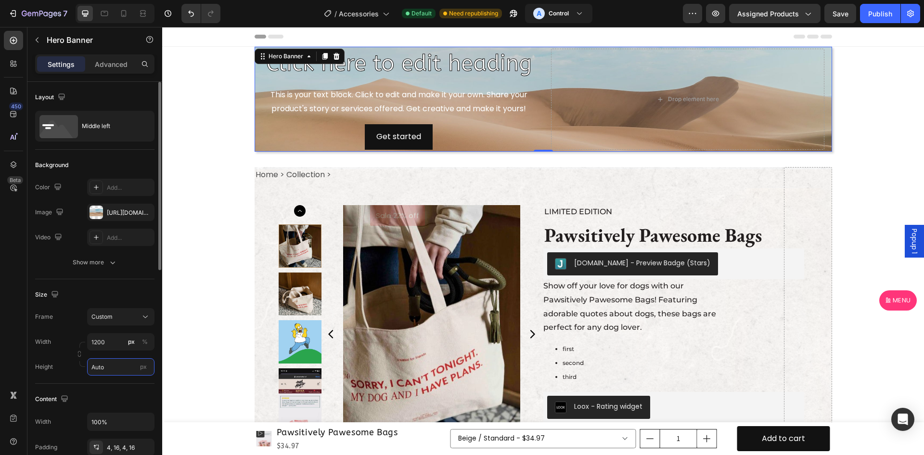
click at [97, 366] on input "Auto" at bounding box center [120, 366] width 67 height 17
click at [111, 373] on input "px" at bounding box center [120, 366] width 67 height 17
click at [79, 360] on div at bounding box center [80, 354] width 12 height 25
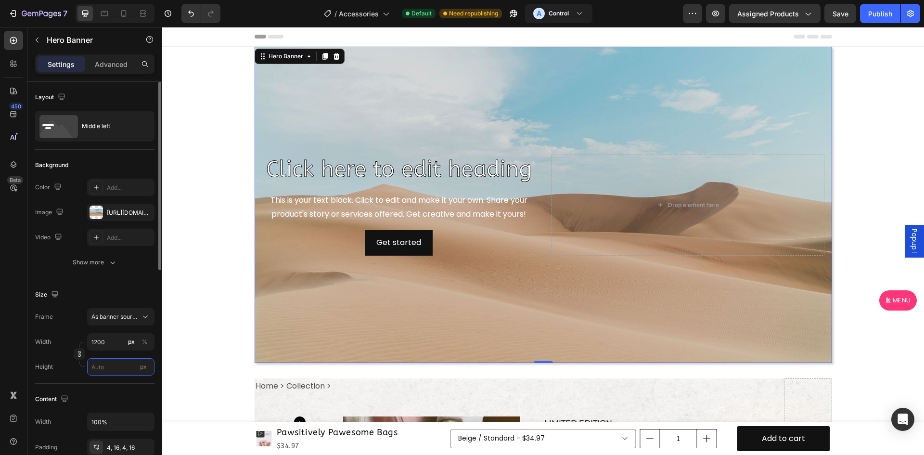
click at [91, 363] on input "px" at bounding box center [120, 366] width 67 height 17
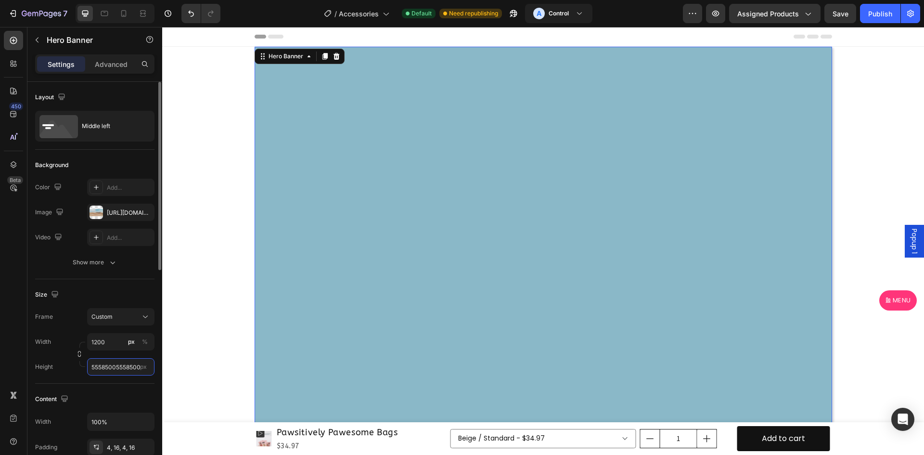
scroll to position [0, 14]
drag, startPoint x: 105, startPoint y: 371, endPoint x: 147, endPoint y: 363, distance: 42.1
click at [147, 363] on label "555850055585000500 px" at bounding box center [120, 366] width 67 height 17
drag, startPoint x: 135, startPoint y: 366, endPoint x: 159, endPoint y: 366, distance: 24.1
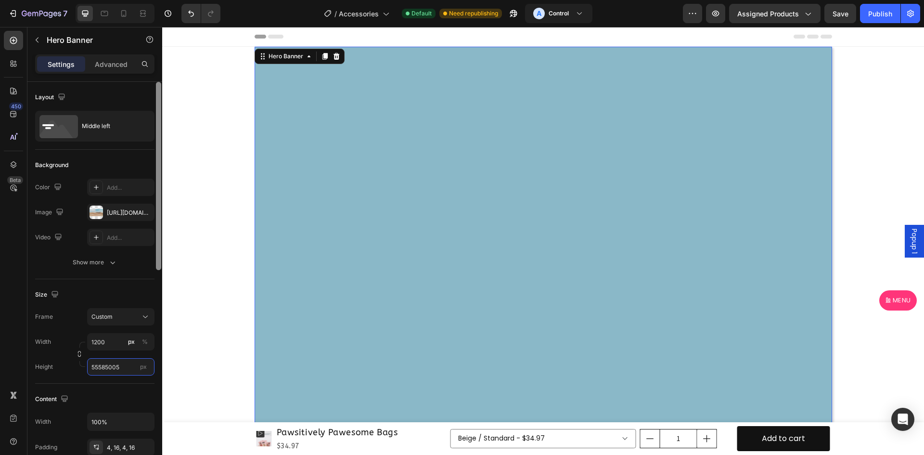
click at [159, 366] on div "Layout Middle left Background The changes might be hidden by the video. Color A…" at bounding box center [94, 282] width 135 height 401
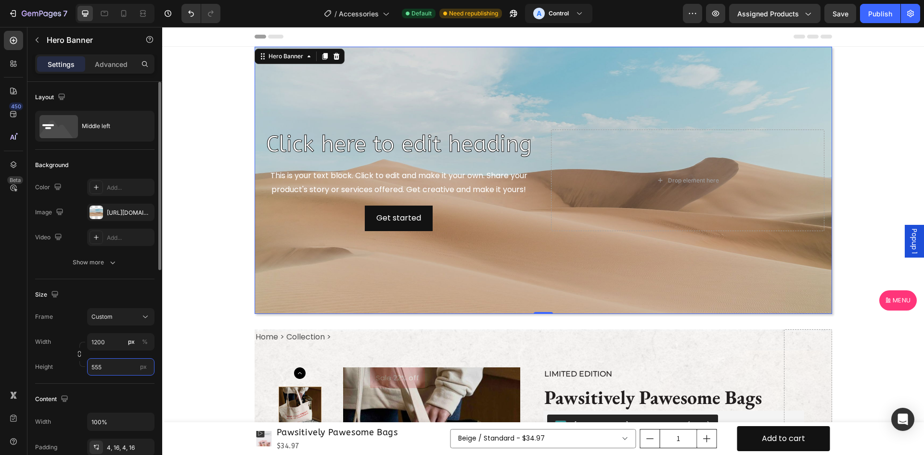
type input "555"
click at [78, 377] on div "Size Frame Custom Width 1200 px % Height 555 px" at bounding box center [94, 331] width 119 height 104
click at [831, 24] on div "7 Version history / Accessories Default Need republishing A Control Preview Ass…" at bounding box center [462, 13] width 924 height 27
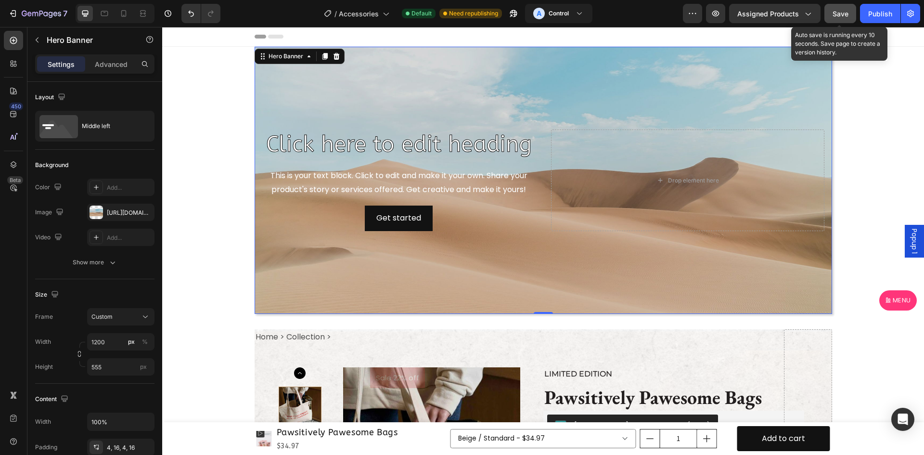
click at [843, 19] on button "Save" at bounding box center [841, 13] width 32 height 19
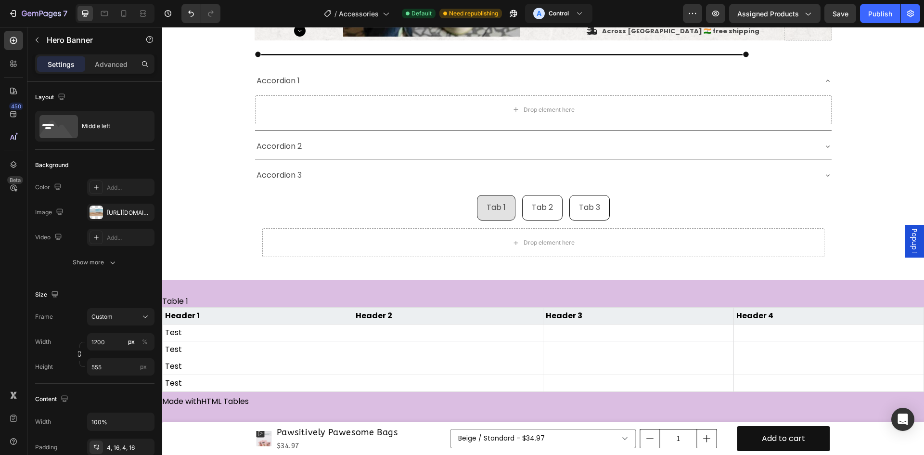
scroll to position [1204, 0]
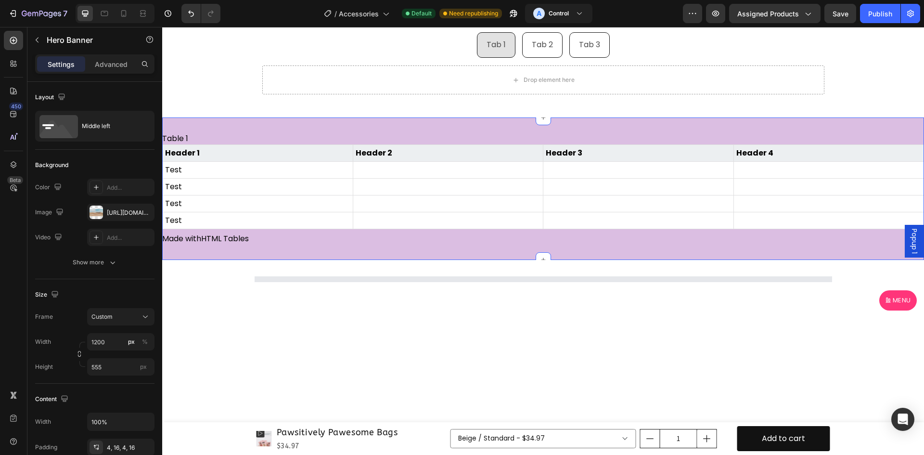
click at [307, 250] on div "Table 1 Header 1 Header 2 Header 3 Header 4 Test Test Test Test Made with HTML …" at bounding box center [543, 188] width 762 height 143
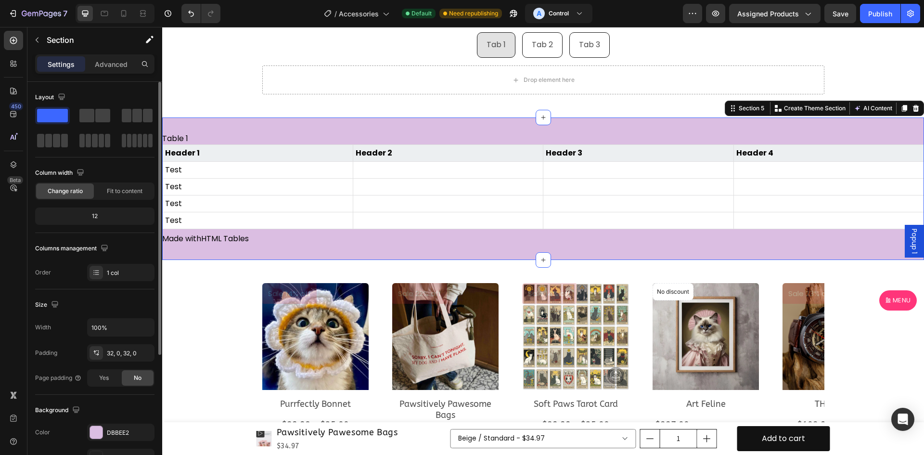
scroll to position [187, 0]
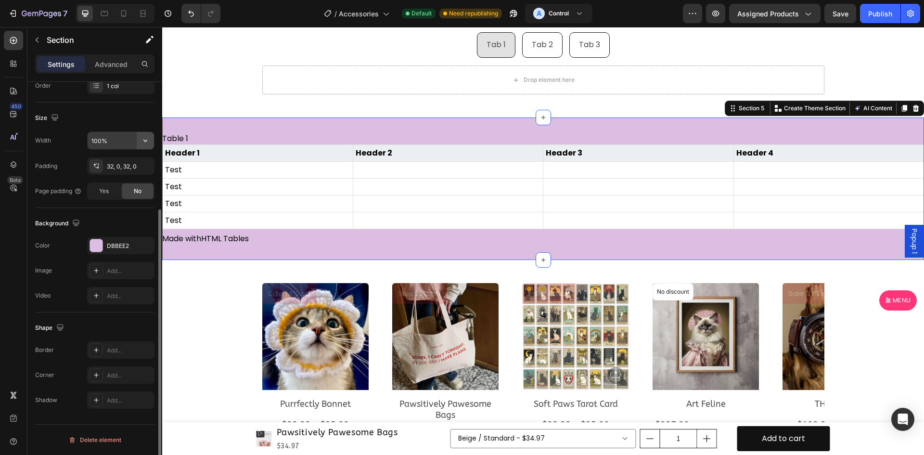
click at [148, 146] on button "button" at bounding box center [145, 140] width 17 height 17
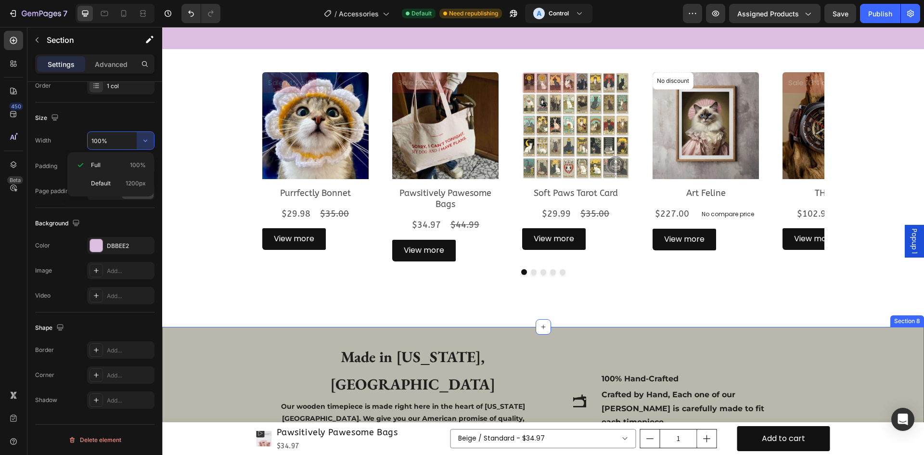
scroll to position [1525, 0]
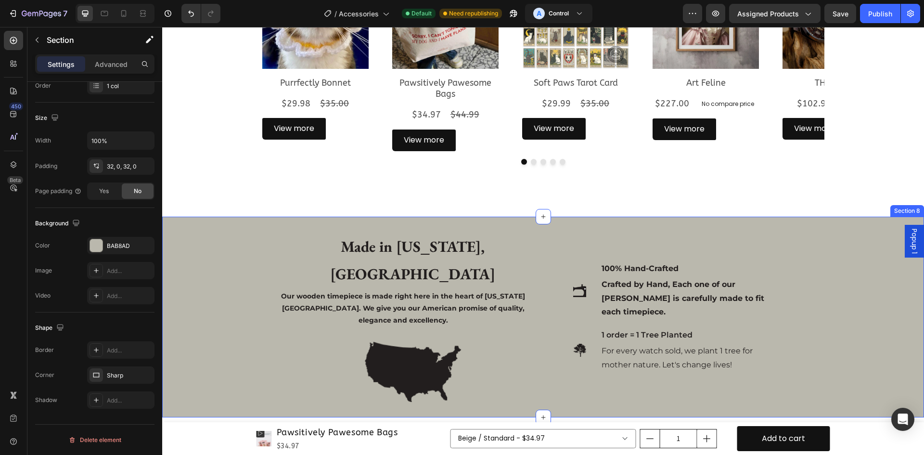
click at [222, 309] on div "Made in TEXAS, USA Text Block Our wooden timepiece is made right here in the he…" at bounding box center [543, 317] width 762 height 170
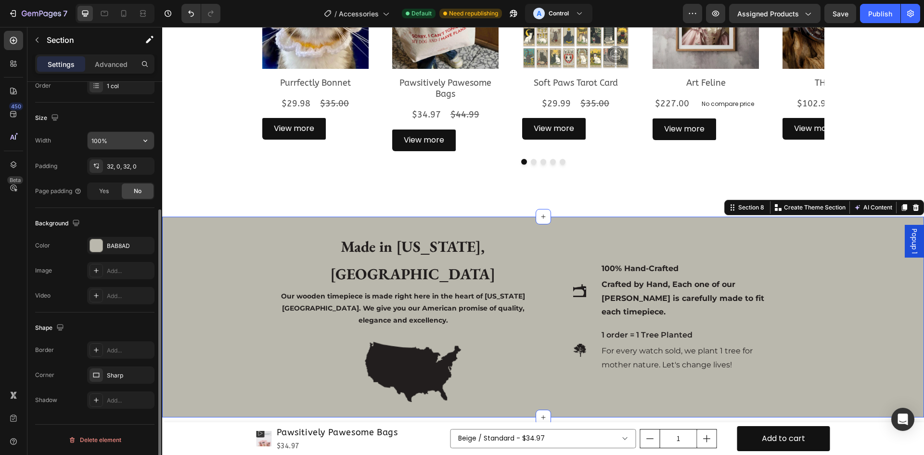
click at [116, 149] on div "100%" at bounding box center [120, 140] width 67 height 18
click at [143, 143] on icon "button" at bounding box center [146, 141] width 10 height 10
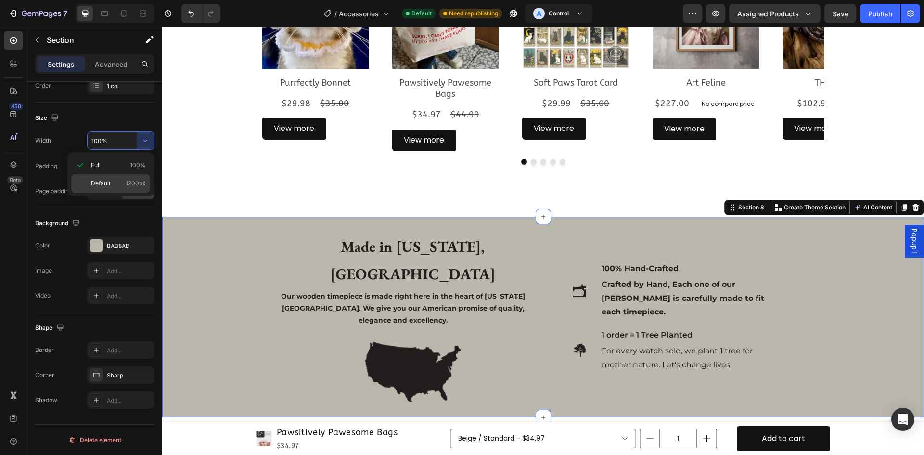
click at [110, 181] on span "Default" at bounding box center [101, 183] width 20 height 9
type input "1200"
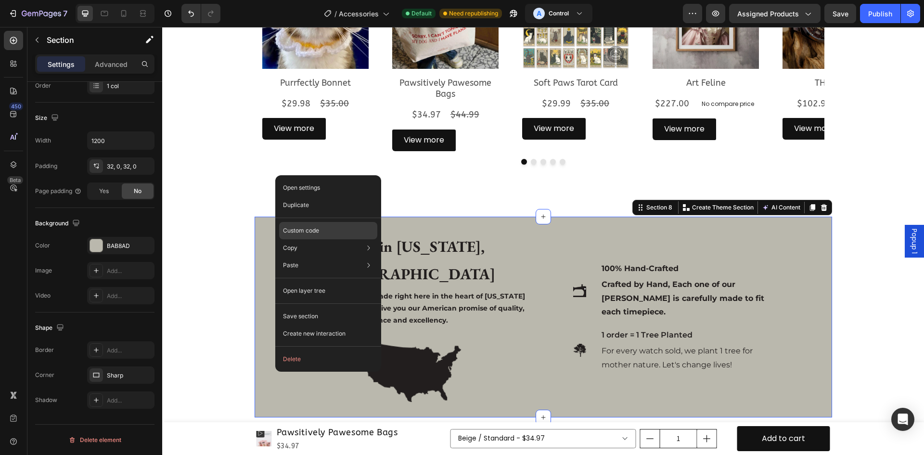
click at [331, 232] on div "Custom code" at bounding box center [328, 230] width 98 height 17
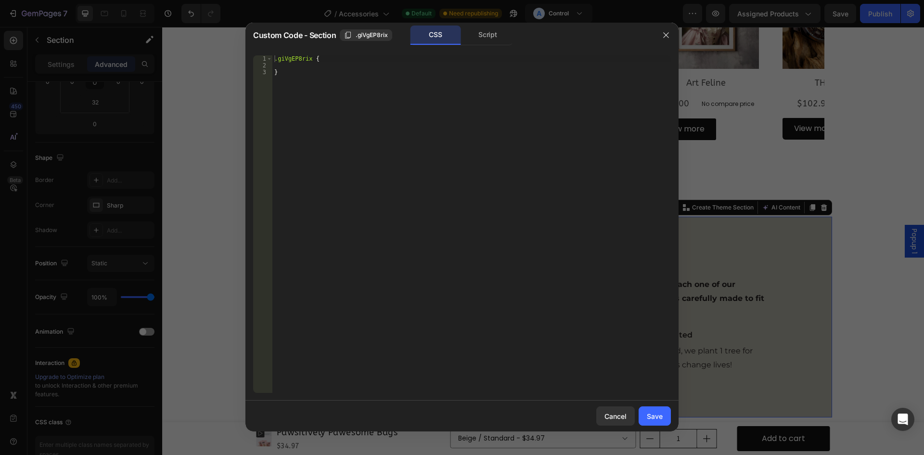
click at [375, 108] on div ".giVgEP8rix { }" at bounding box center [472, 230] width 399 height 351
click at [390, 84] on div ".giVgEP8rix { }" at bounding box center [472, 230] width 399 height 351
paste textarea "body {"
click at [277, 73] on div ".giVgEP8rix { } body { background : #3355ff !important ; }" at bounding box center [472, 230] width 399 height 351
click at [289, 104] on div ".giVgEP8rix { } body { background : #3355ff !important ; }" at bounding box center [472, 230] width 399 height 351
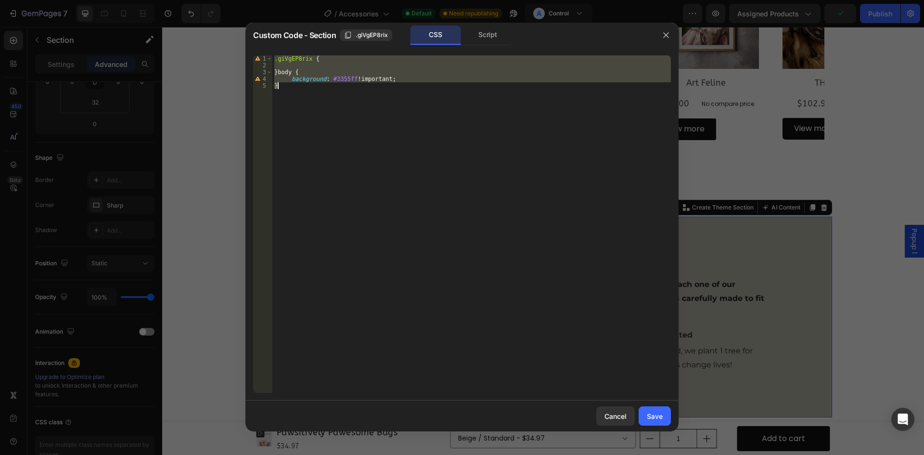
paste textarea
type textarea "}"
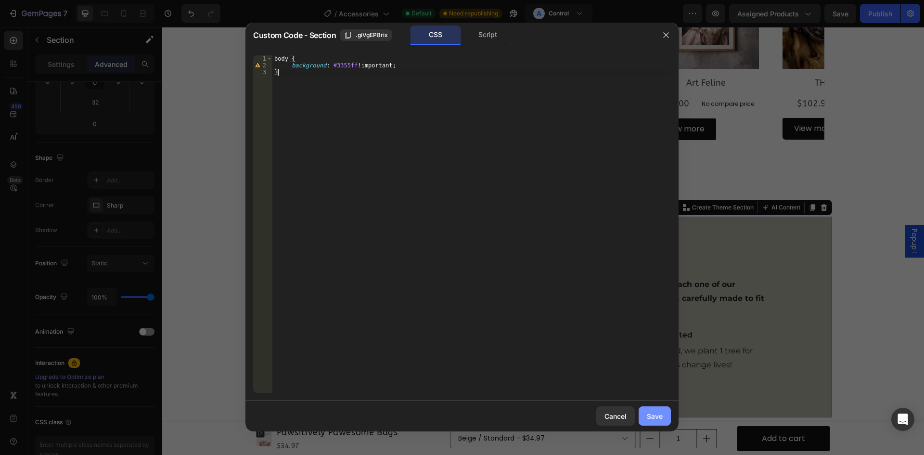
click at [665, 418] on button "Save" at bounding box center [655, 415] width 32 height 19
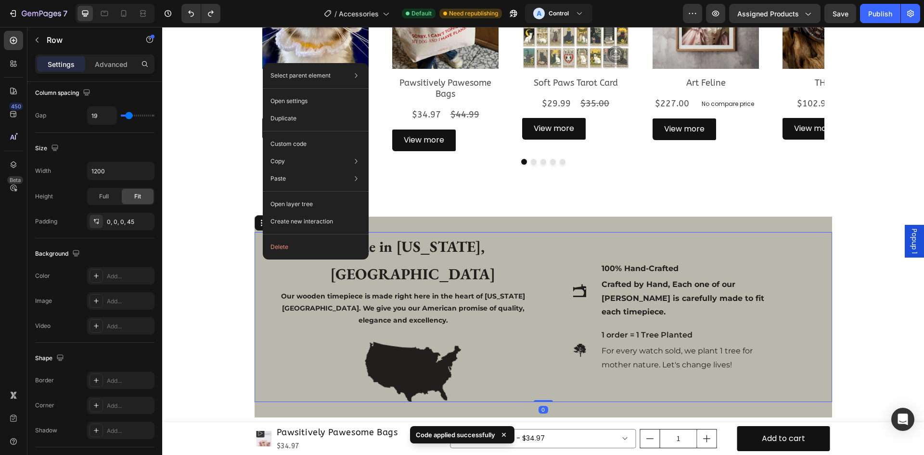
scroll to position [0, 0]
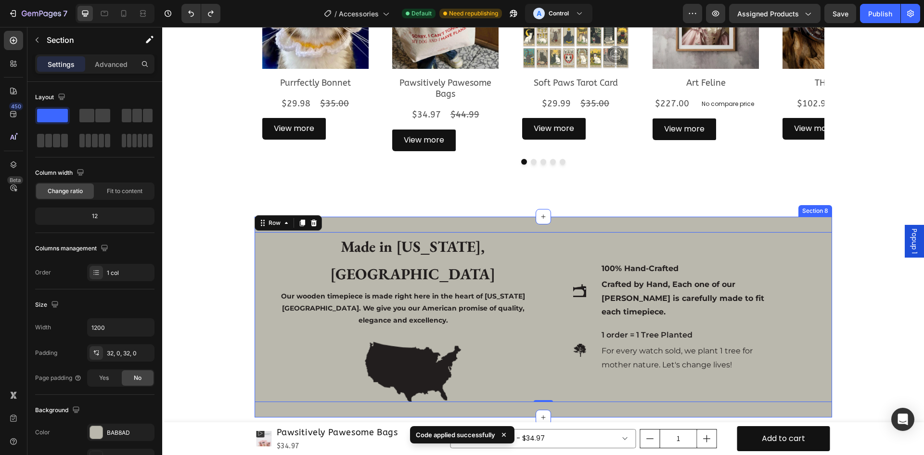
click at [389, 221] on div "Made in TEXAS, USA Text Block Our wooden timepiece is made right here in the he…" at bounding box center [544, 317] width 578 height 201
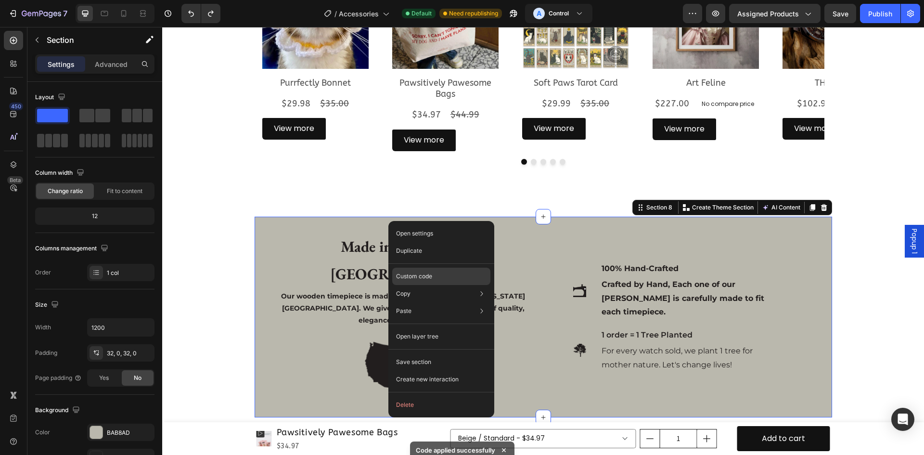
click at [434, 273] on div "Custom code" at bounding box center [441, 276] width 98 height 17
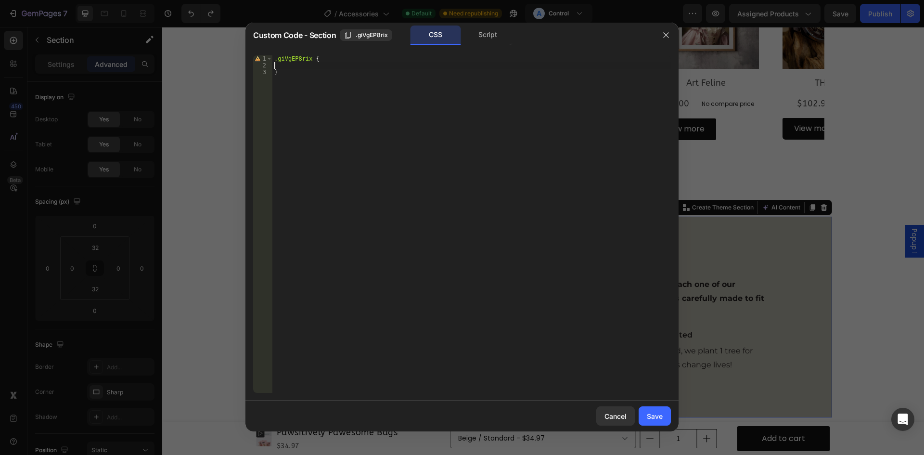
click at [302, 67] on div ".giVgEP8rix { }" at bounding box center [472, 230] width 399 height 351
click at [325, 76] on div ".giVgEP8rix { }" at bounding box center [472, 230] width 399 height 351
type textarea "}"
click at [180, 104] on div at bounding box center [462, 227] width 924 height 455
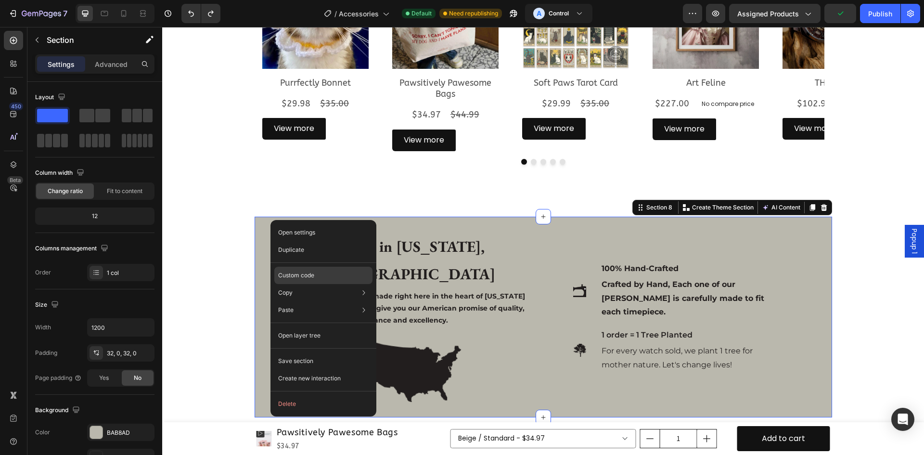
click at [344, 274] on div "Custom code" at bounding box center [323, 275] width 98 height 17
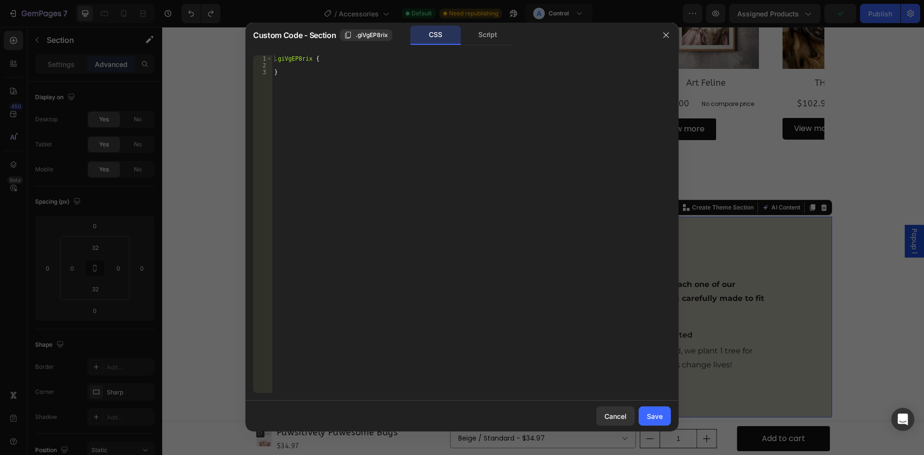
click at [340, 61] on div ".giVgEP8rix { }" at bounding box center [472, 230] width 399 height 351
paste textarea "}"
type textarea "}"
click at [321, 89] on div ".giVgEP8rix { body { background : #3355ff !important ; } }" at bounding box center [472, 230] width 399 height 351
click at [315, 59] on div ".giVgEP8rix { body { background : #3355ff !important ; }" at bounding box center [472, 230] width 399 height 351
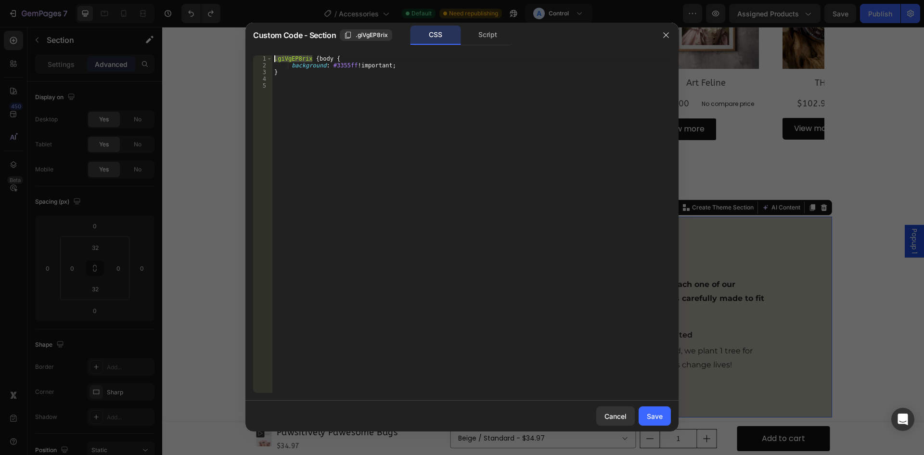
drag, startPoint x: 313, startPoint y: 57, endPoint x: 346, endPoint y: 54, distance: 32.9
click at [346, 54] on div ".giVgEP8rix {body { 1 2 3 4 5 .giVgEP8rix { body { background : #3355ff !import…" at bounding box center [462, 224] width 433 height 353
click at [325, 56] on div ".giVgEP8rix { body { background : #3355ff !important ; }" at bounding box center [472, 230] width 399 height 351
type textarea ".giVgEP8rix {"
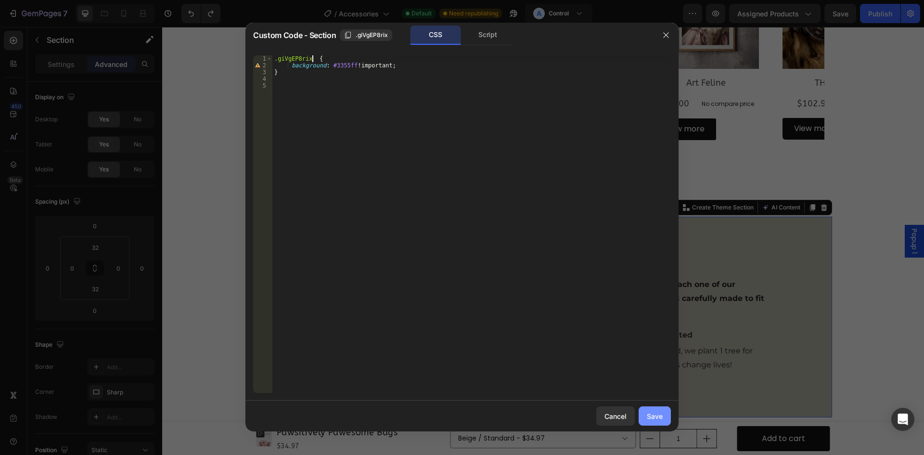
click at [663, 416] on div "Save" at bounding box center [655, 416] width 16 height 10
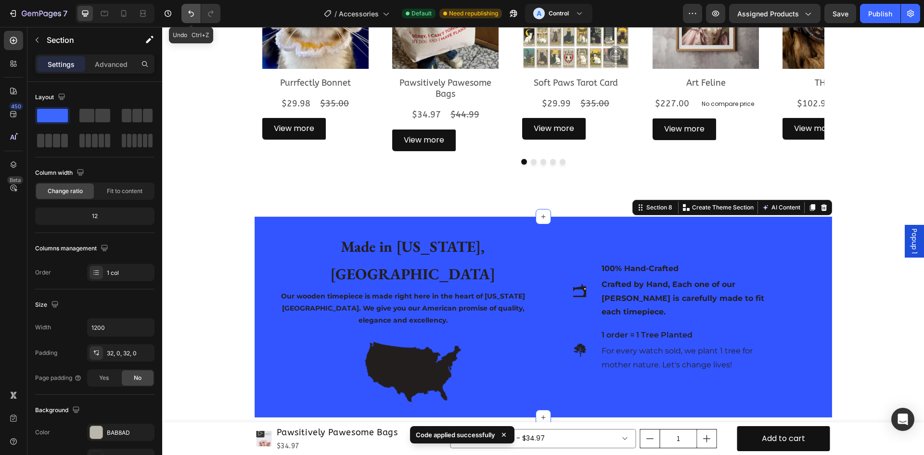
click at [188, 9] on icon "Undo/Redo" at bounding box center [191, 14] width 10 height 10
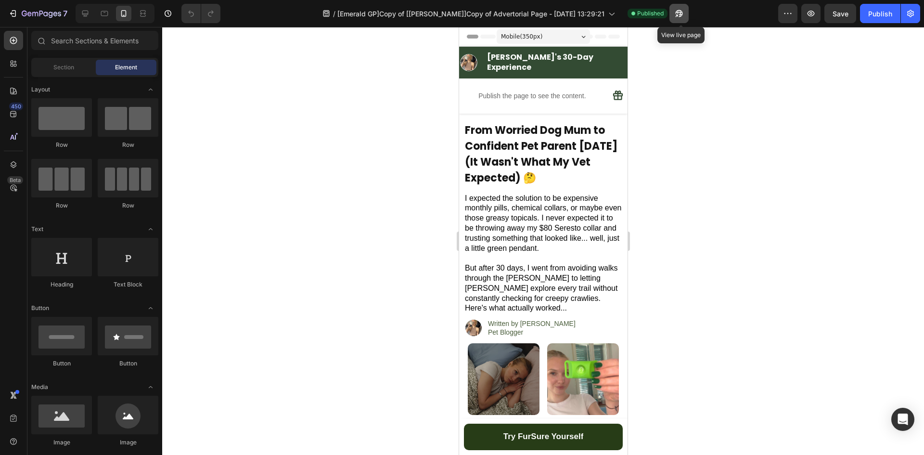
click at [672, 16] on button "button" at bounding box center [679, 13] width 19 height 19
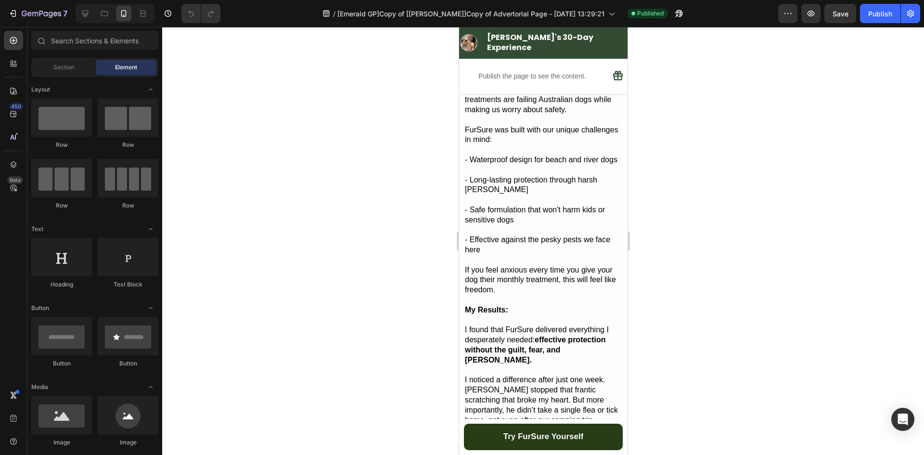
scroll to position [2058, 0]
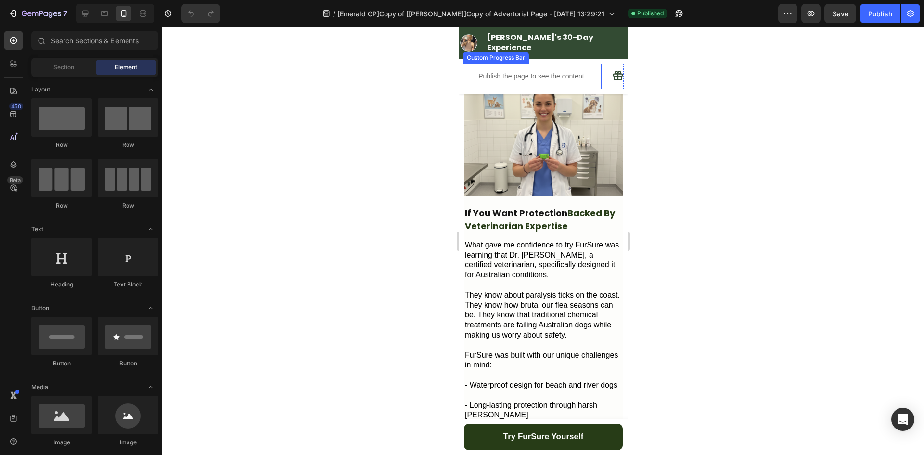
click at [513, 66] on div "Publish the page to see the content." at bounding box center [532, 77] width 139 height 26
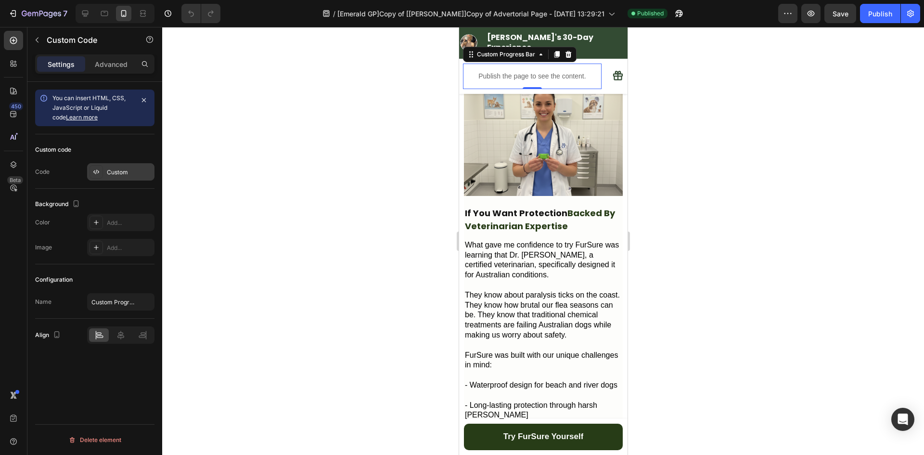
click at [111, 170] on div "Custom" at bounding box center [129, 172] width 45 height 9
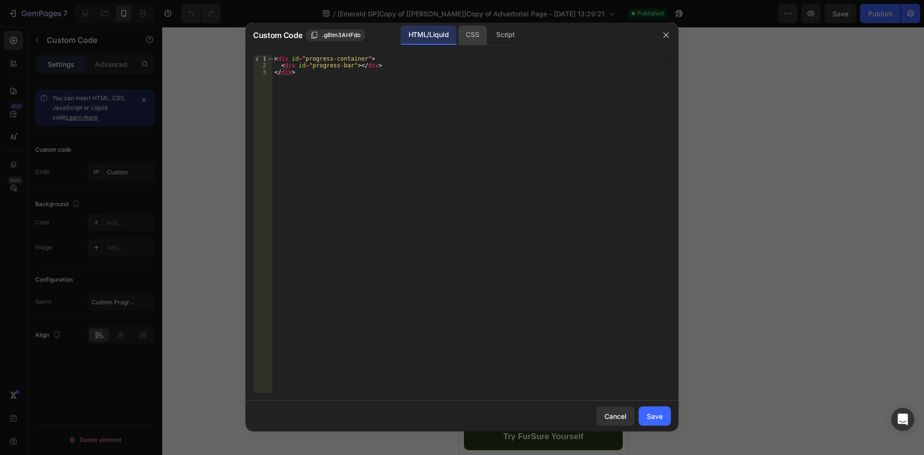
click at [484, 33] on div "CSS" at bounding box center [472, 35] width 28 height 19
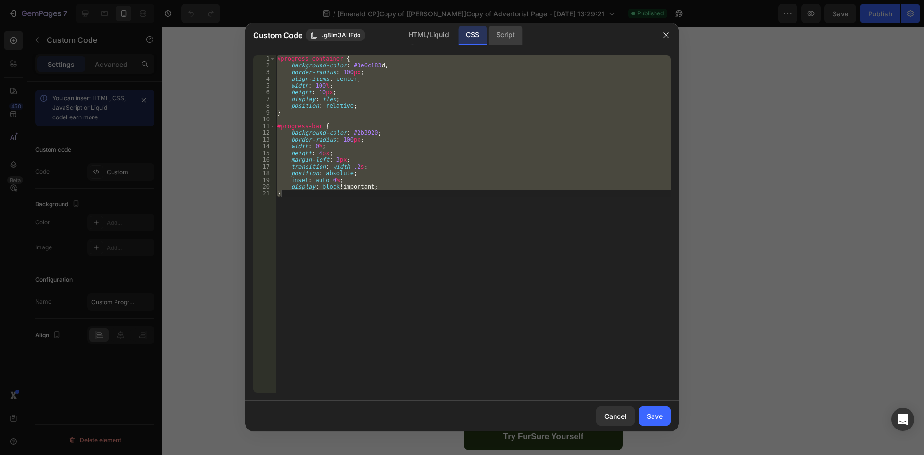
click at [501, 38] on div "Script" at bounding box center [506, 35] width 34 height 19
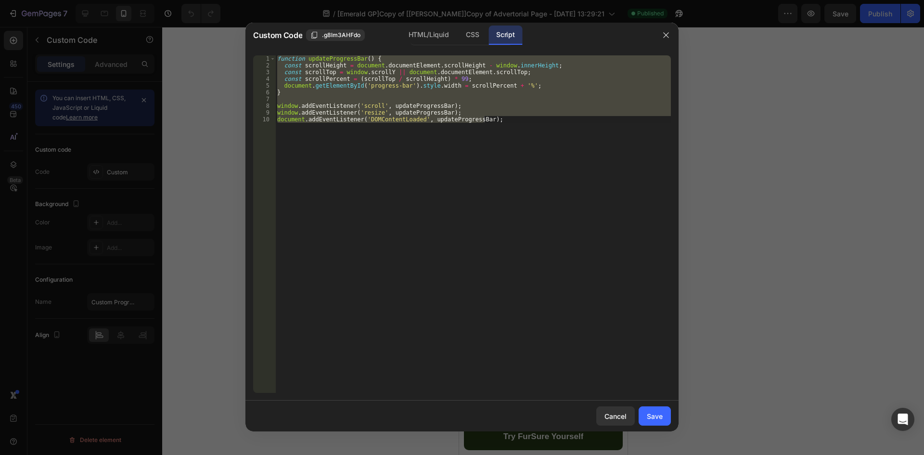
click at [470, 126] on div "function updateProgressBar ( ) { const scrollHeight = document . documentElemen…" at bounding box center [473, 224] width 396 height 338
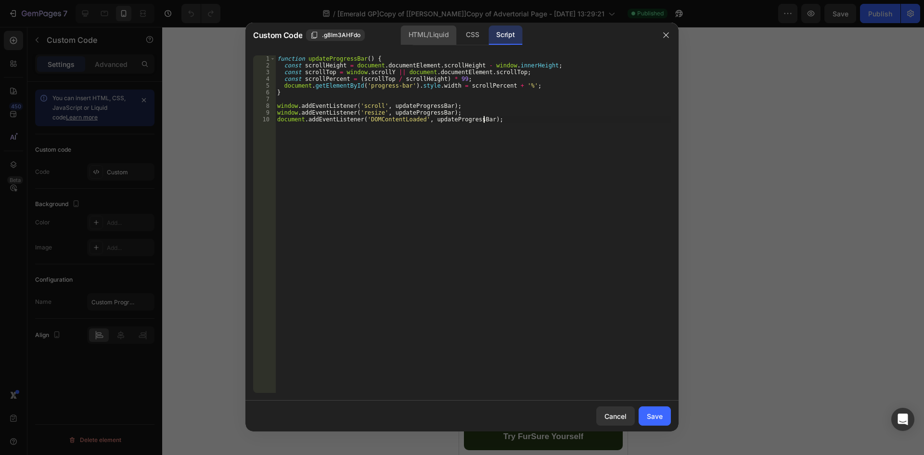
click at [419, 41] on div "HTML/Liquid" at bounding box center [428, 35] width 55 height 19
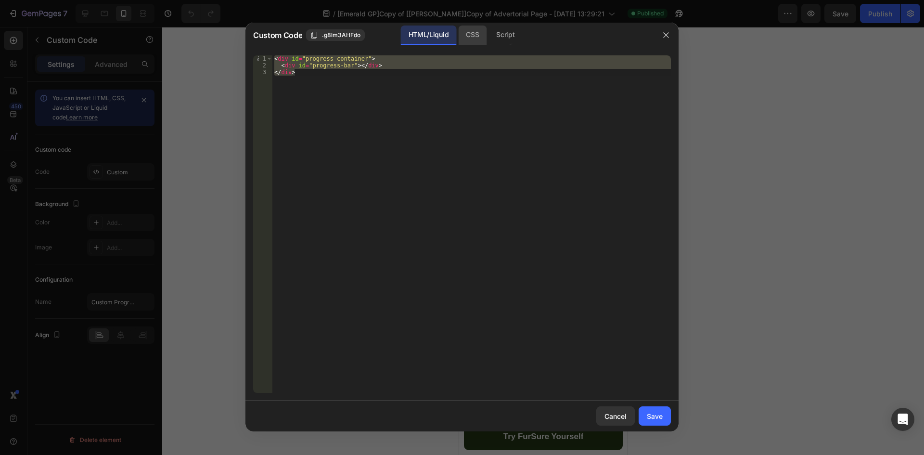
click at [471, 36] on div "CSS" at bounding box center [472, 35] width 28 height 19
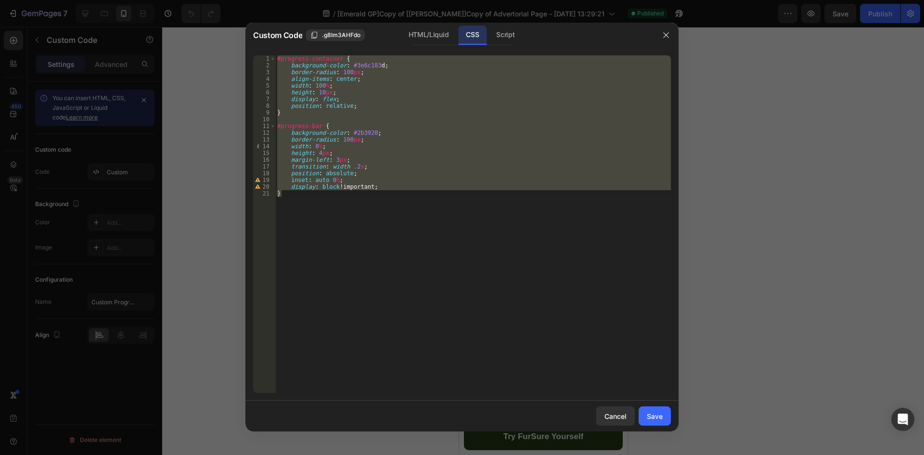
click at [455, 103] on div "#progress-container { background-color : #3e6c183 d ; border-radius : 100 px ; …" at bounding box center [473, 224] width 396 height 338
type textarea "display: flex;"
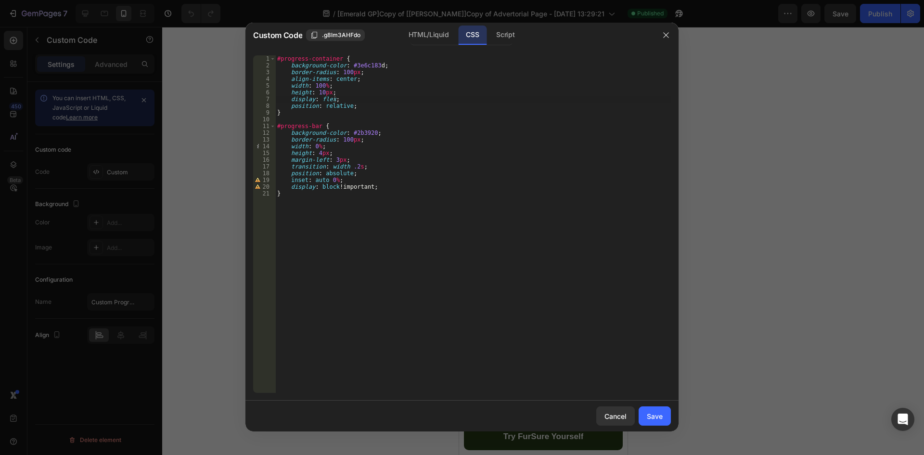
click at [738, 241] on div at bounding box center [462, 227] width 924 height 455
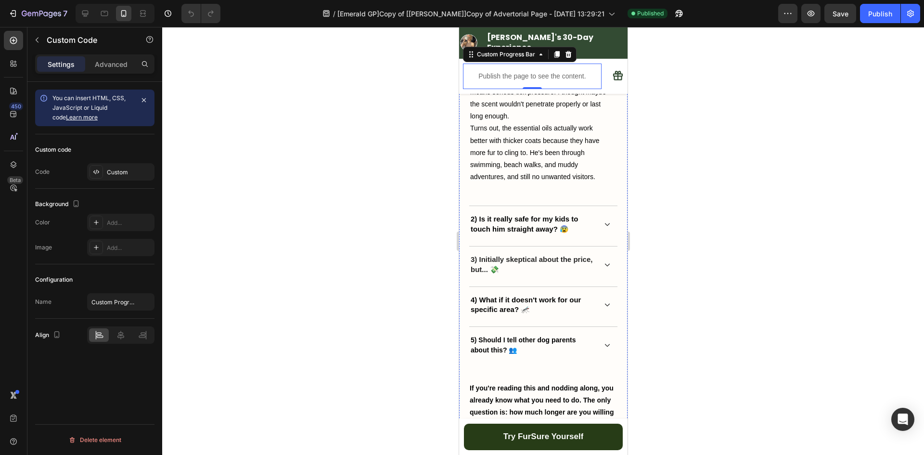
scroll to position [3903, 0]
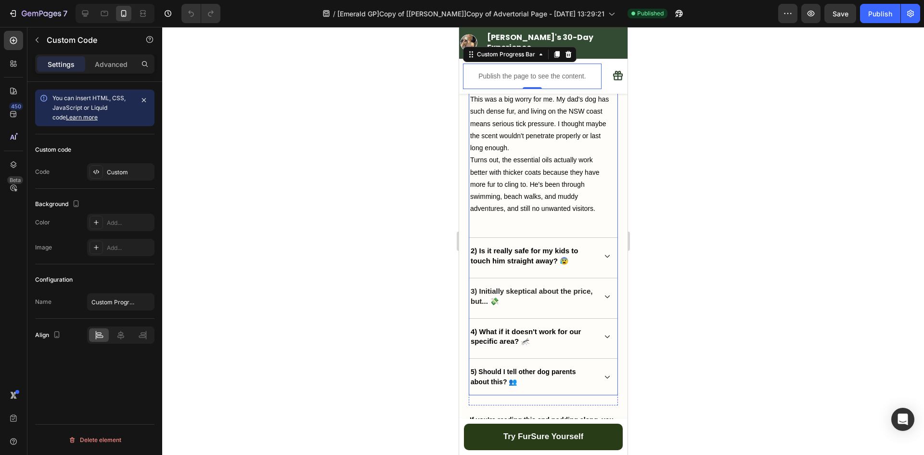
click at [568, 239] on div "2) Is it really safe for my kids to touch him straight away? 😰" at bounding box center [543, 256] width 148 height 37
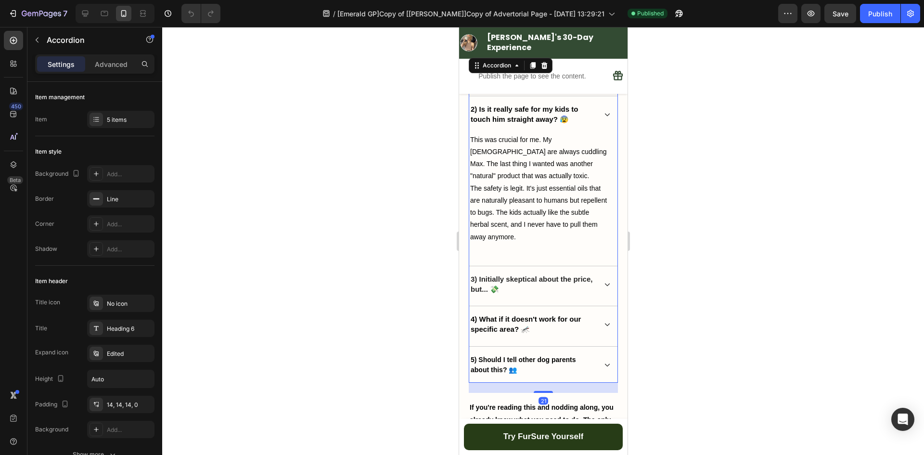
click at [487, 110] on span "2) Is it really safe for my kids to touch him straight away? 😰" at bounding box center [523, 114] width 107 height 18
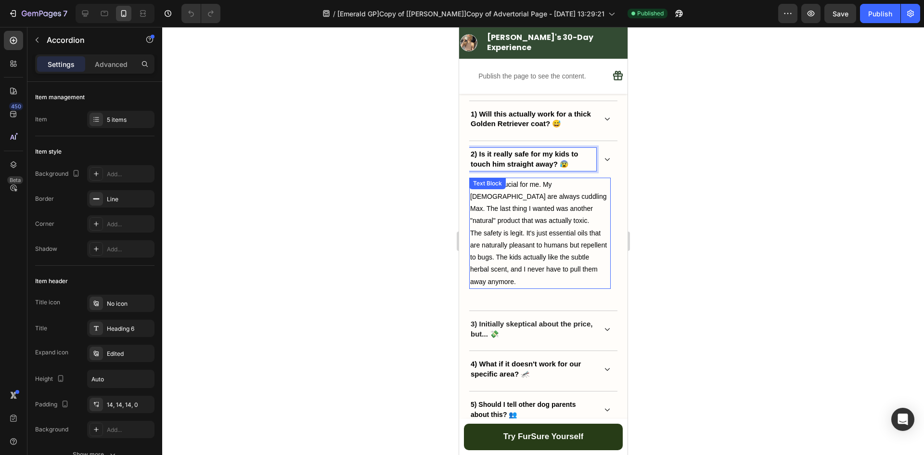
scroll to position [3743, 0]
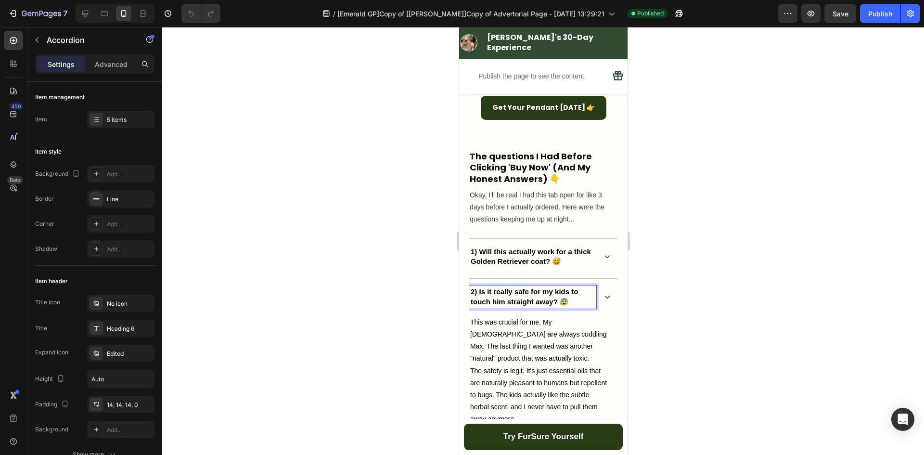
click at [507, 246] on div "1) Will this actually work for a thick Golden Retriever coat? 😅" at bounding box center [532, 257] width 127 height 23
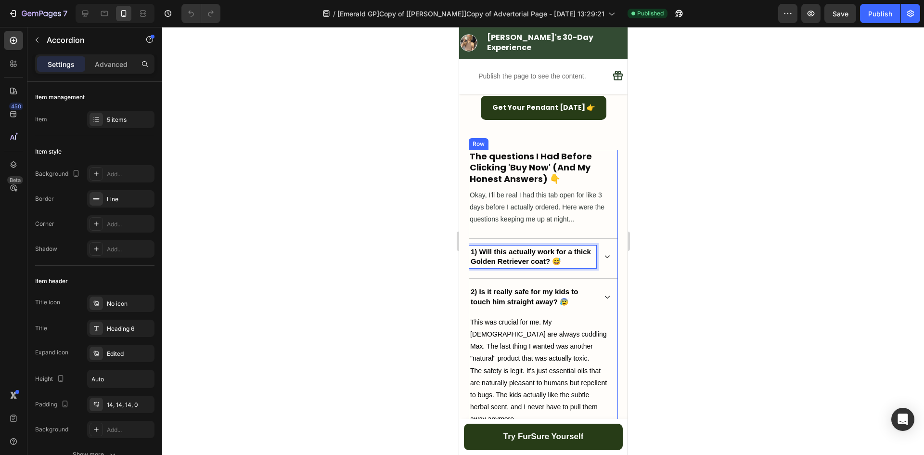
click at [504, 209] on div "The questions I Had Before Clicking 'Buy Now' (And My Honest Answers) 👇 Heading…" at bounding box center [542, 363] width 149 height 426
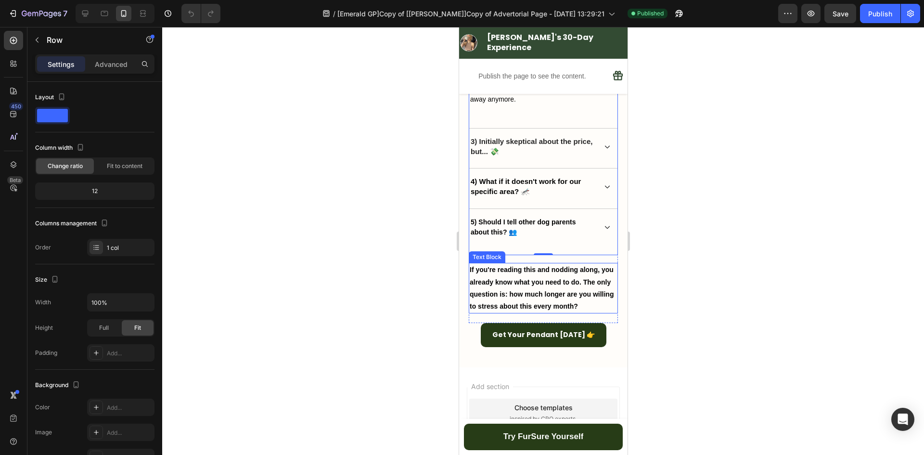
scroll to position [3972, 0]
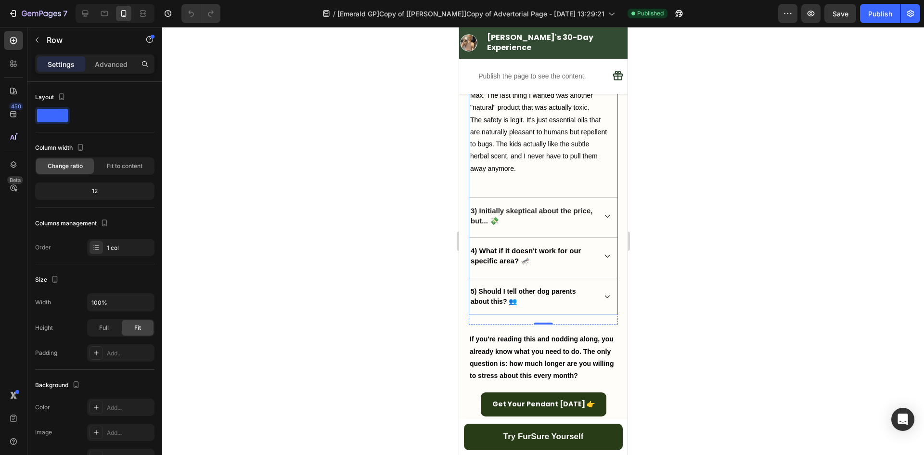
click at [583, 249] on p "4) What if it doesn't work for our specific area? 🦟" at bounding box center [532, 256] width 124 height 20
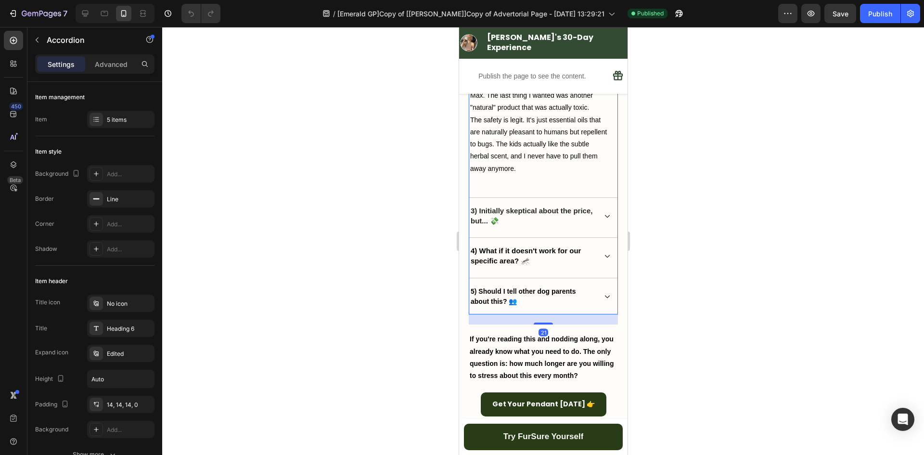
click at [604, 215] on icon at bounding box center [607, 216] width 7 height 7
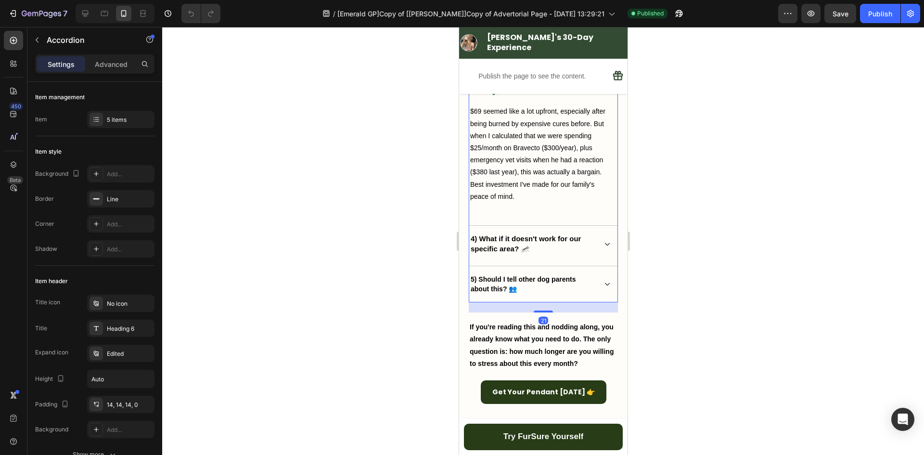
click at [604, 247] on icon at bounding box center [607, 244] width 7 height 7
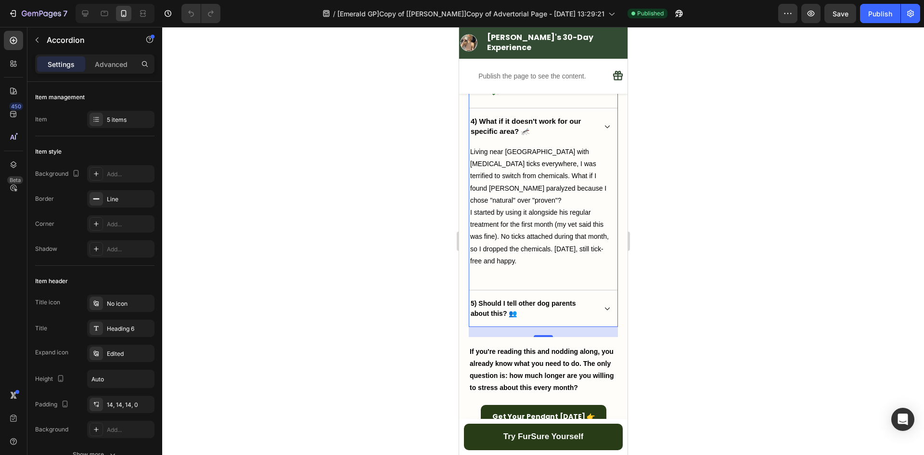
click at [604, 123] on div "4) What if it doesn't work for our specific area? 🦟" at bounding box center [543, 126] width 148 height 37
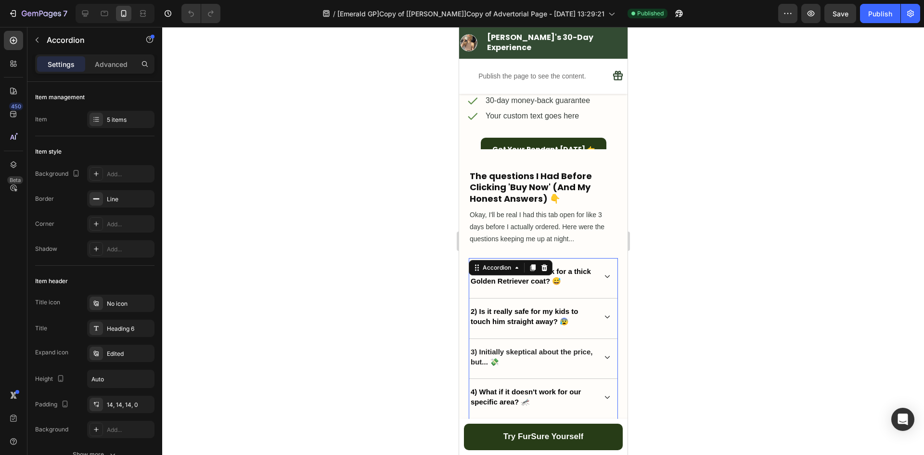
scroll to position [3681, 0]
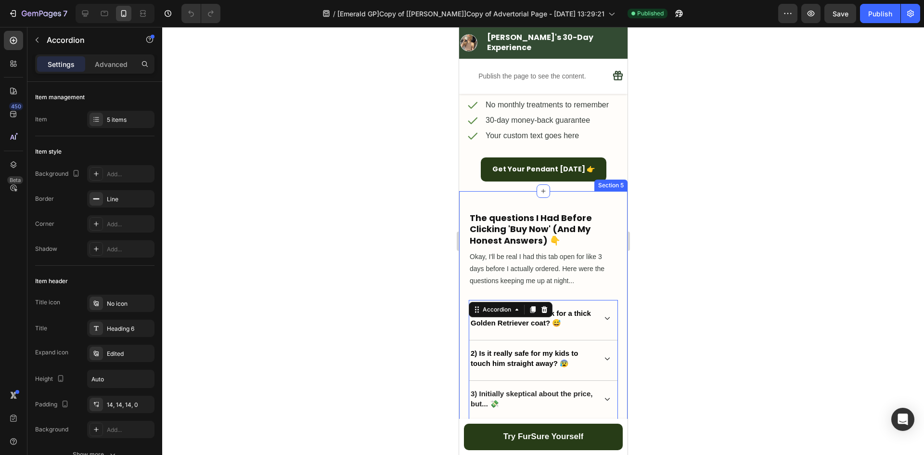
click at [462, 242] on div "The questions I Had Before Clicking 'Buy Now' (And My Honest Answers) 👇 Heading…" at bounding box center [543, 405] width 169 height 429
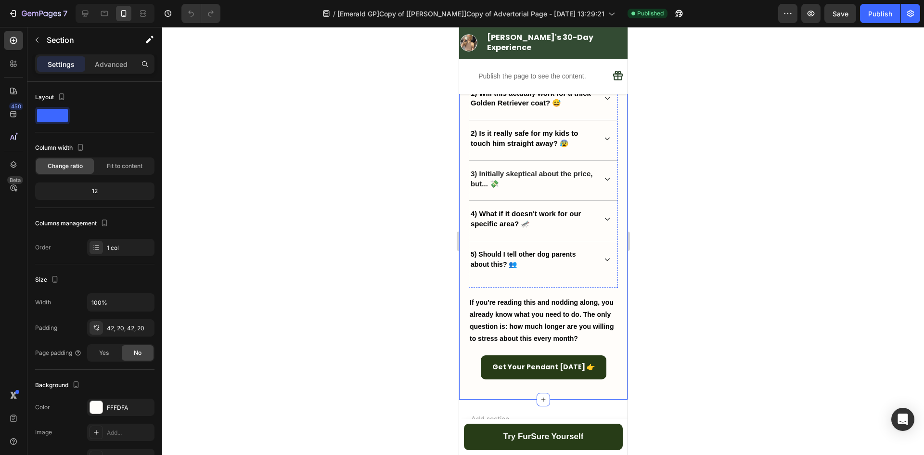
scroll to position [4002, 0]
